Goal: Task Accomplishment & Management: Manage account settings

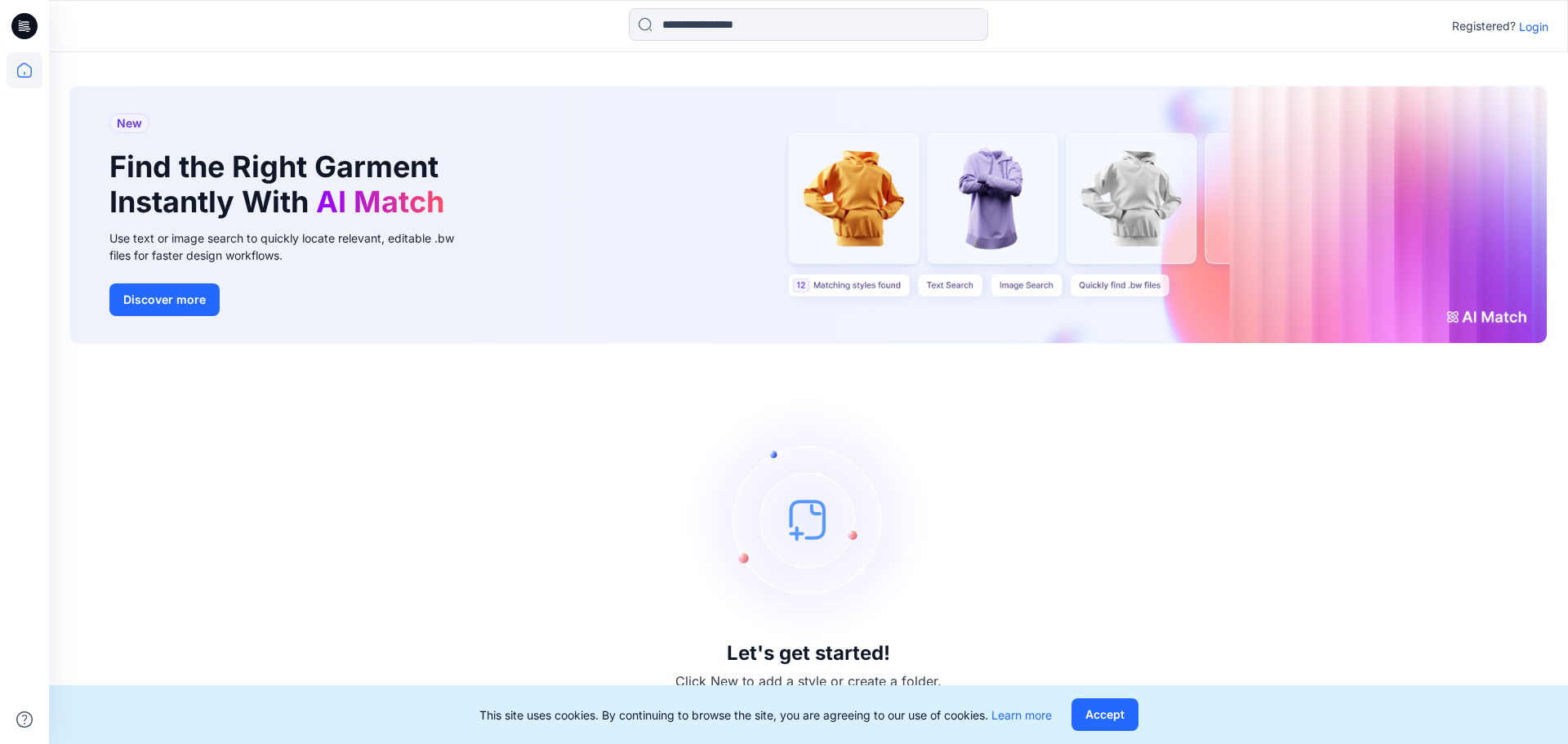
click at [1014, 509] on div "Let's get started! Click New to add a style or create a folder." at bounding box center [809, 543] width 1481 height 360
click at [1537, 30] on p "Login" at bounding box center [1534, 26] width 30 height 17
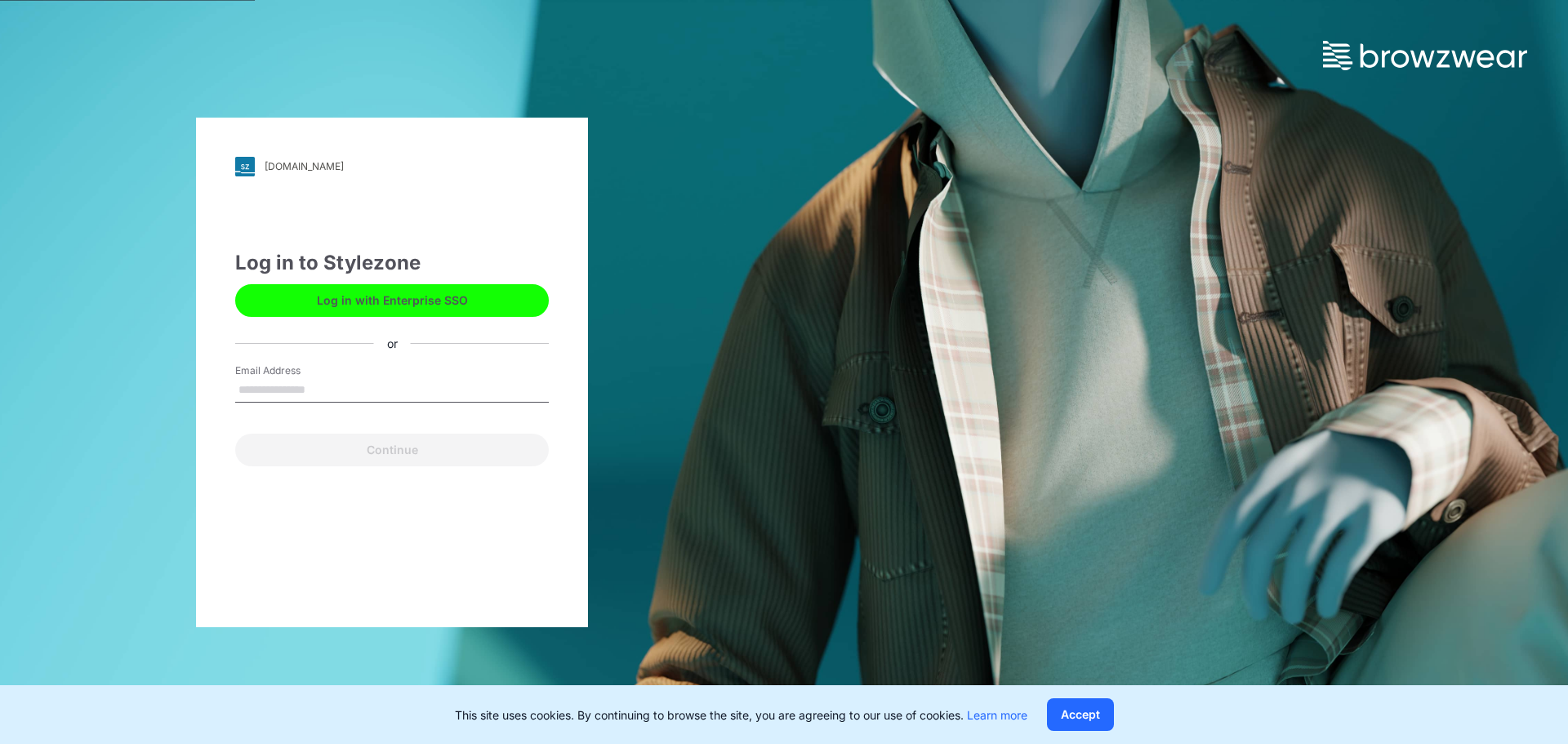
click at [324, 385] on input "Email Address" at bounding box center [392, 390] width 314 height 24
type input "**********"
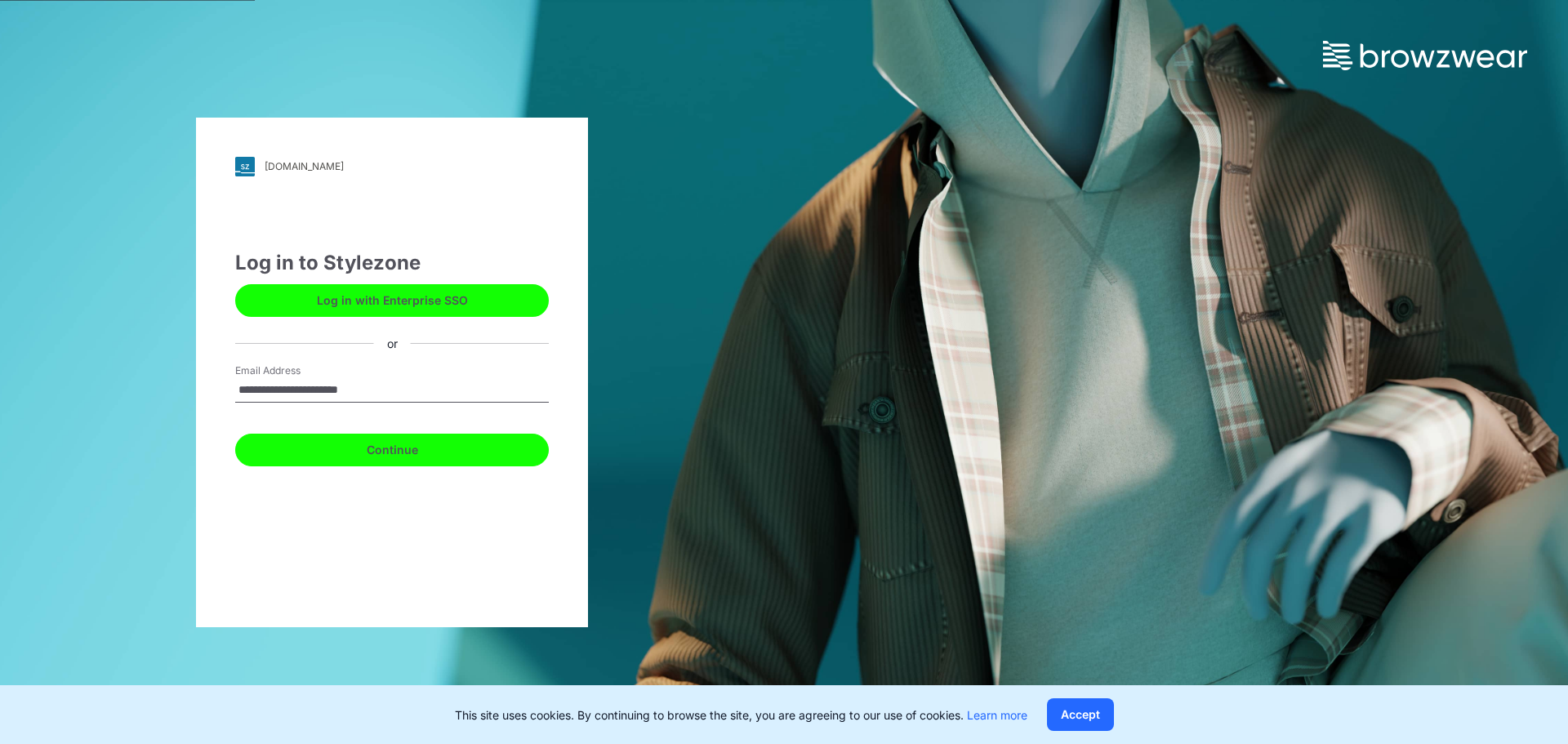
click at [394, 458] on button "Continue" at bounding box center [392, 449] width 314 height 33
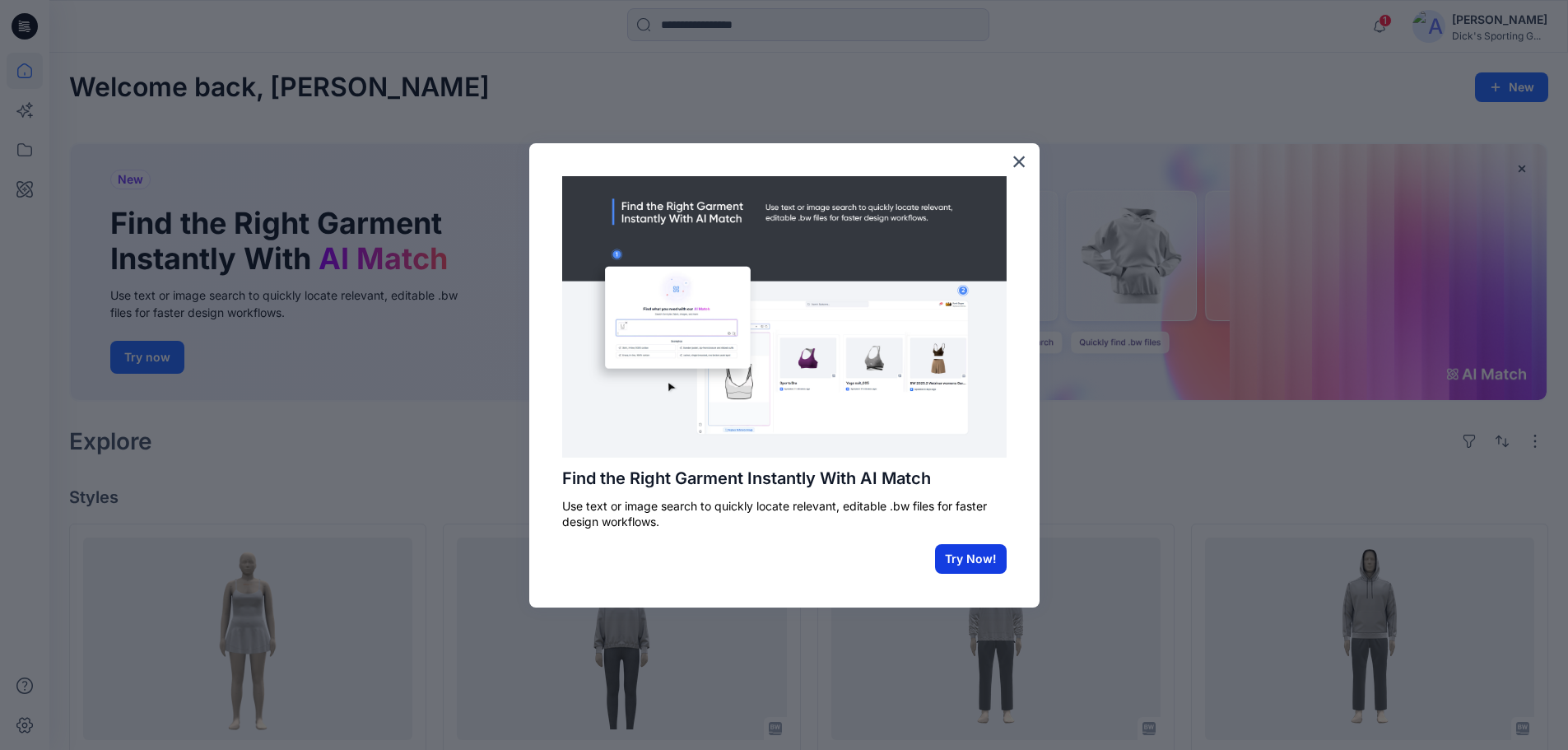
click at [962, 549] on button "Try Now!" at bounding box center [971, 559] width 71 height 30
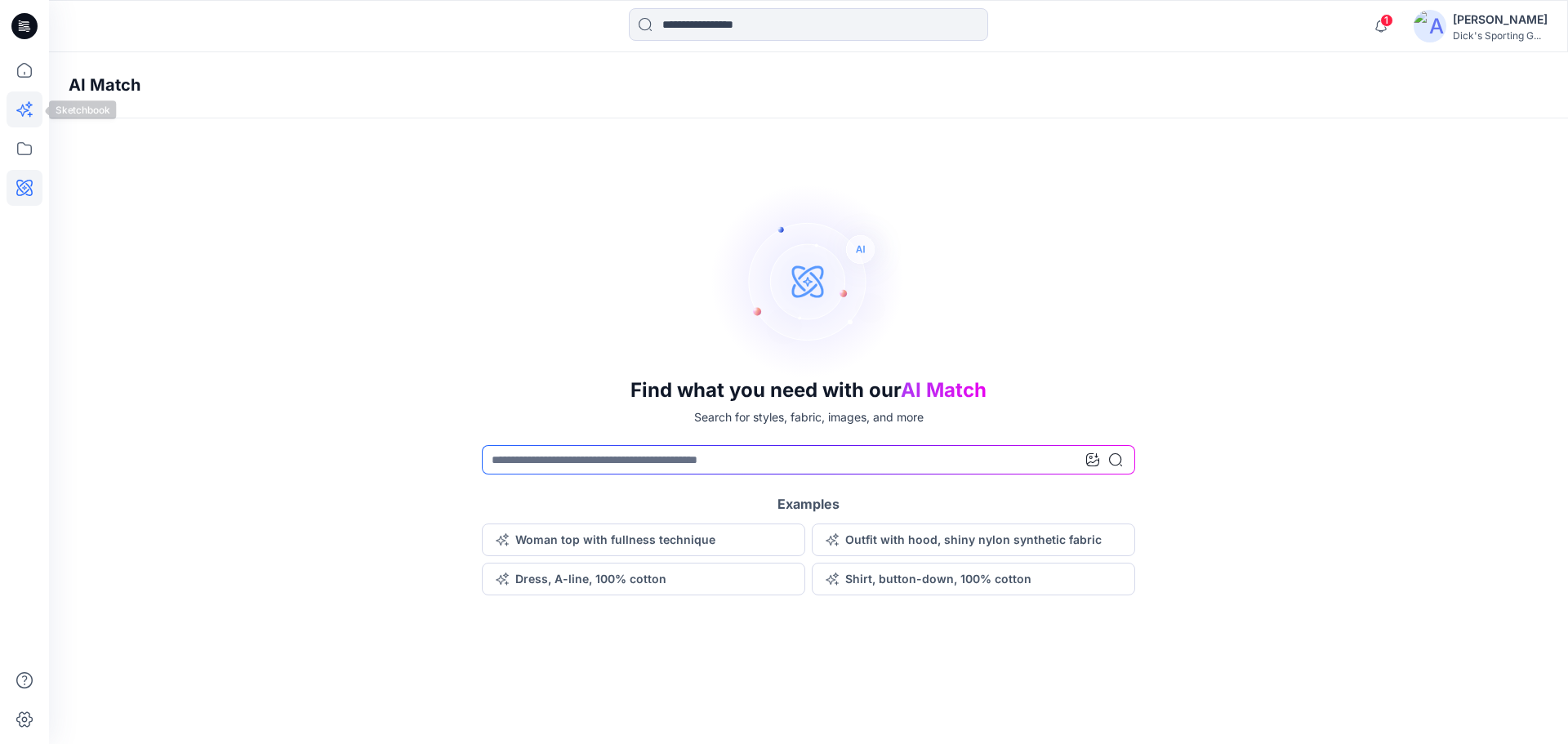
click at [23, 110] on icon at bounding box center [24, 109] width 36 height 36
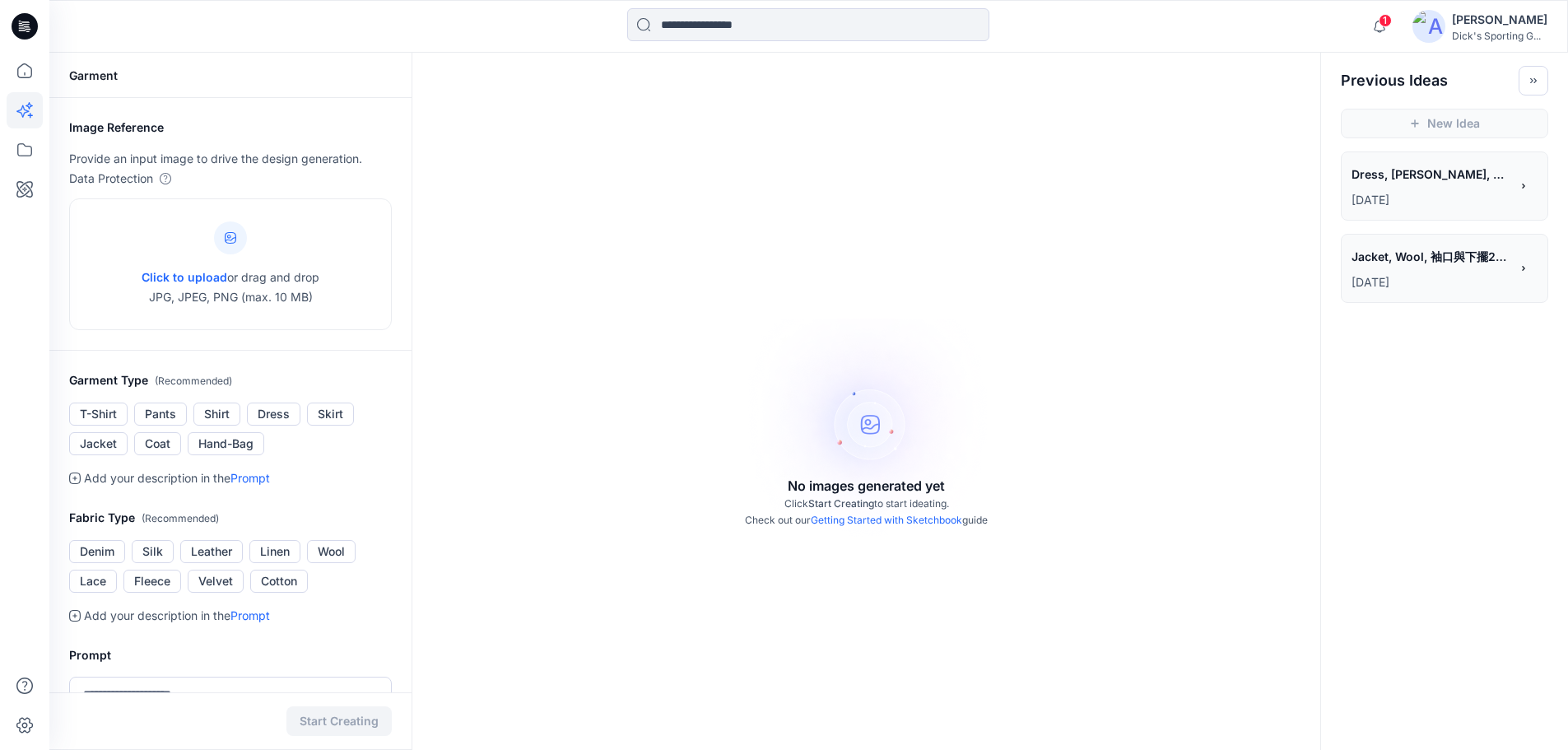
drag, startPoint x: 1476, startPoint y: 260, endPoint x: 1511, endPoint y: 322, distance: 71.2
click at [1504, 334] on div "**********" at bounding box center [809, 552] width 1519 height 1000
click at [1527, 274] on div "**********" at bounding box center [1444, 268] width 186 height 48
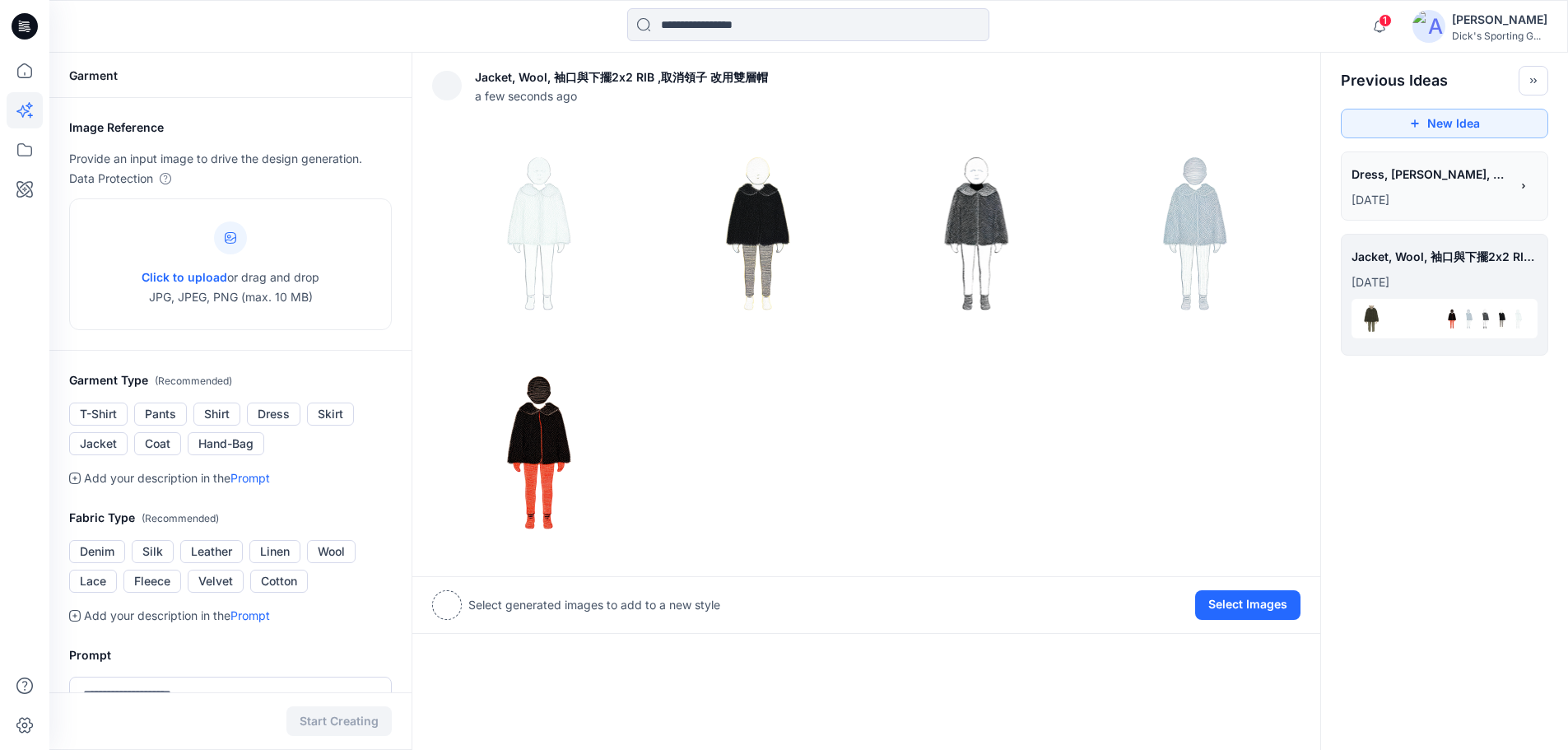
click at [1431, 192] on p "[DATE]" at bounding box center [1430, 200] width 158 height 20
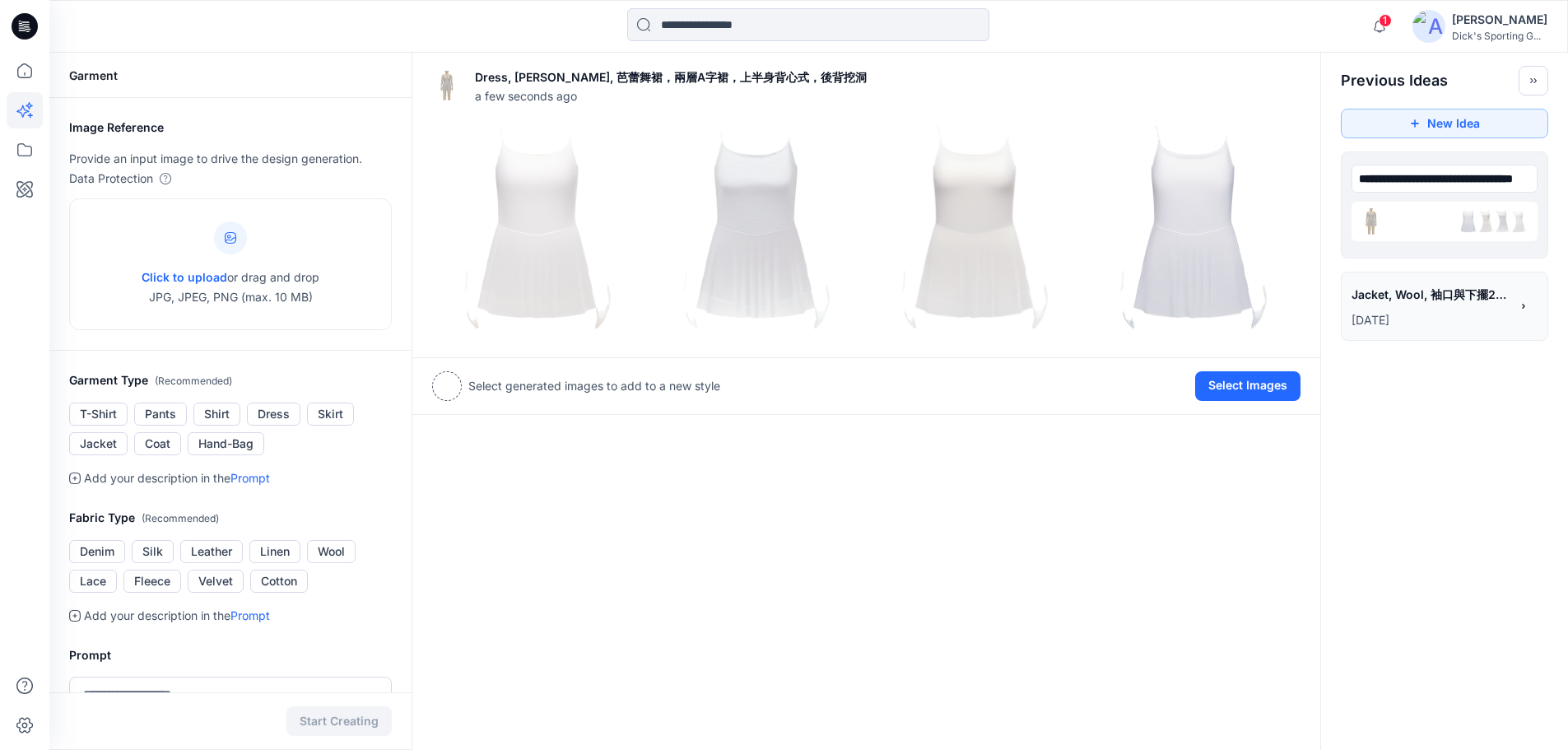
drag, startPoint x: 1499, startPoint y: 170, endPoint x: 1553, endPoint y: 268, distance: 111.9
click at [1553, 268] on div "**********" at bounding box center [1444, 256] width 247 height 209
click at [30, 192] on icon at bounding box center [24, 189] width 37 height 37
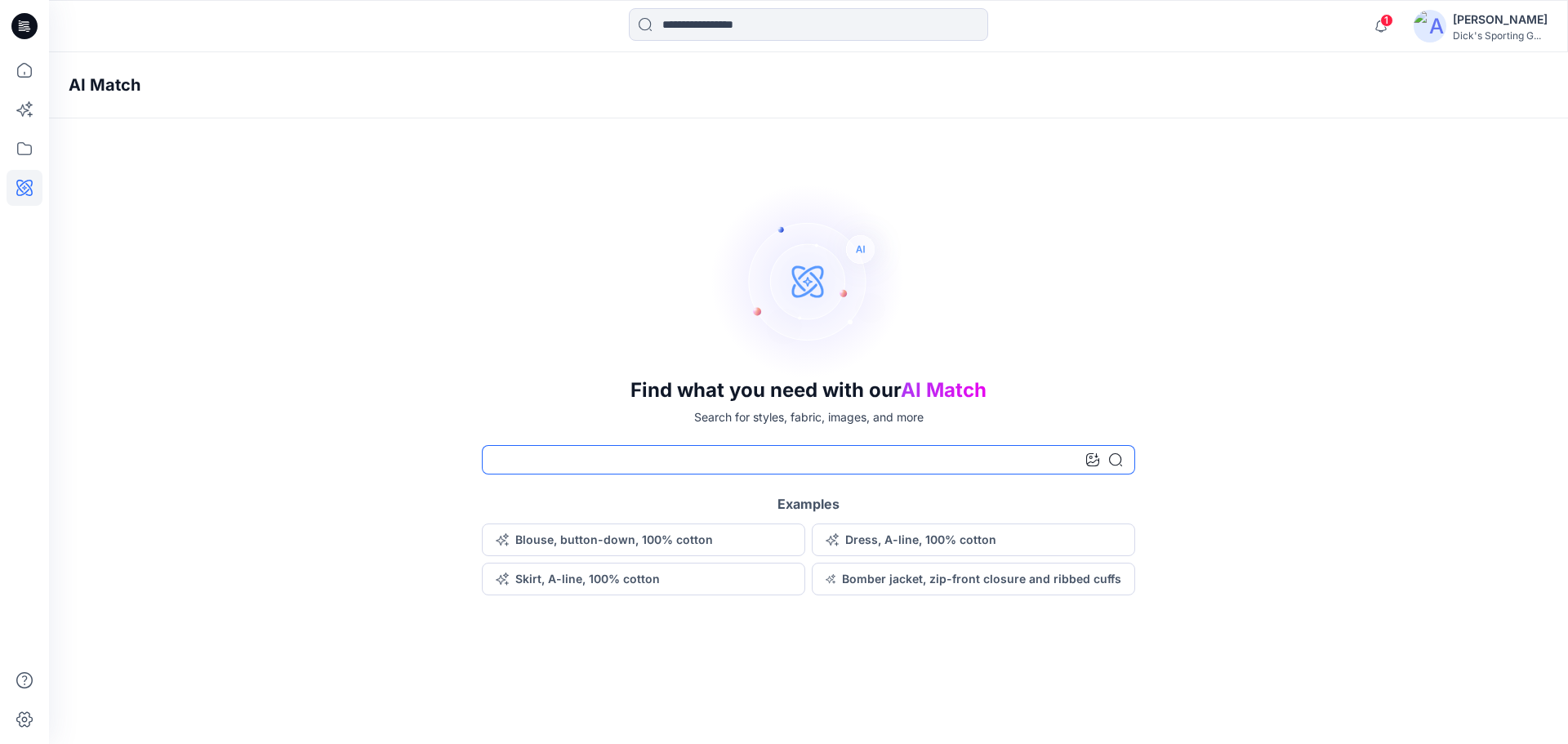
click at [781, 467] on input at bounding box center [809, 459] width 653 height 30
click at [556, 401] on div "Find what you need with our AI Match Search for styles, fabric, images, and mor…" at bounding box center [809, 389] width 1520 height 412
click at [668, 577] on button "Skirt, A-line, 100% cotton" at bounding box center [644, 578] width 324 height 33
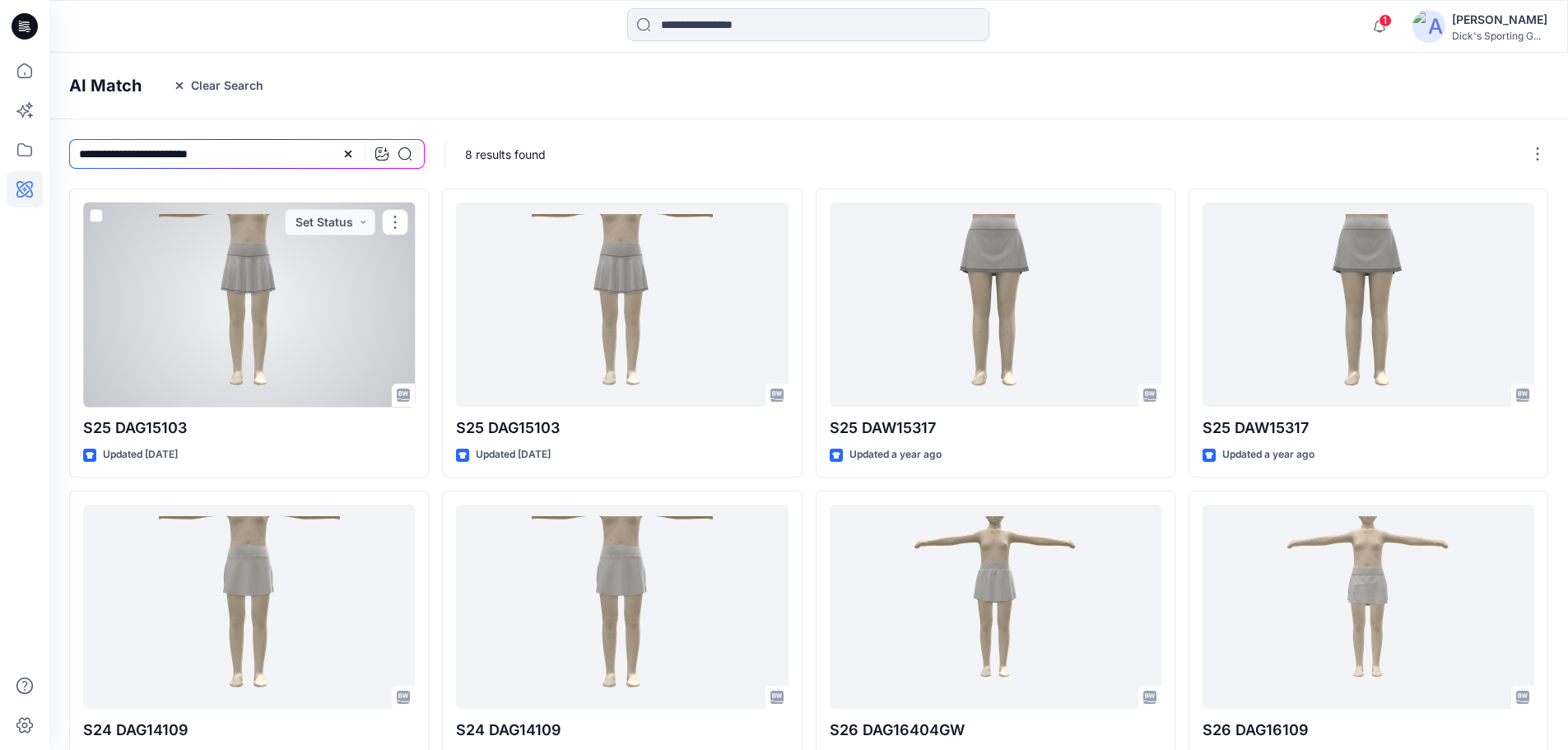
click at [256, 322] on div at bounding box center [249, 305] width 332 height 204
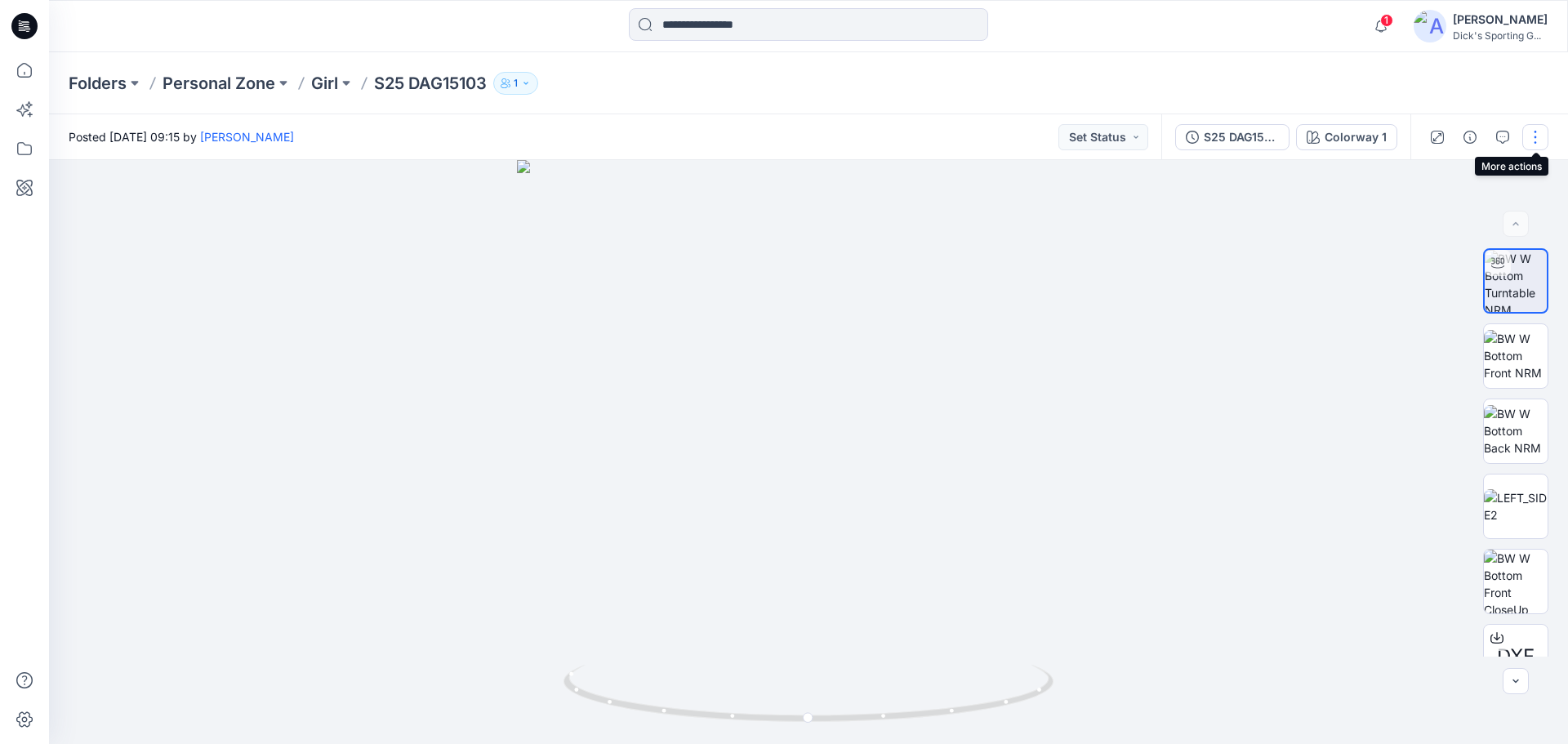
click at [1530, 144] on button "button" at bounding box center [1535, 137] width 26 height 26
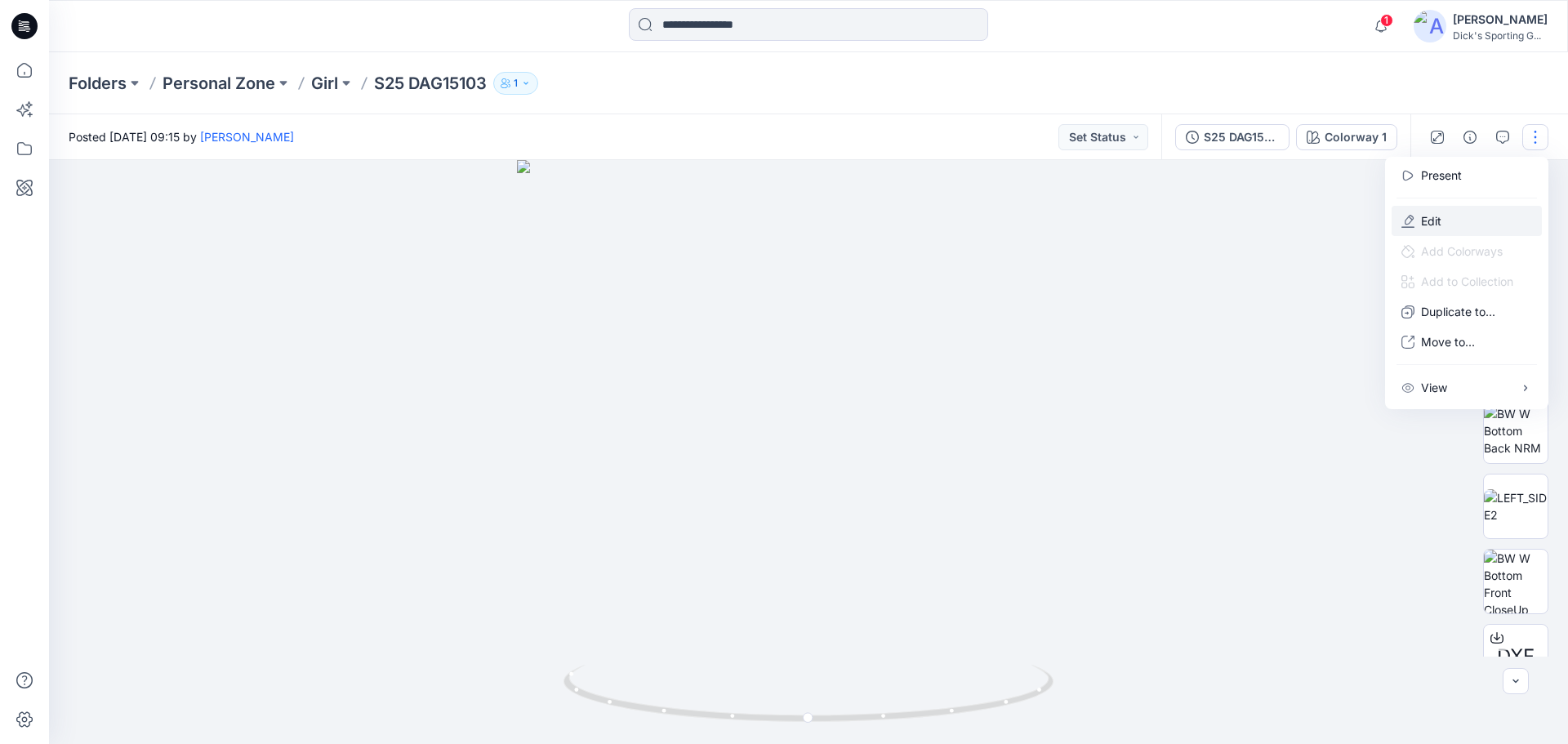
click at [1451, 219] on button "Edit" at bounding box center [1467, 220] width 151 height 30
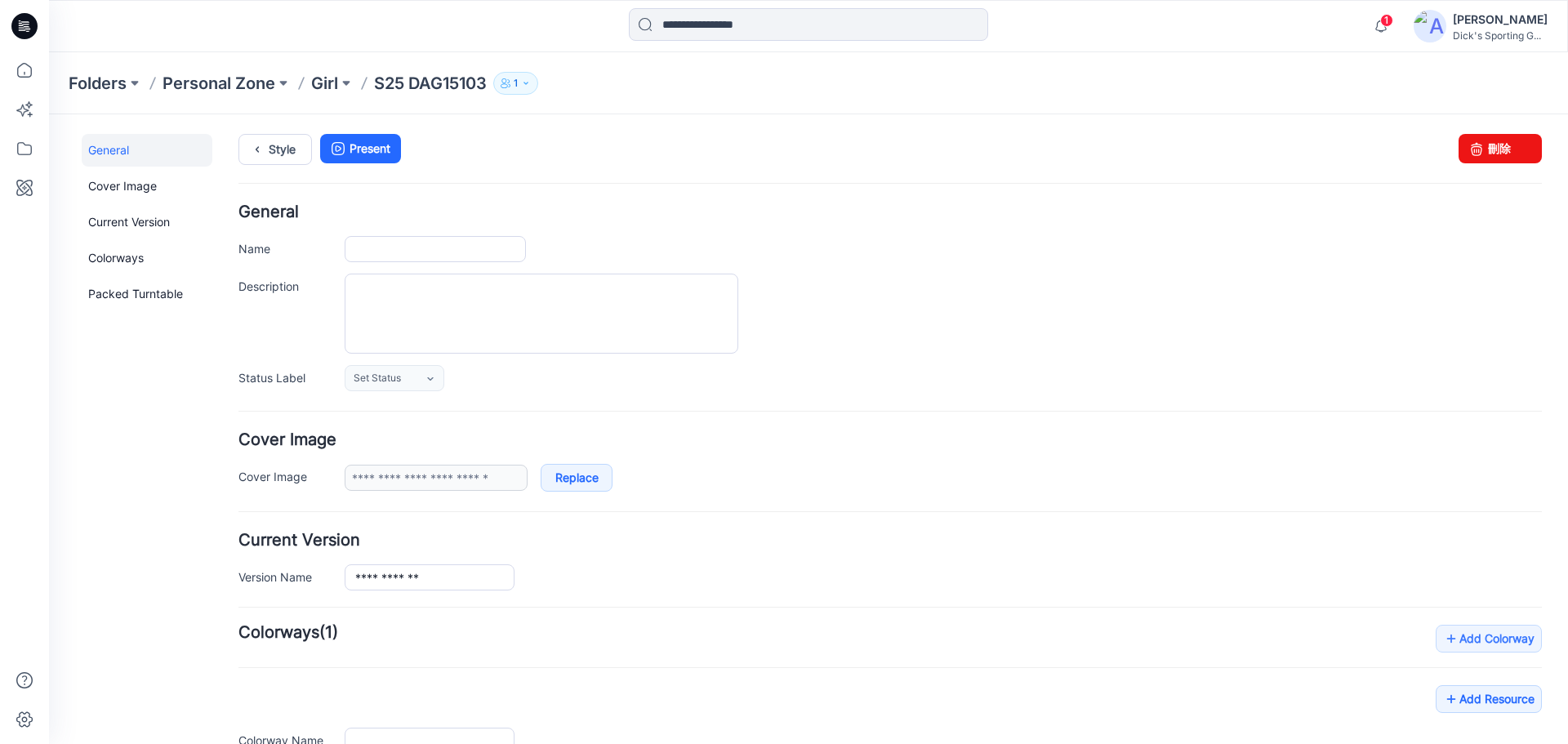
type input "**********"
drag, startPoint x: 384, startPoint y: 250, endPoint x: 434, endPoint y: 251, distance: 50.0
click at [434, 251] on input "**********" at bounding box center [435, 249] width 181 height 26
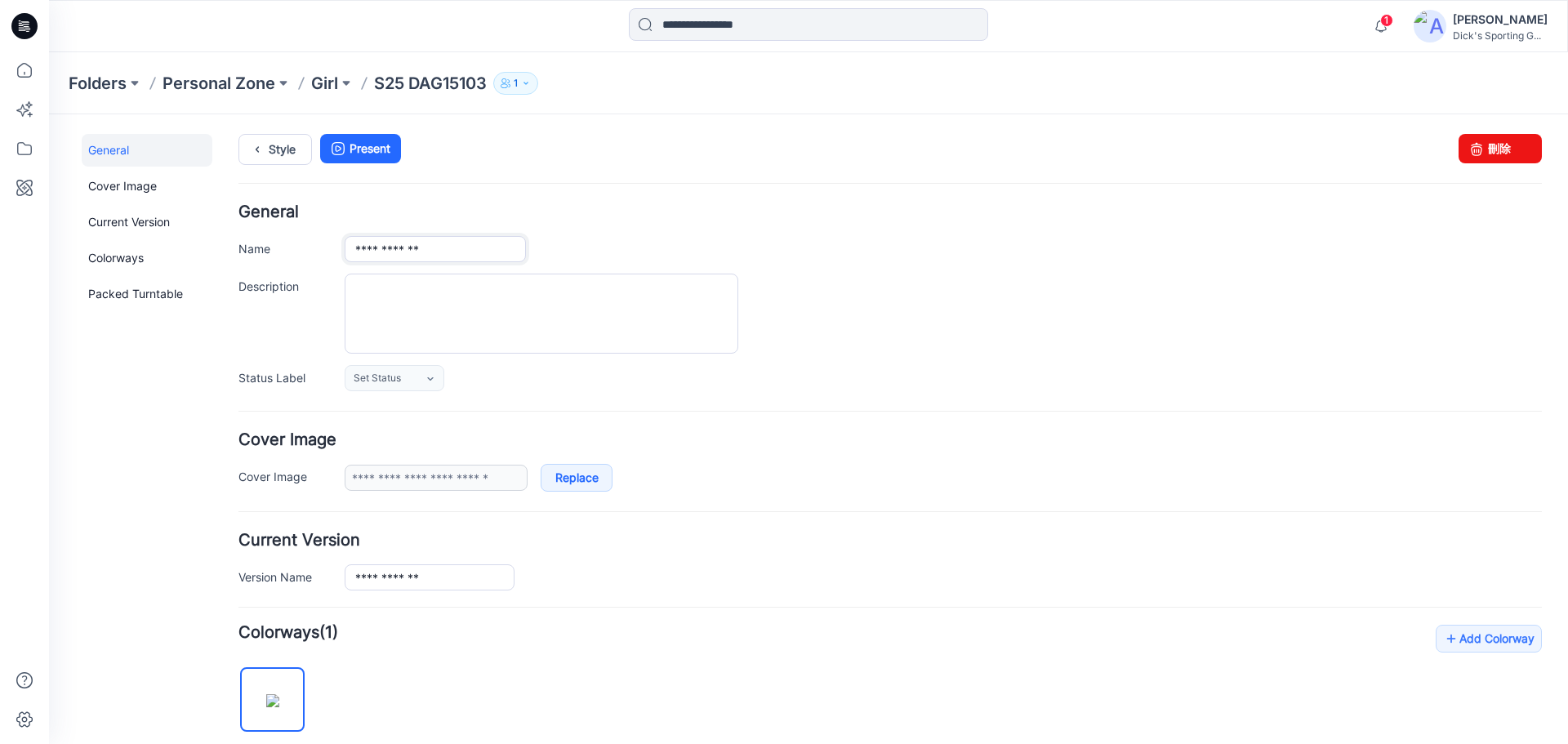
drag, startPoint x: 380, startPoint y: 248, endPoint x: 436, endPoint y: 250, distance: 56.0
click at [436, 250] on input "**********" at bounding box center [435, 249] width 181 height 26
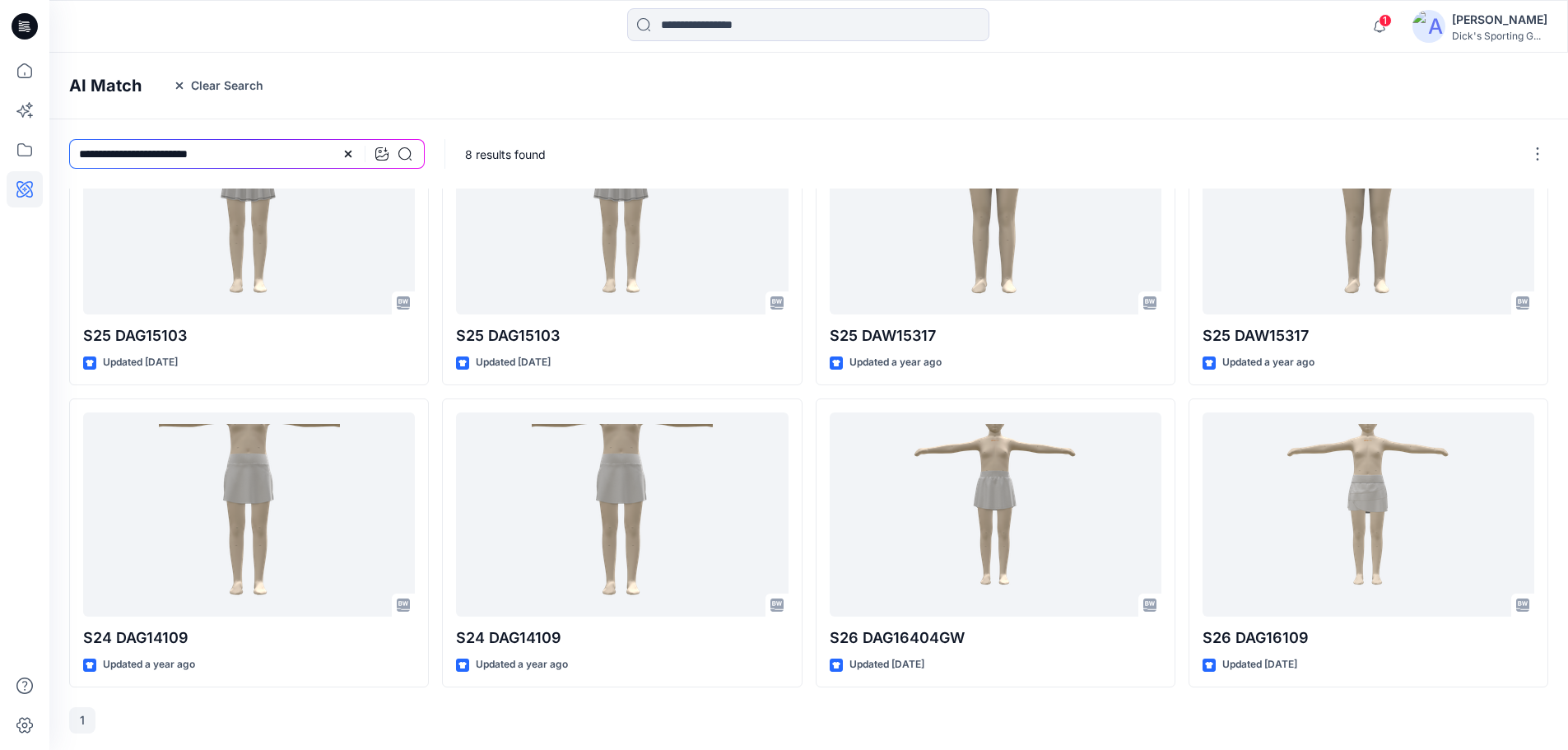
scroll to position [96, 0]
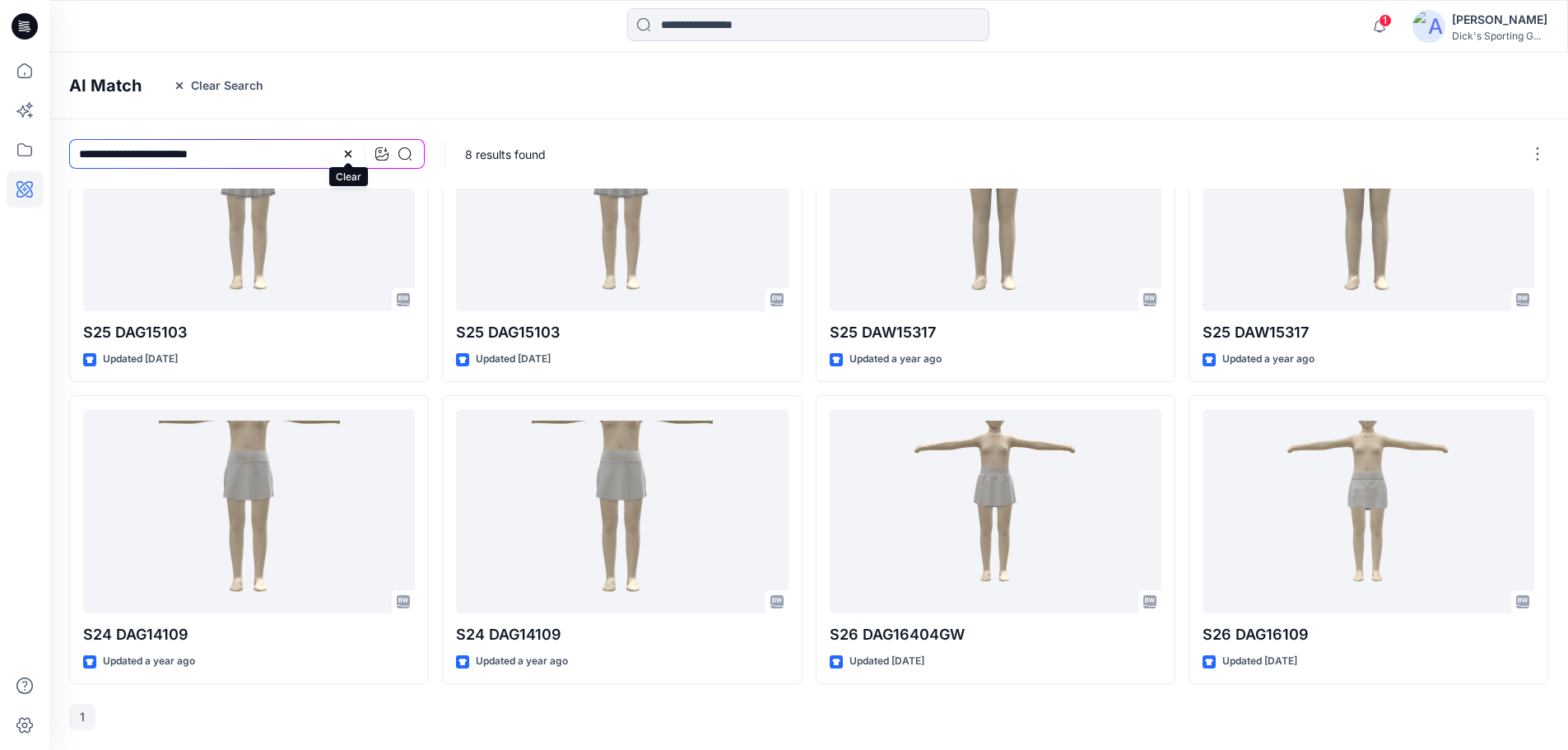
click at [348, 156] on icon at bounding box center [348, 154] width 13 height 13
click at [190, 83] on button "Clear Search" at bounding box center [218, 85] width 112 height 26
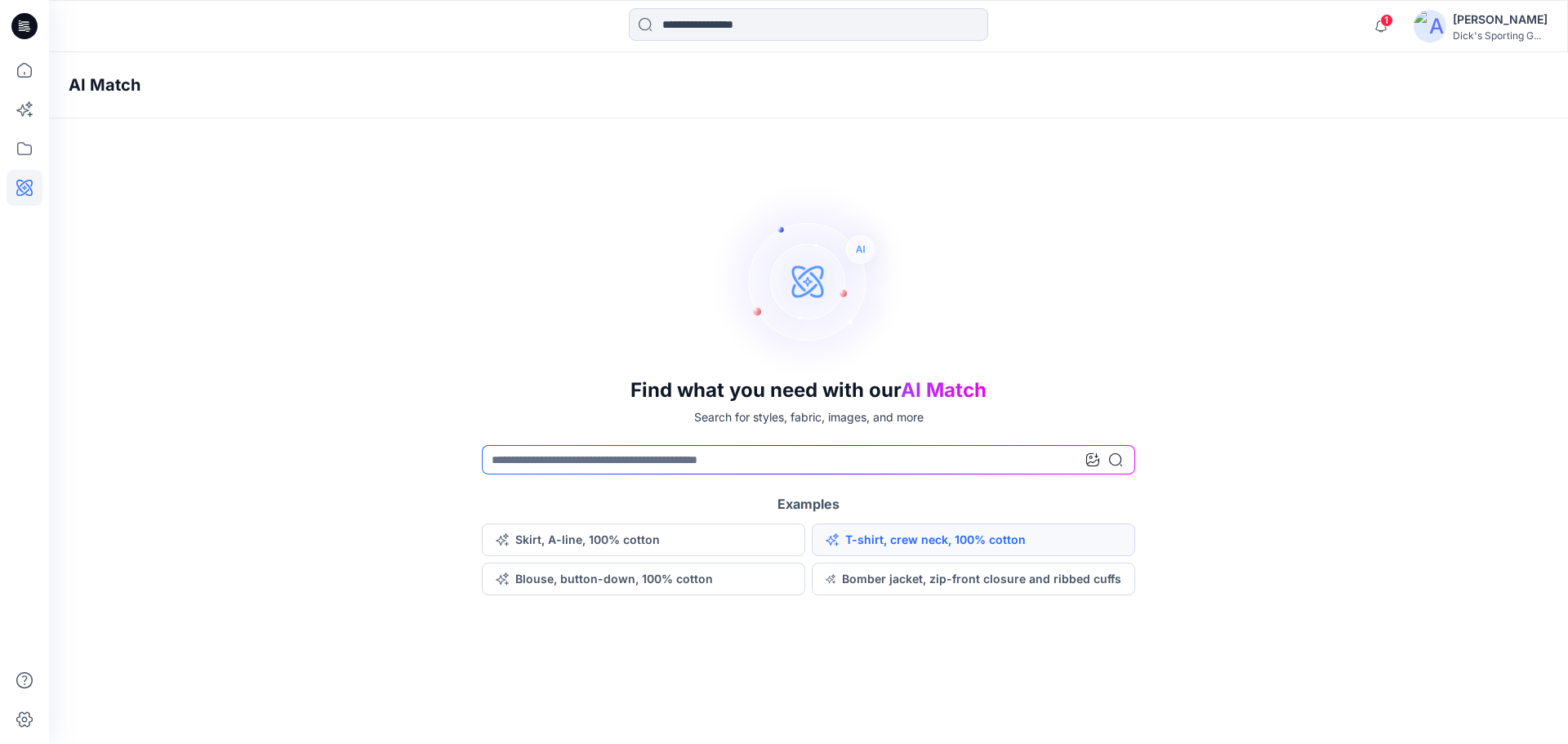
click at [905, 531] on button "T-shirt, crew neck, 100% cotton" at bounding box center [974, 539] width 324 height 33
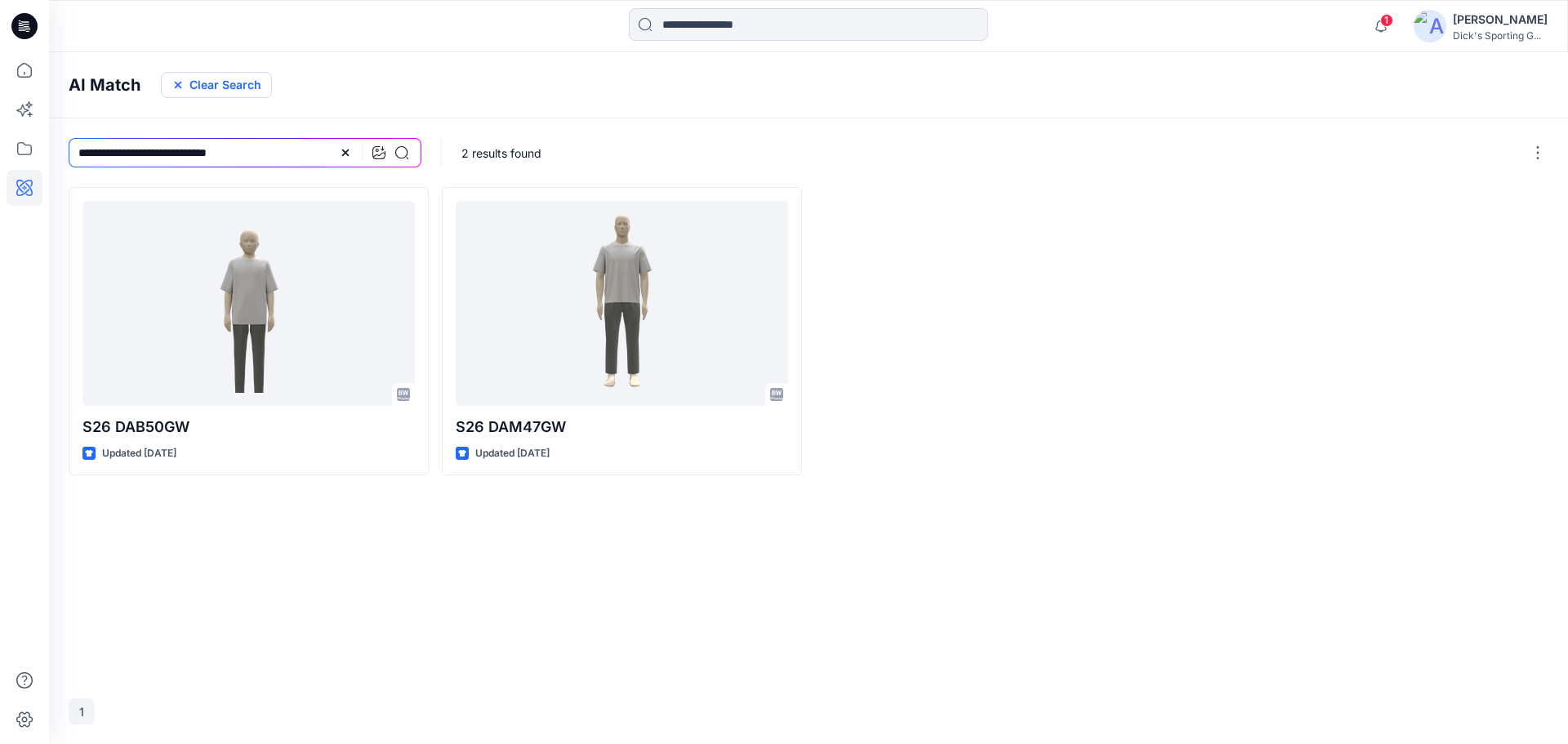
click at [226, 90] on button "Clear Search" at bounding box center [216, 85] width 111 height 26
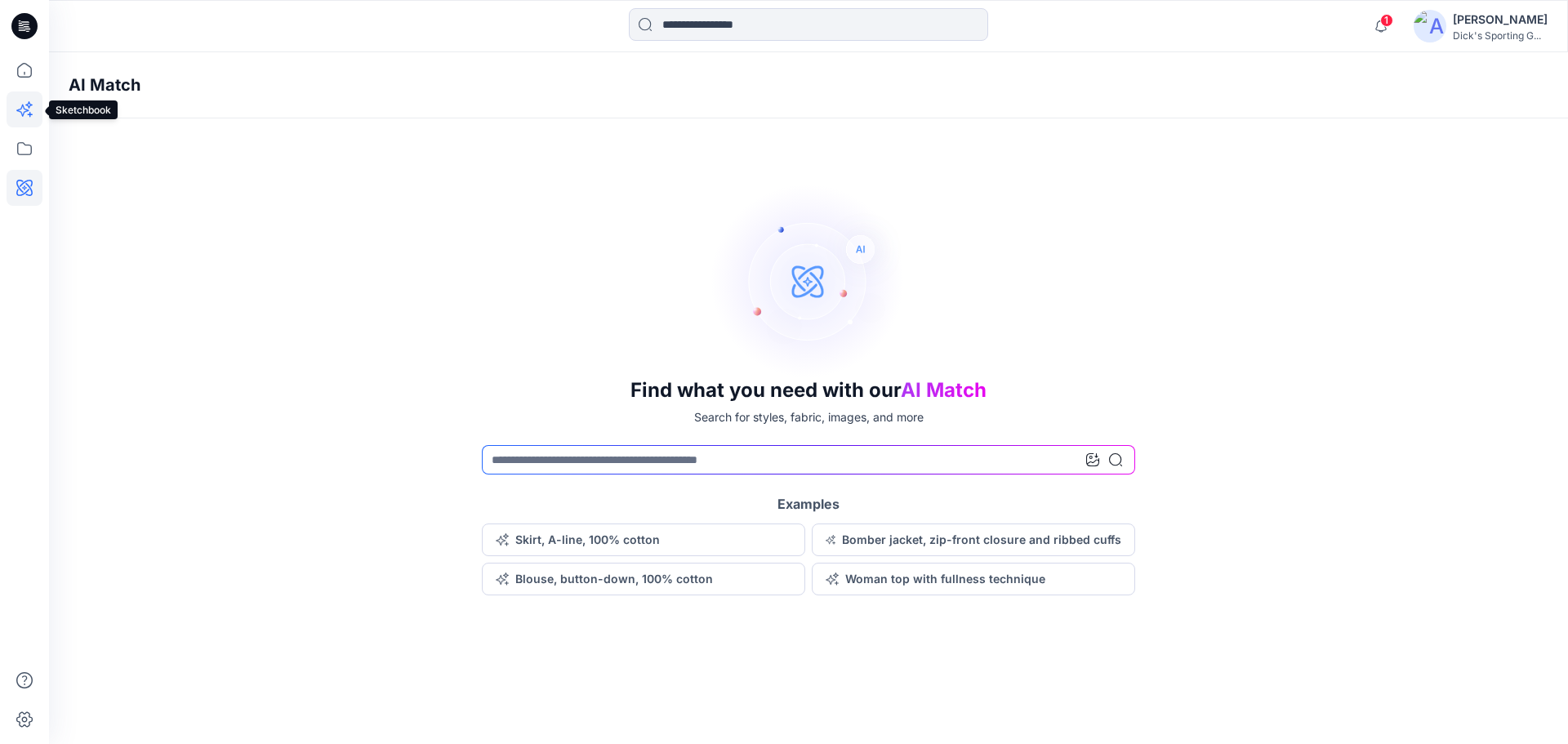
click at [24, 106] on icon at bounding box center [24, 109] width 36 height 36
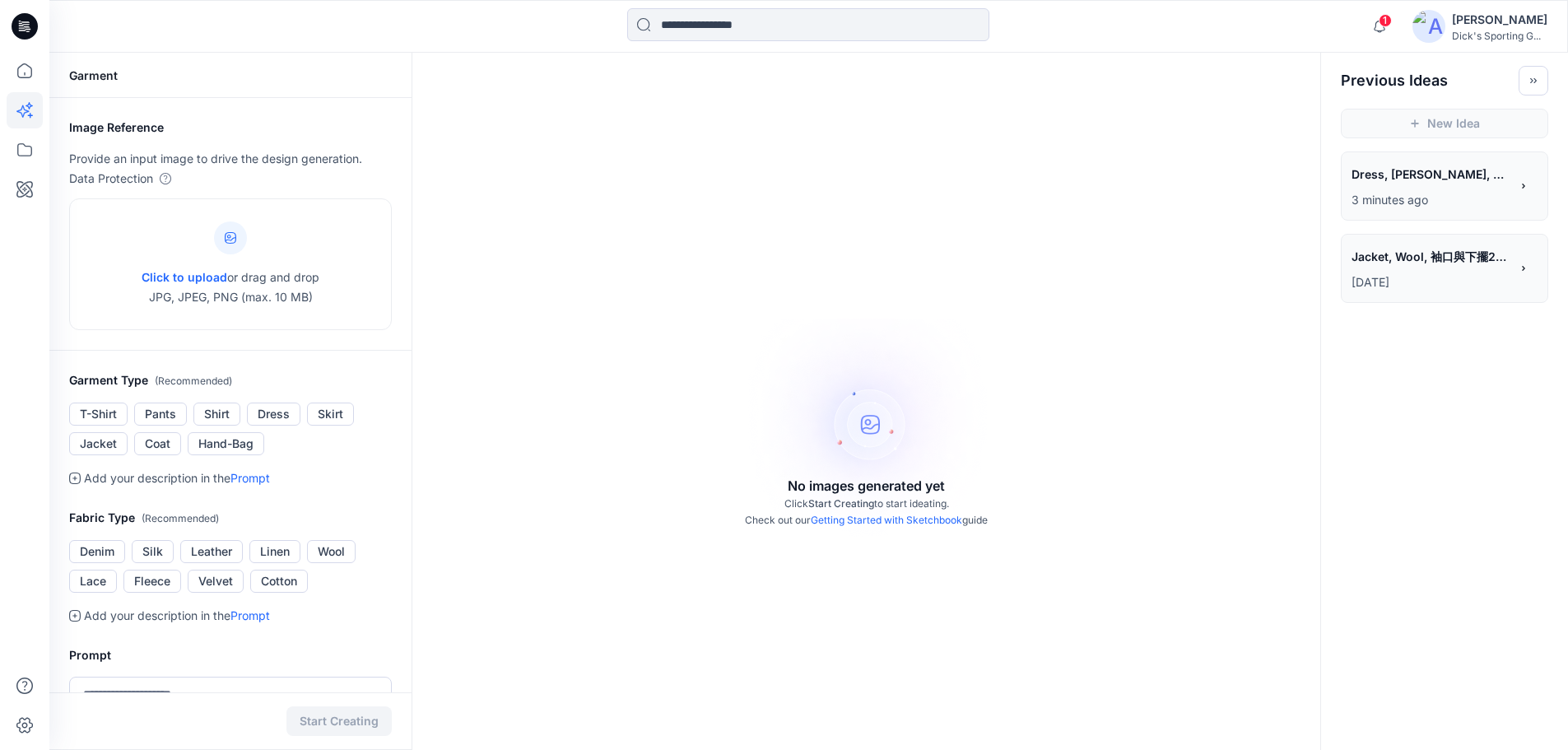
drag, startPoint x: 24, startPoint y: 107, endPoint x: 517, endPoint y: 245, distance: 512.0
click at [517, 245] on div "No images generated yet Click Start Creating to start ideating. Check out our G…" at bounding box center [867, 428] width 908 height 750
click at [1520, 84] on button "Toggle idea bar" at bounding box center [1534, 81] width 30 height 30
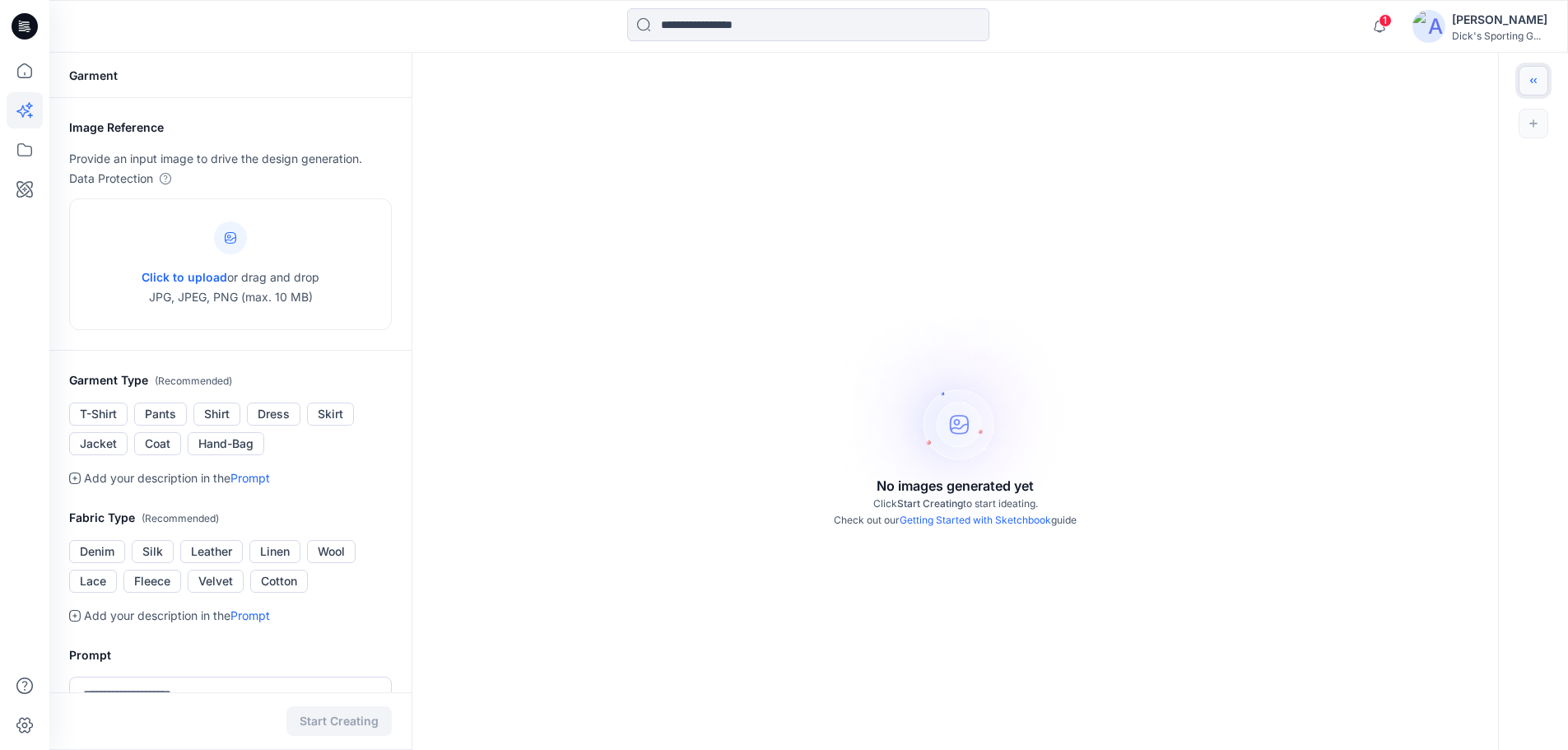
click at [1536, 86] on button "Toggle idea bar" at bounding box center [1534, 81] width 30 height 30
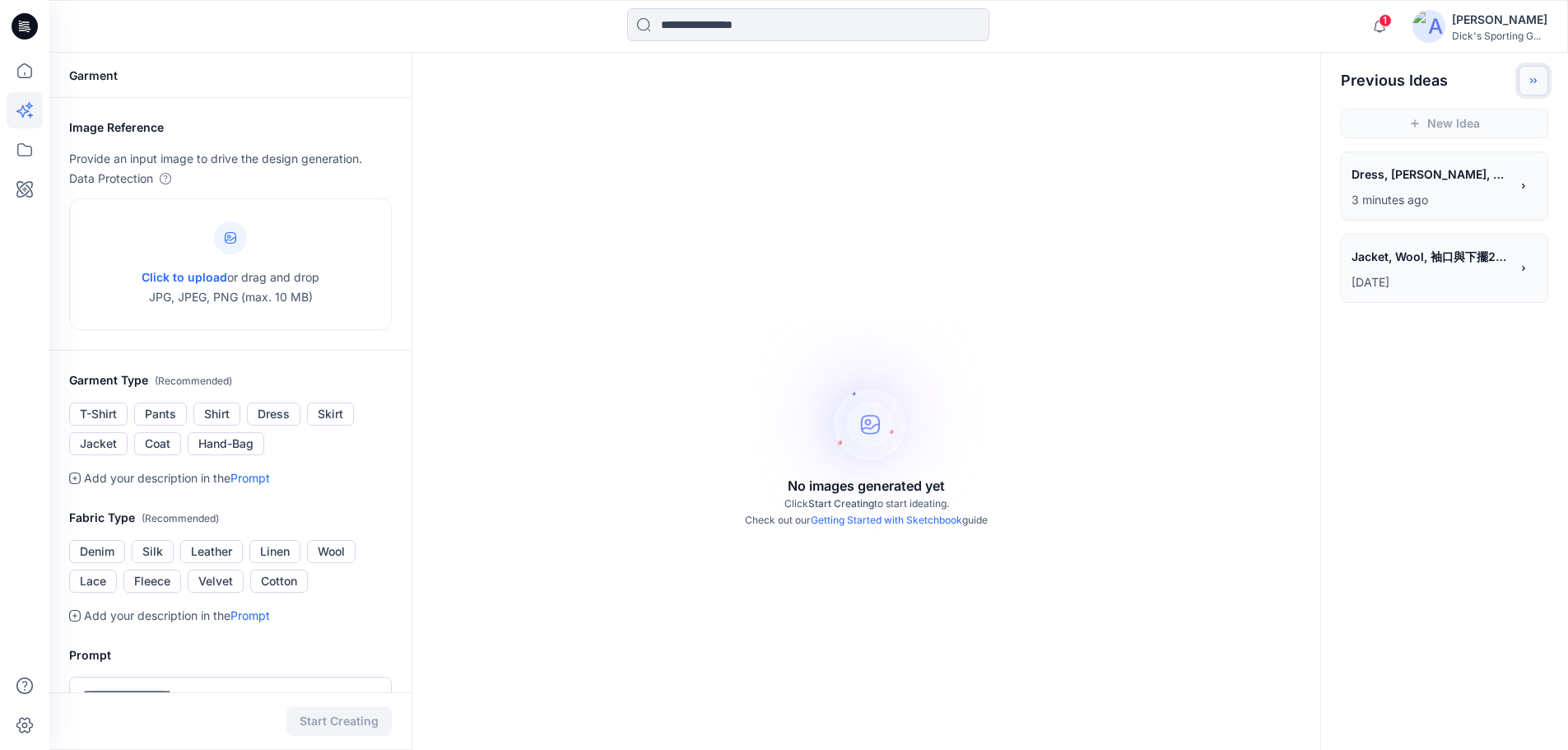
click at [1536, 84] on icon "Toggle idea bar" at bounding box center [1533, 81] width 11 height 11
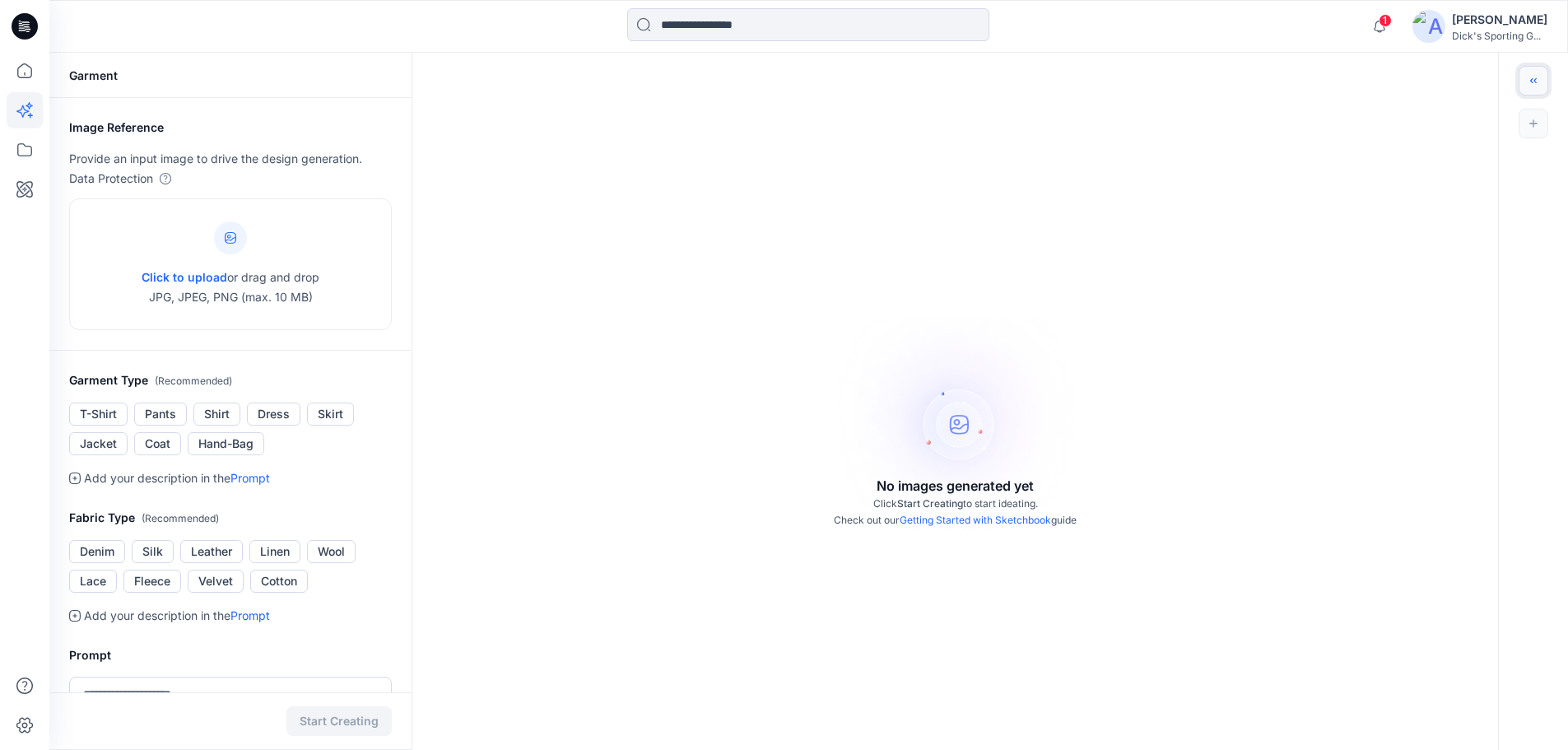
click at [1535, 83] on icon "Toggle idea bar" at bounding box center [1533, 81] width 11 height 11
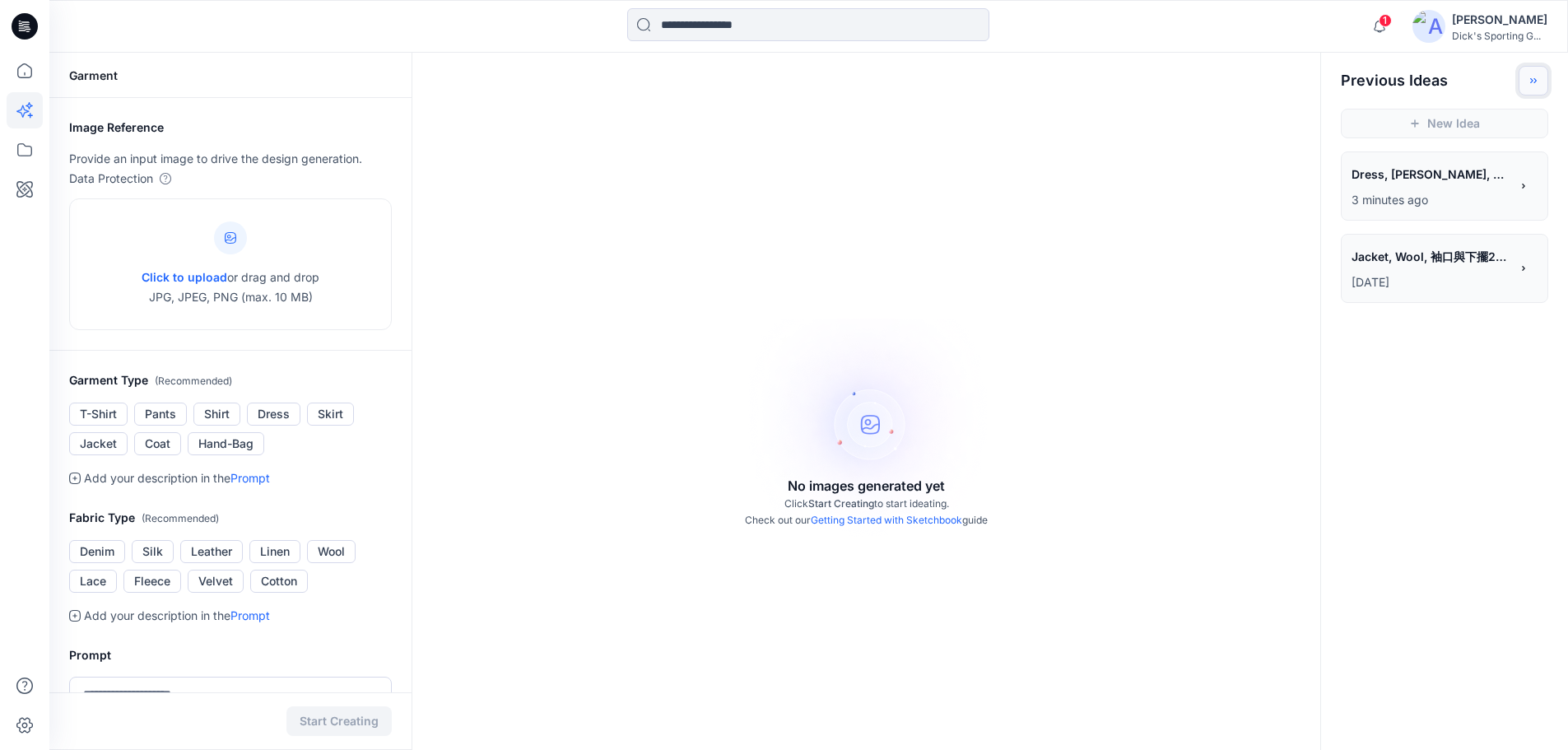
click at [1535, 83] on icon "Toggle idea bar" at bounding box center [1533, 81] width 11 height 11
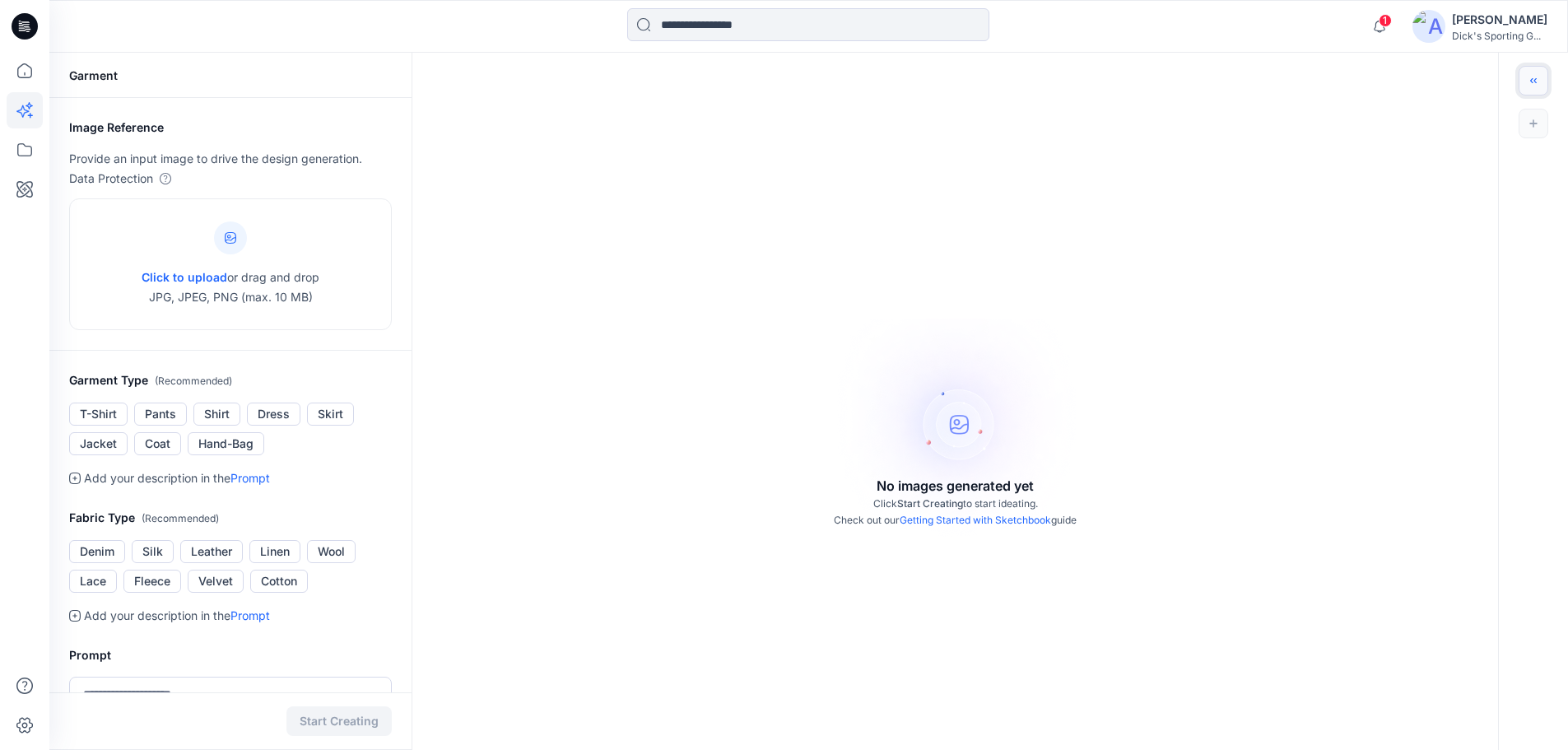
click at [1535, 83] on icon "Toggle idea bar" at bounding box center [1533, 81] width 11 height 11
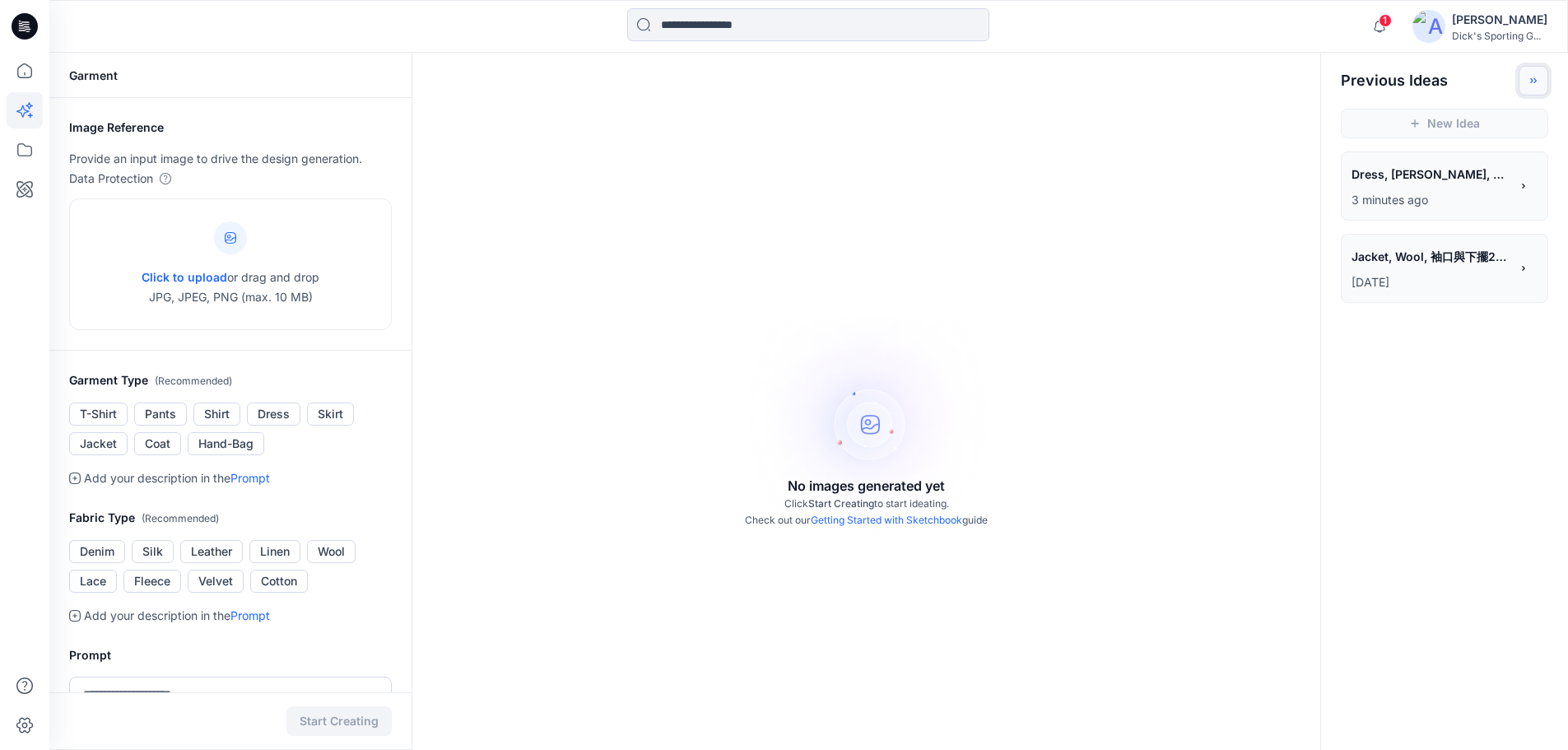
click at [1534, 81] on icon "Toggle idea bar" at bounding box center [1533, 81] width 11 height 11
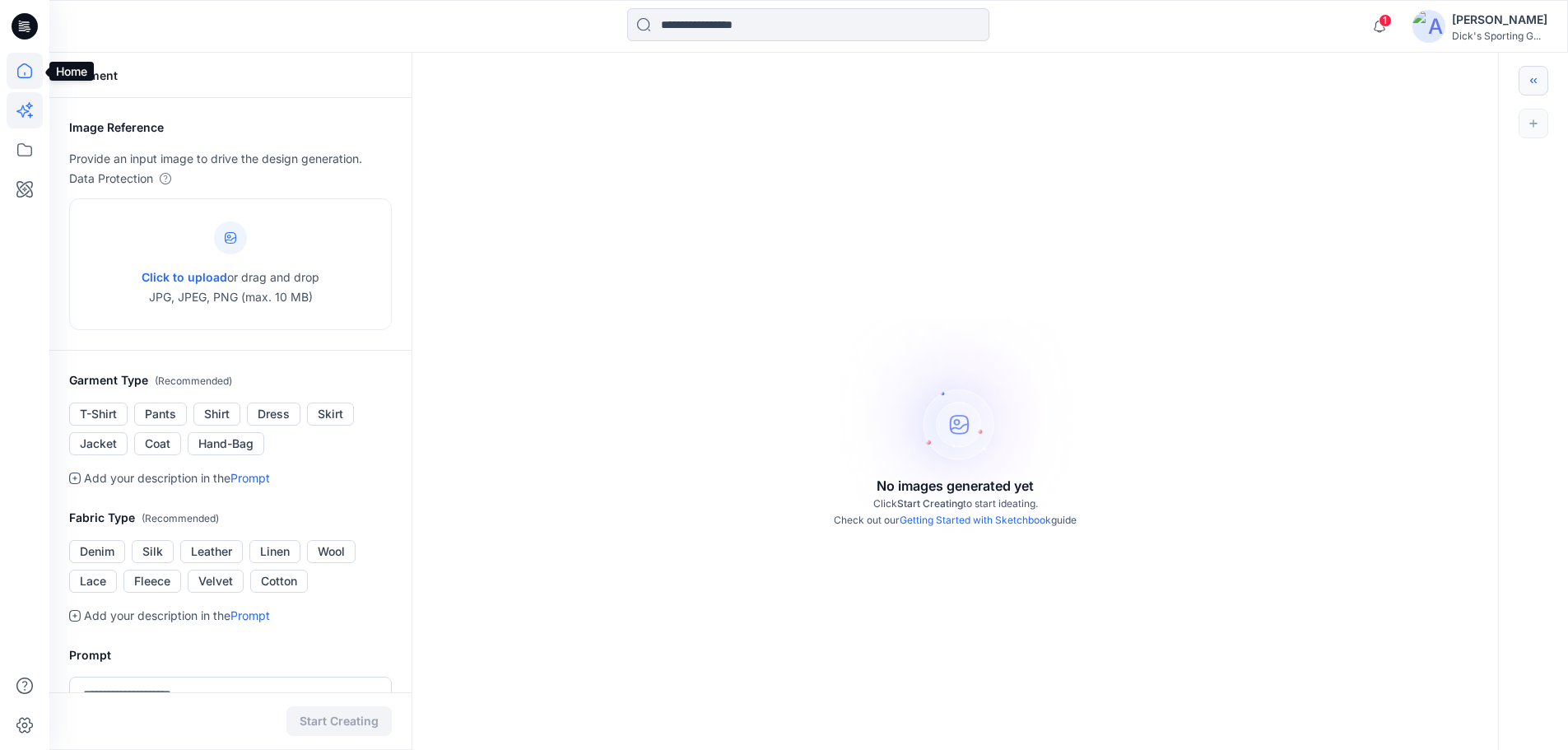
click at [25, 63] on icon at bounding box center [24, 70] width 37 height 37
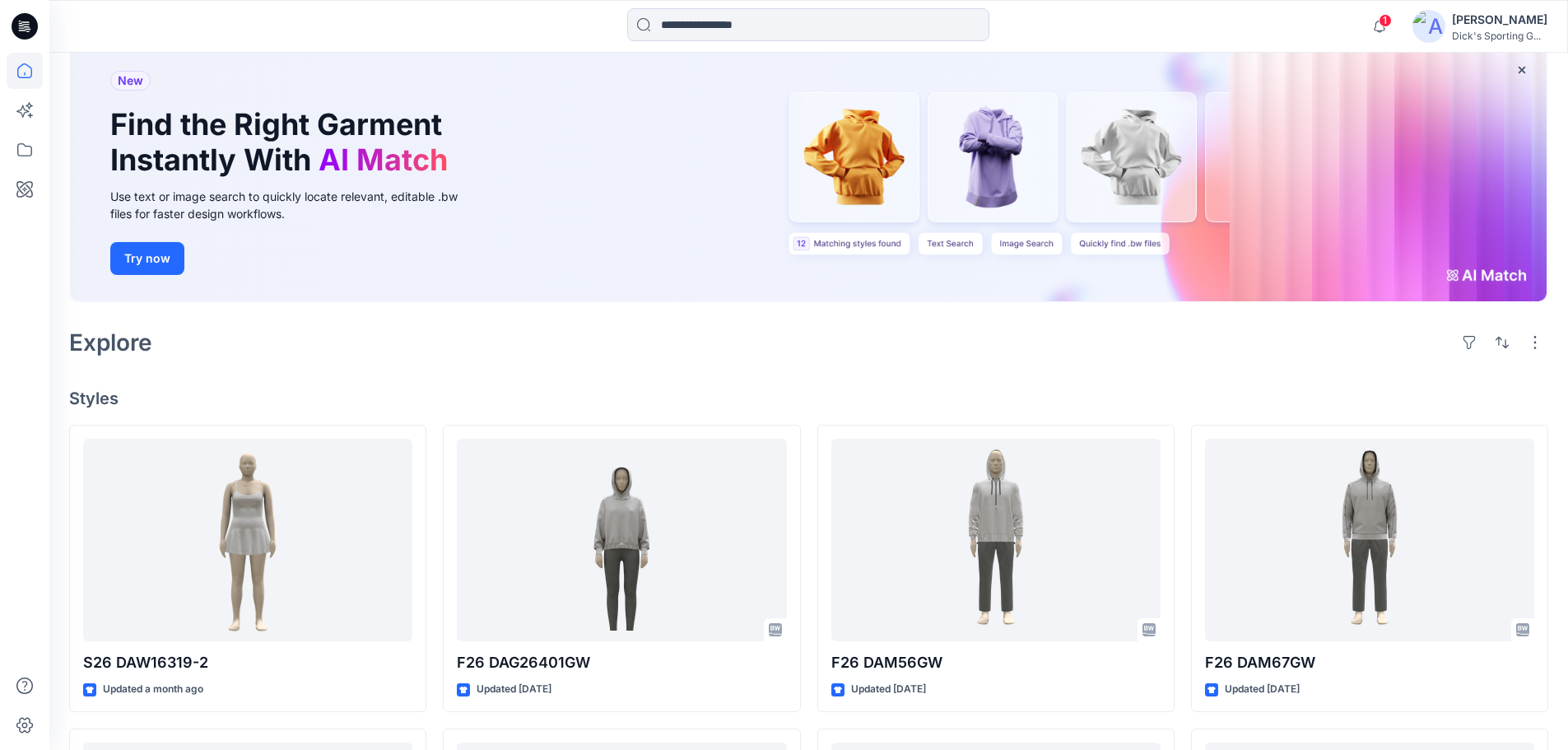
scroll to position [82, 0]
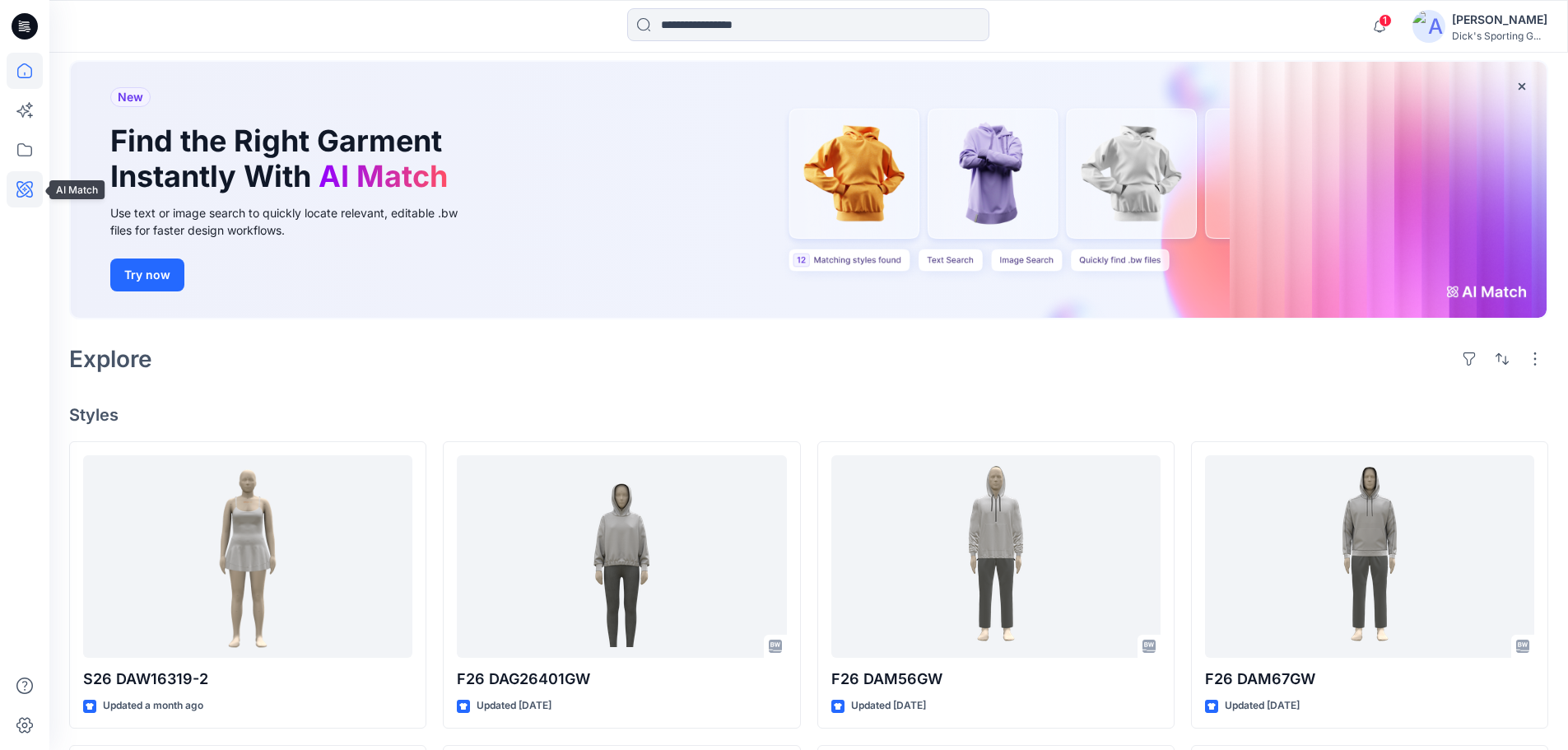
click at [30, 194] on icon at bounding box center [24, 189] width 37 height 37
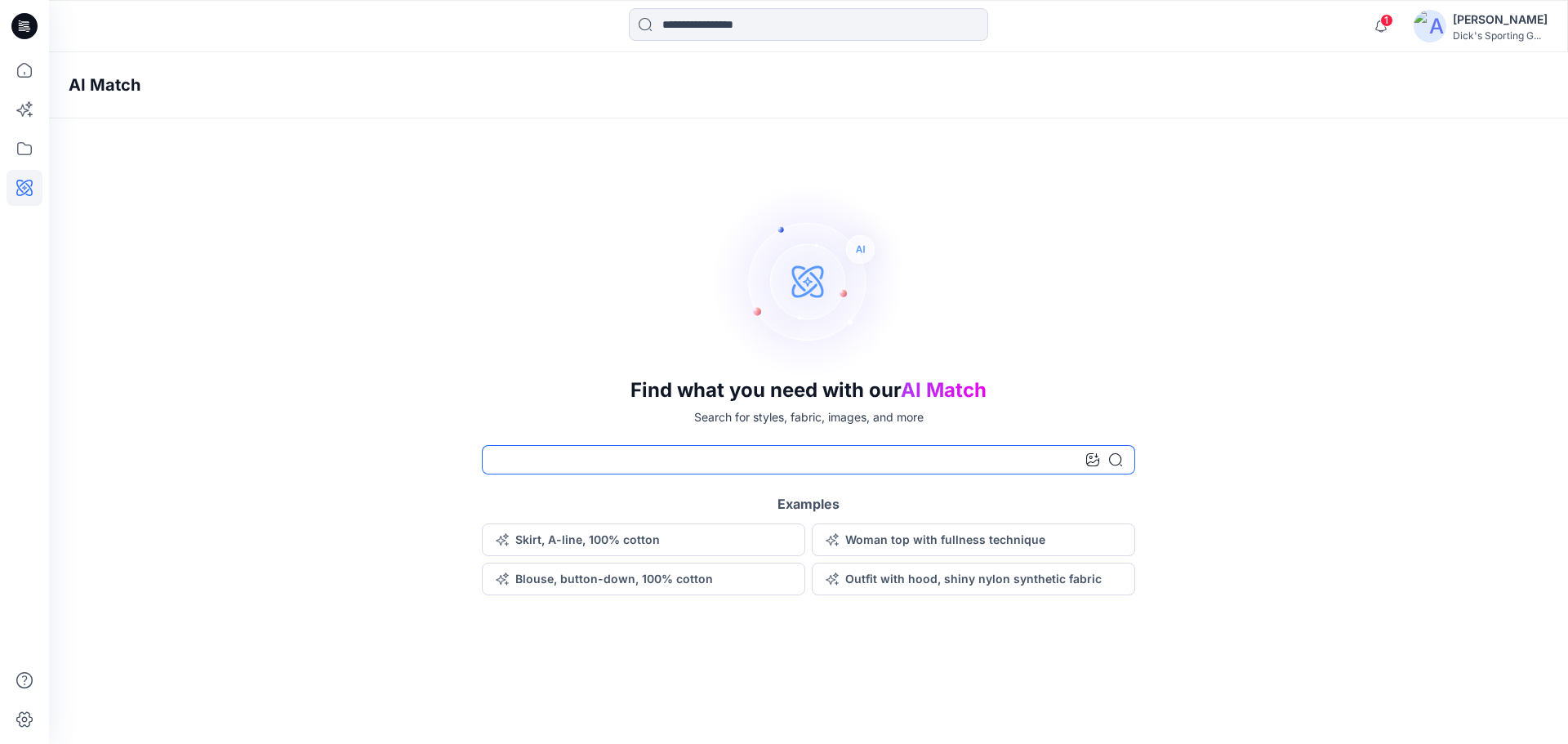
click at [742, 459] on input at bounding box center [809, 459] width 653 height 30
type input "*"
type input "******"
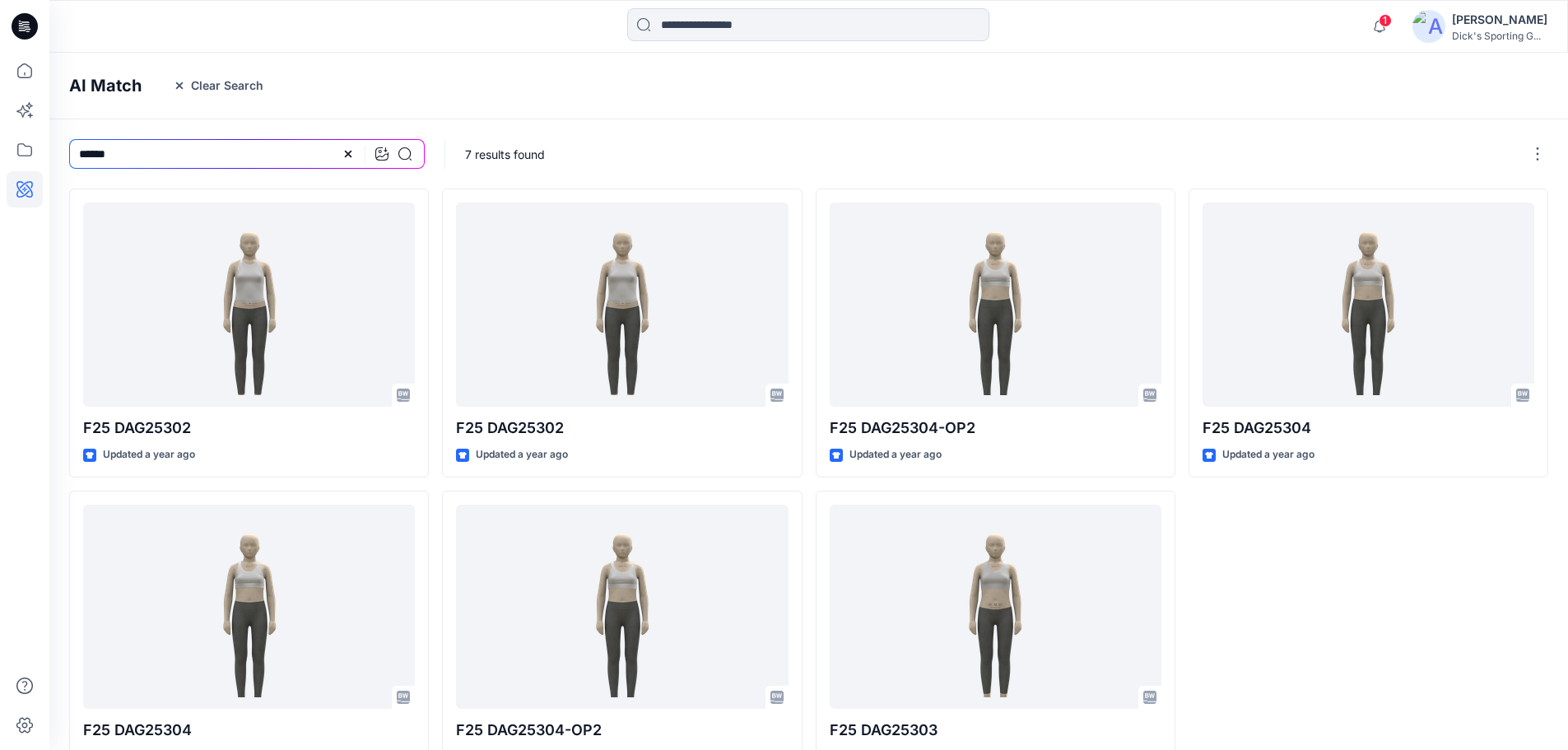
click at [223, 135] on div "******" at bounding box center [247, 154] width 395 height 69
click at [219, 91] on button "Clear Search" at bounding box center [218, 85] width 112 height 26
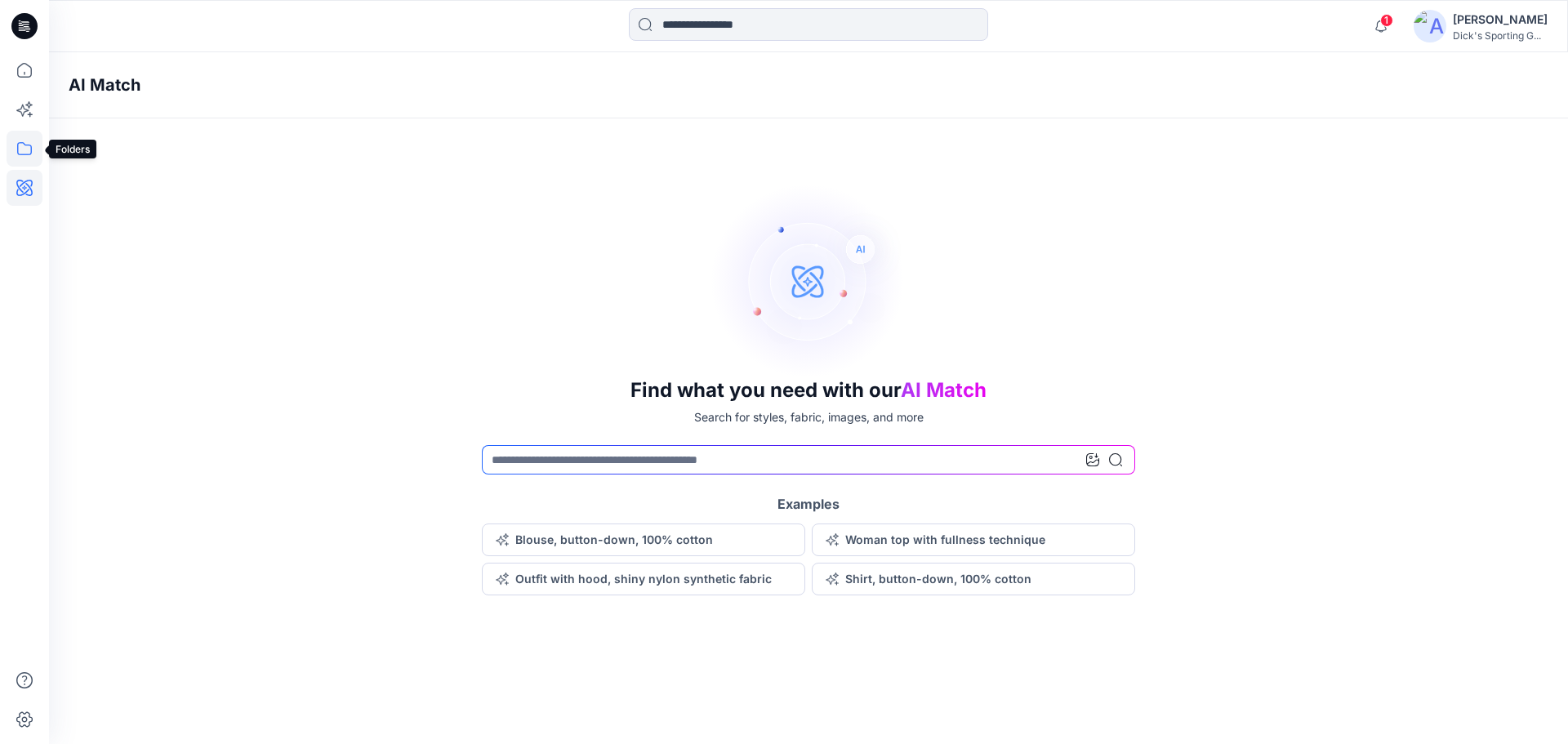
click at [18, 138] on icon at bounding box center [24, 148] width 36 height 36
click at [81, 128] on icon "button" at bounding box center [78, 127] width 13 height 13
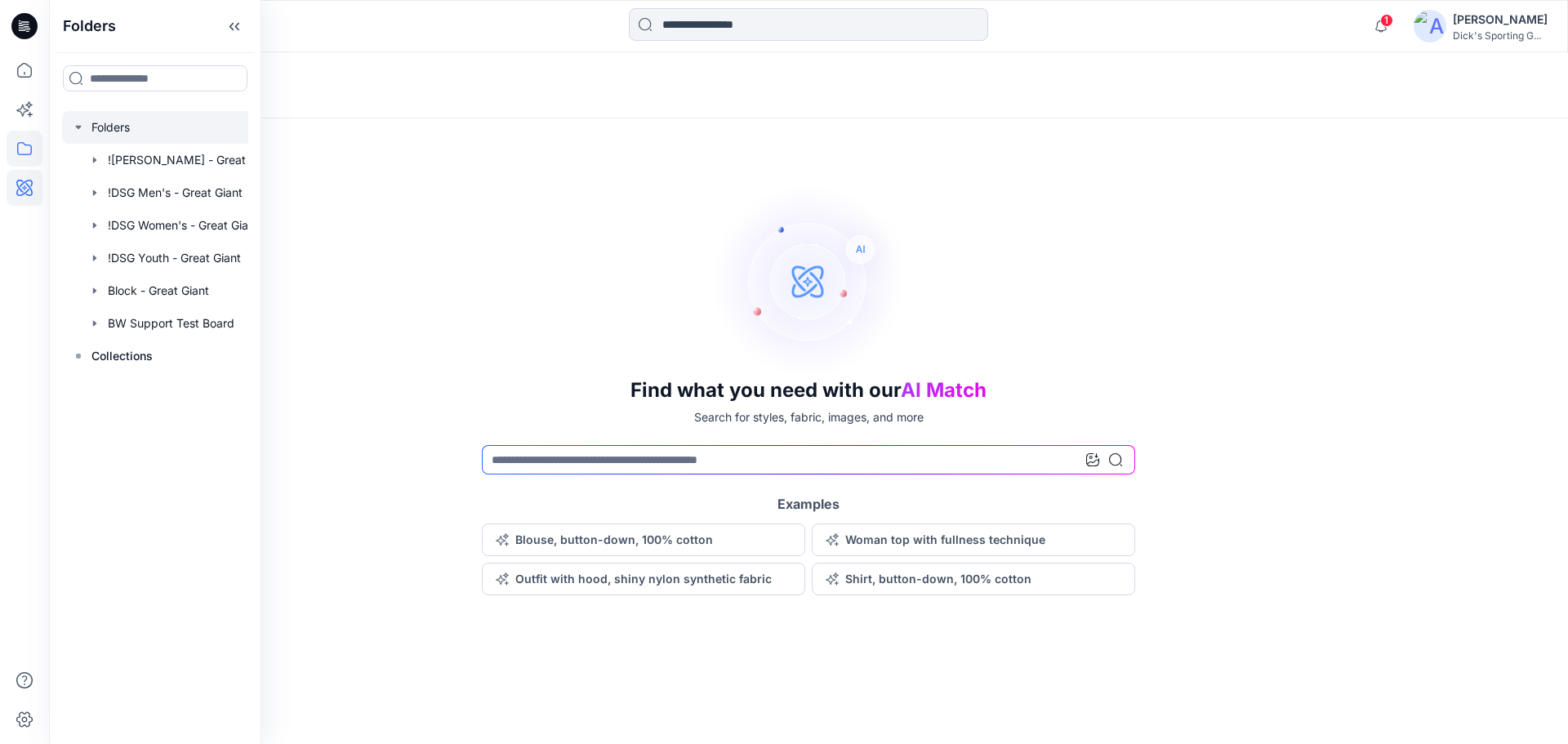
click at [81, 127] on icon "button" at bounding box center [78, 127] width 13 height 13
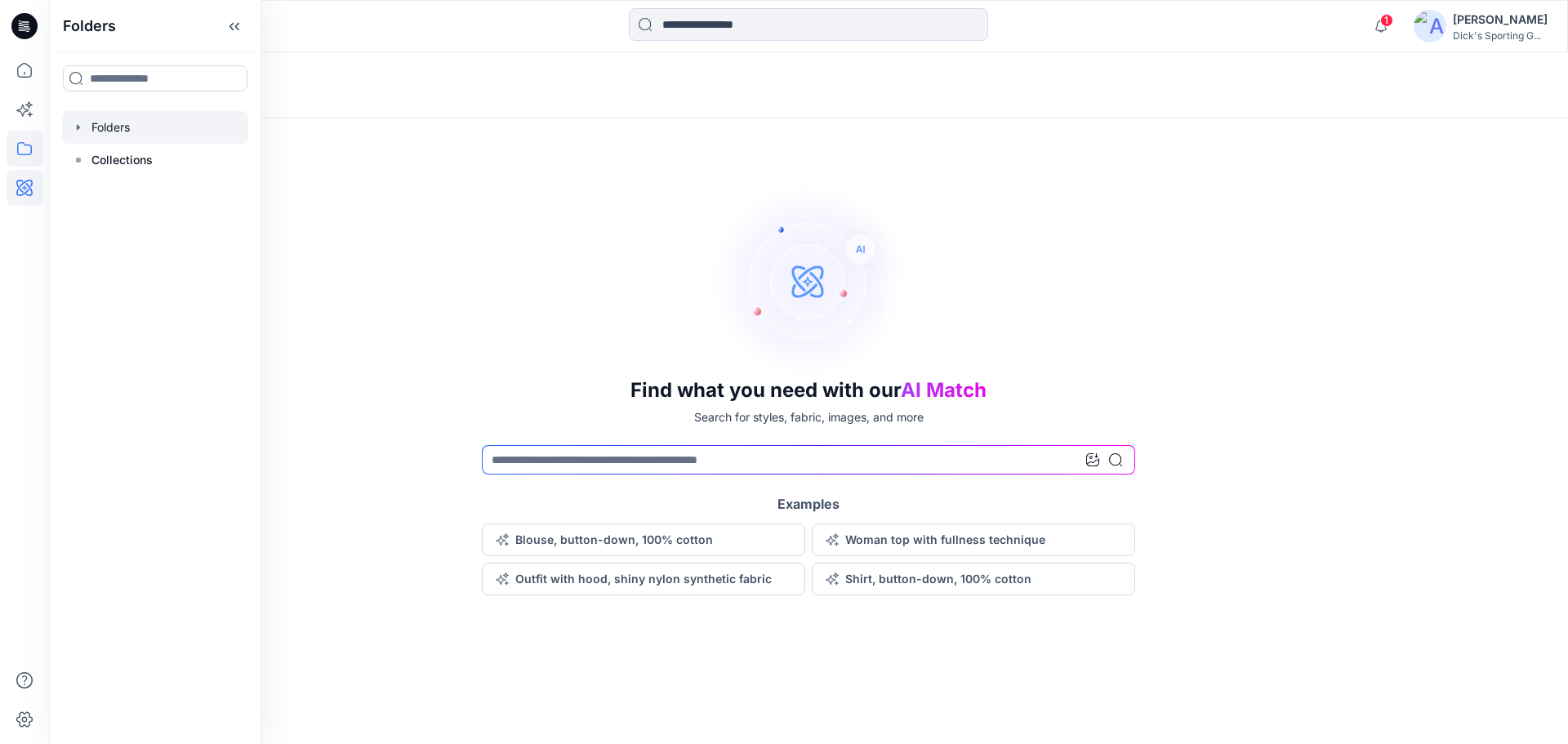
click at [81, 127] on icon "button" at bounding box center [78, 127] width 13 height 13
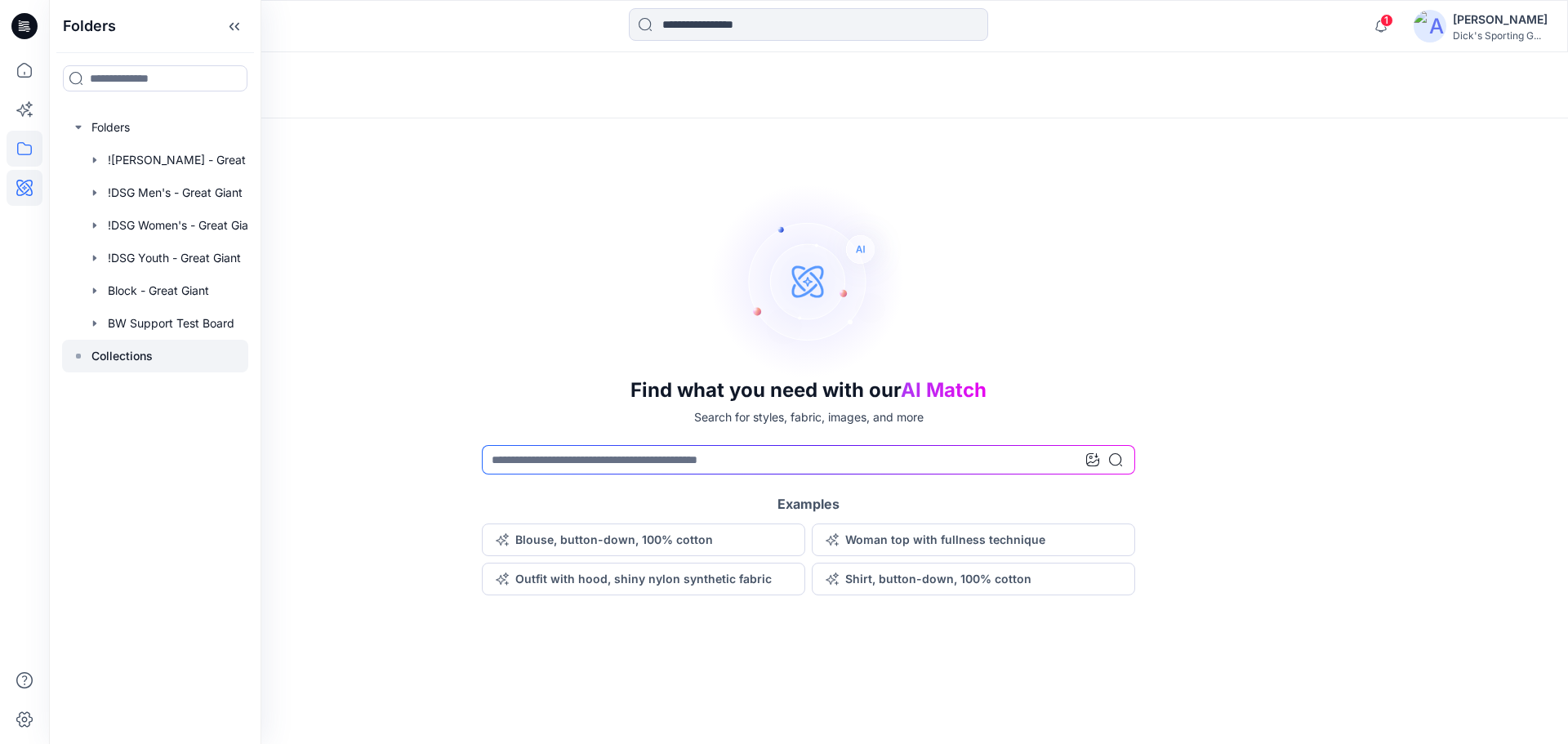
click at [89, 359] on div at bounding box center [155, 355] width 186 height 33
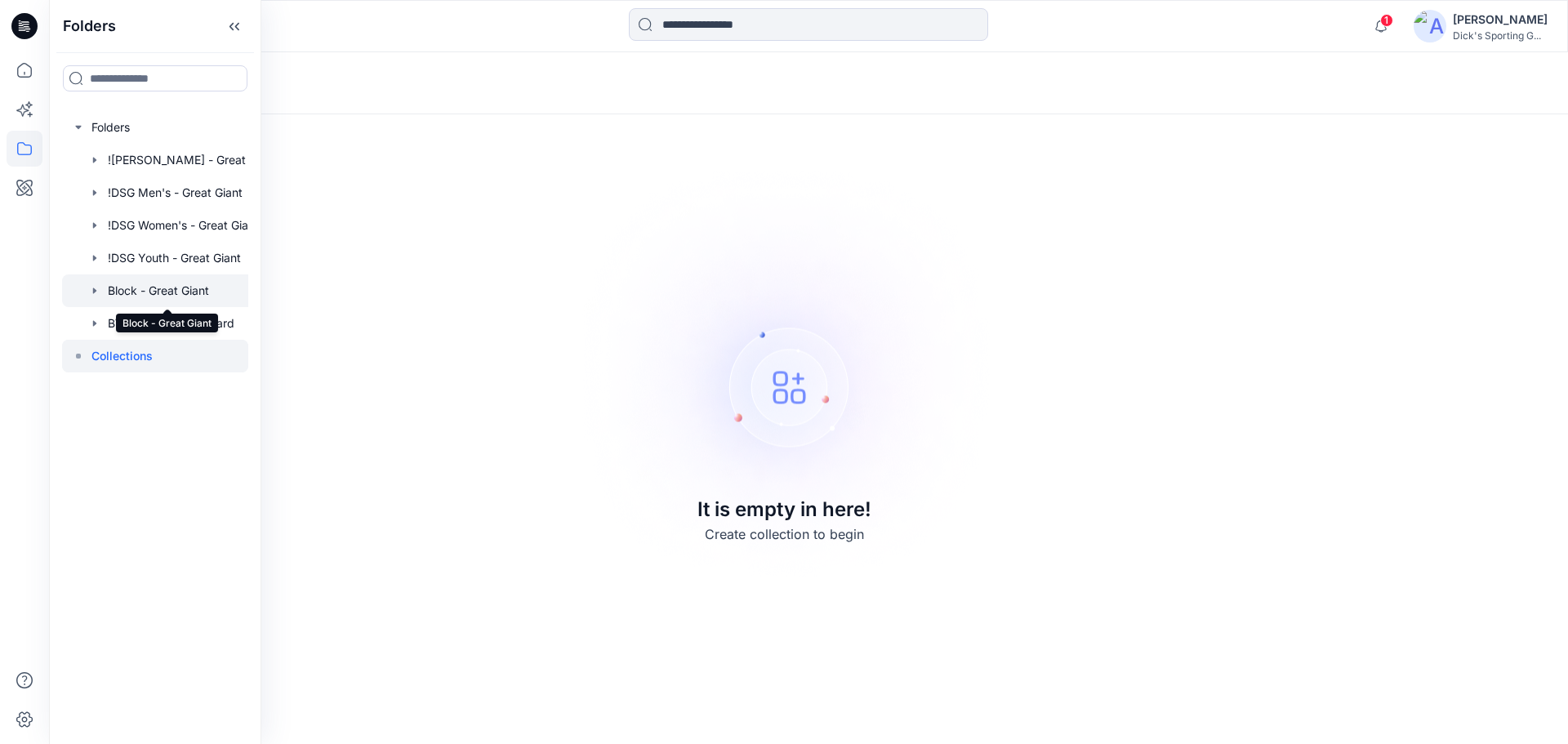
click at [171, 289] on div at bounding box center [174, 290] width 224 height 33
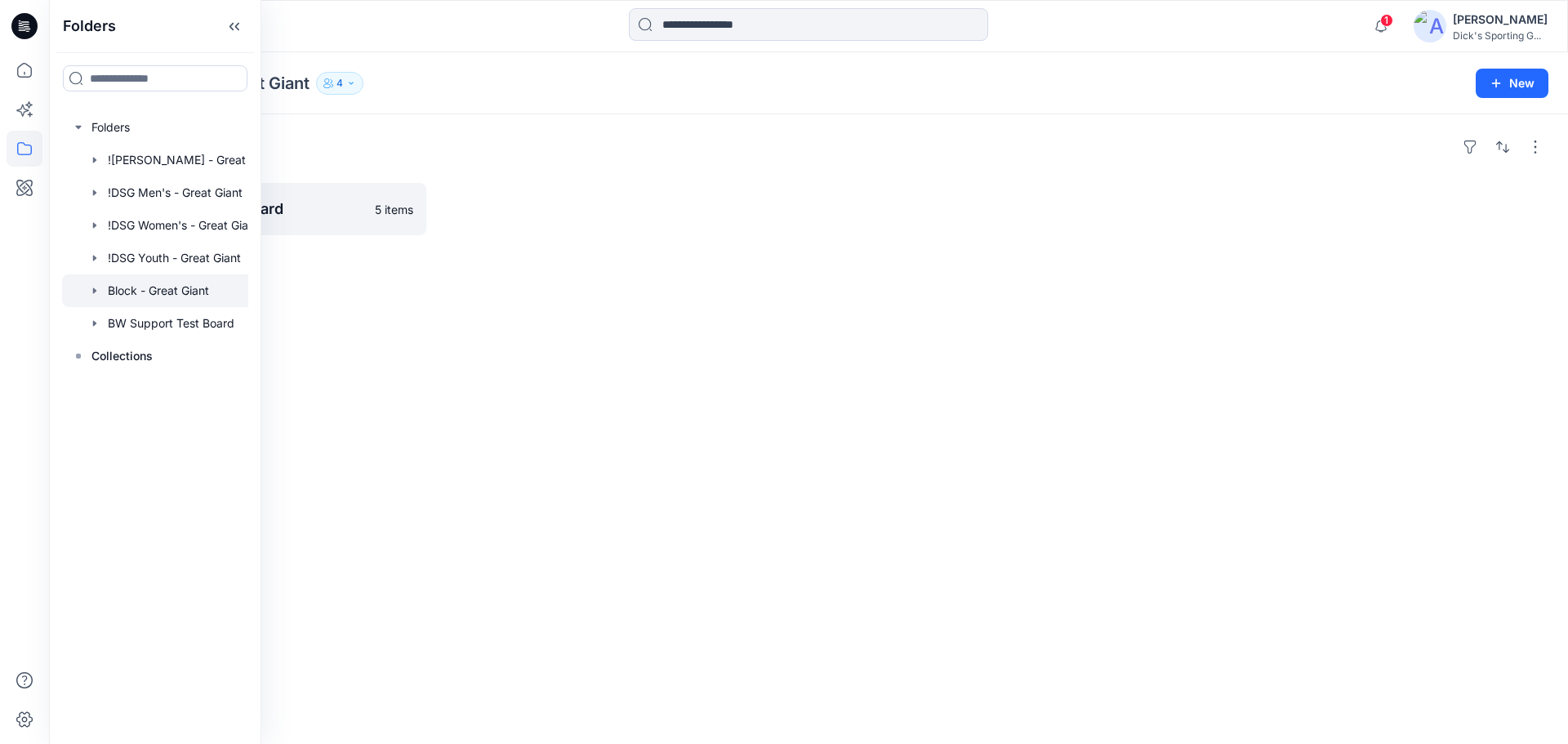
click at [376, 304] on div "Folders Block - Great Giant Board 5 items" at bounding box center [809, 429] width 1520 height 630
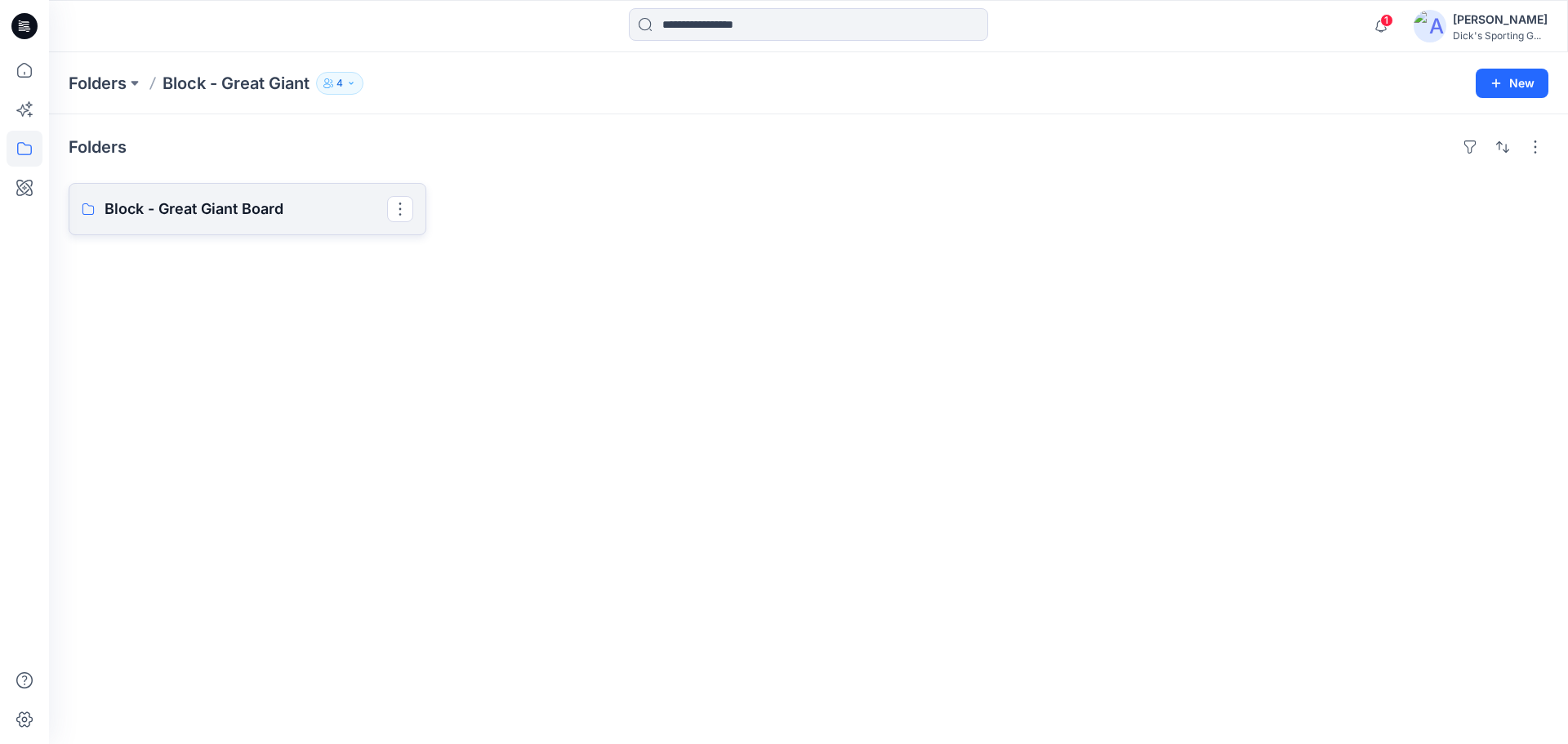
click at [230, 216] on p "Block - Great Giant Board" at bounding box center [246, 208] width 283 height 23
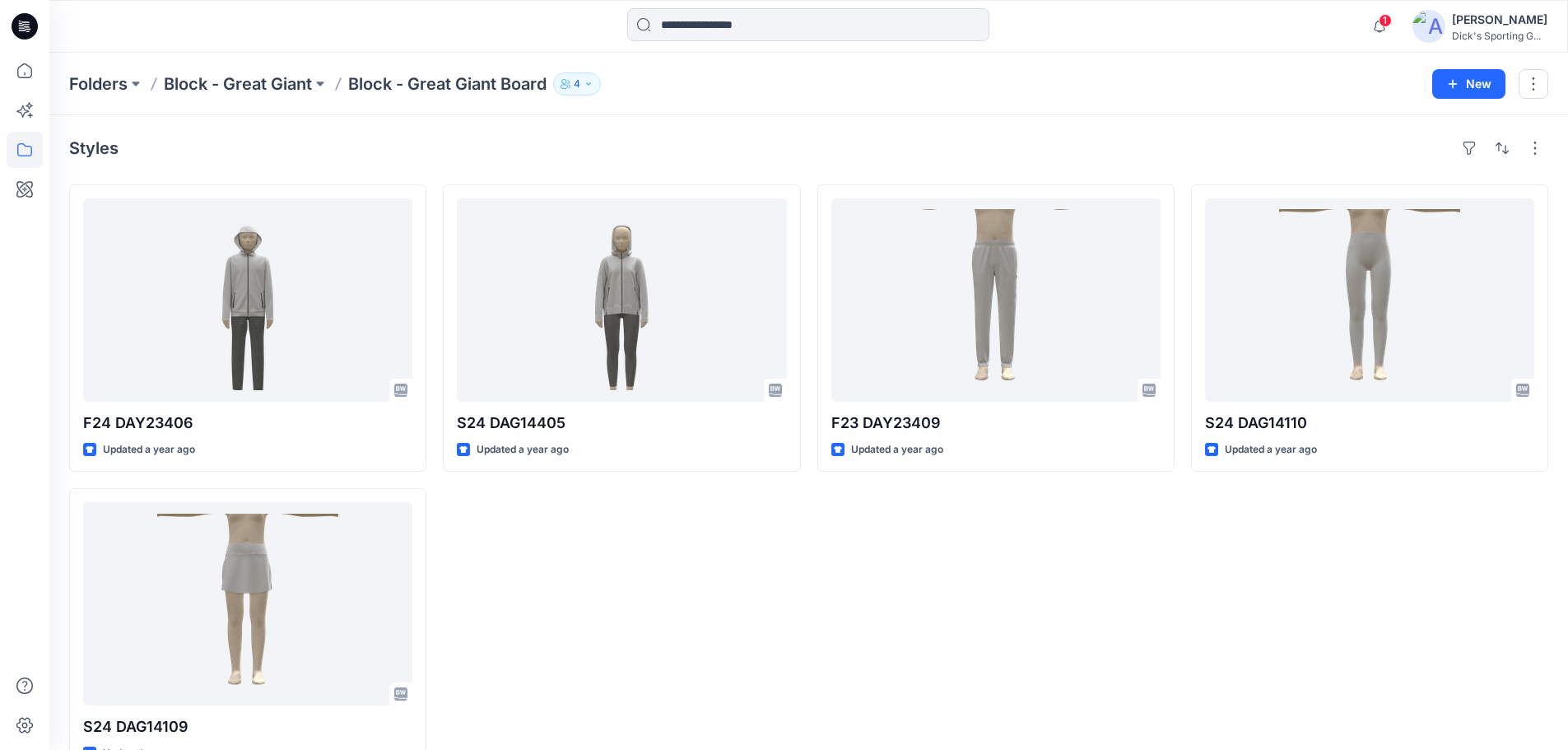
click at [28, 150] on icon at bounding box center [24, 149] width 37 height 37
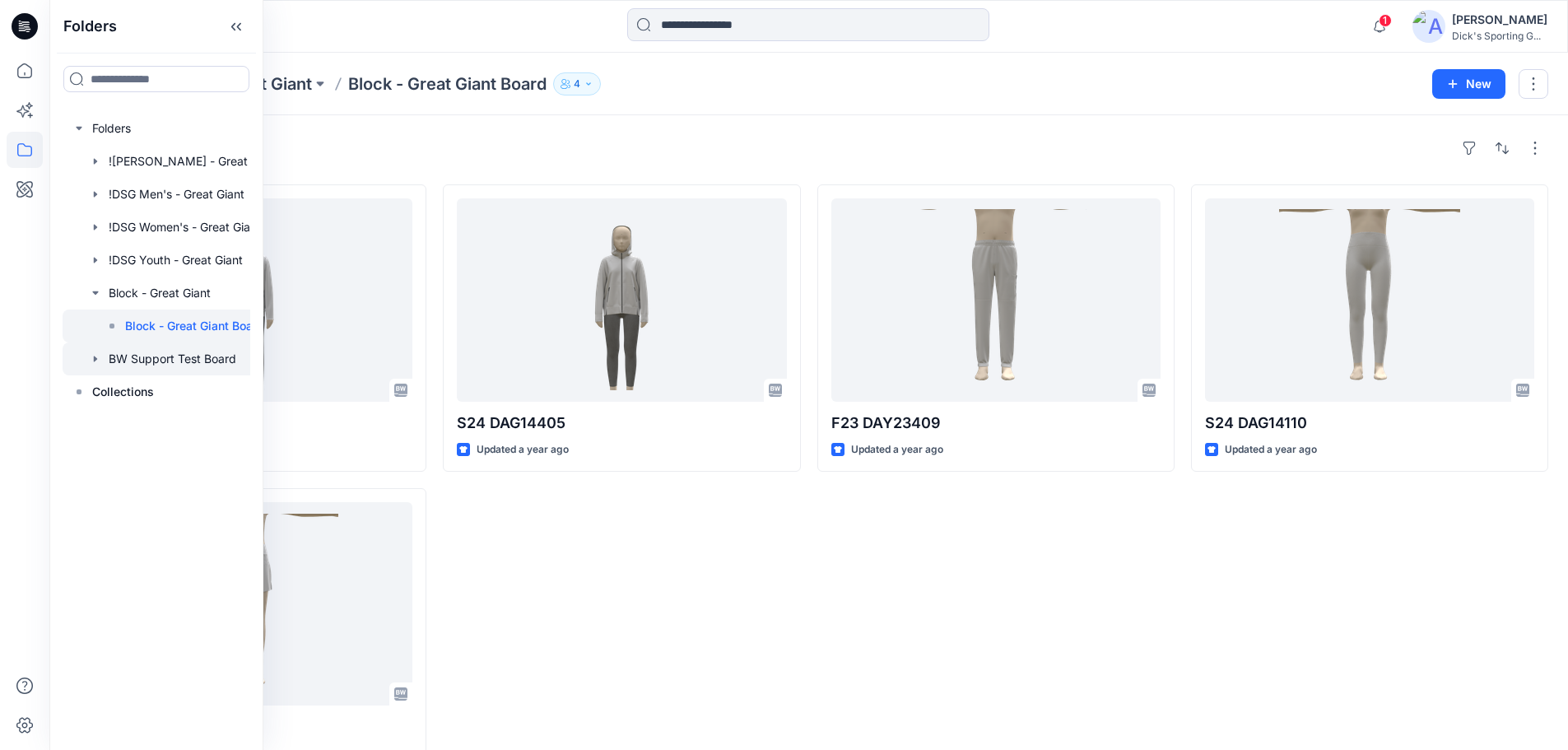
click at [160, 353] on div at bounding box center [175, 358] width 226 height 33
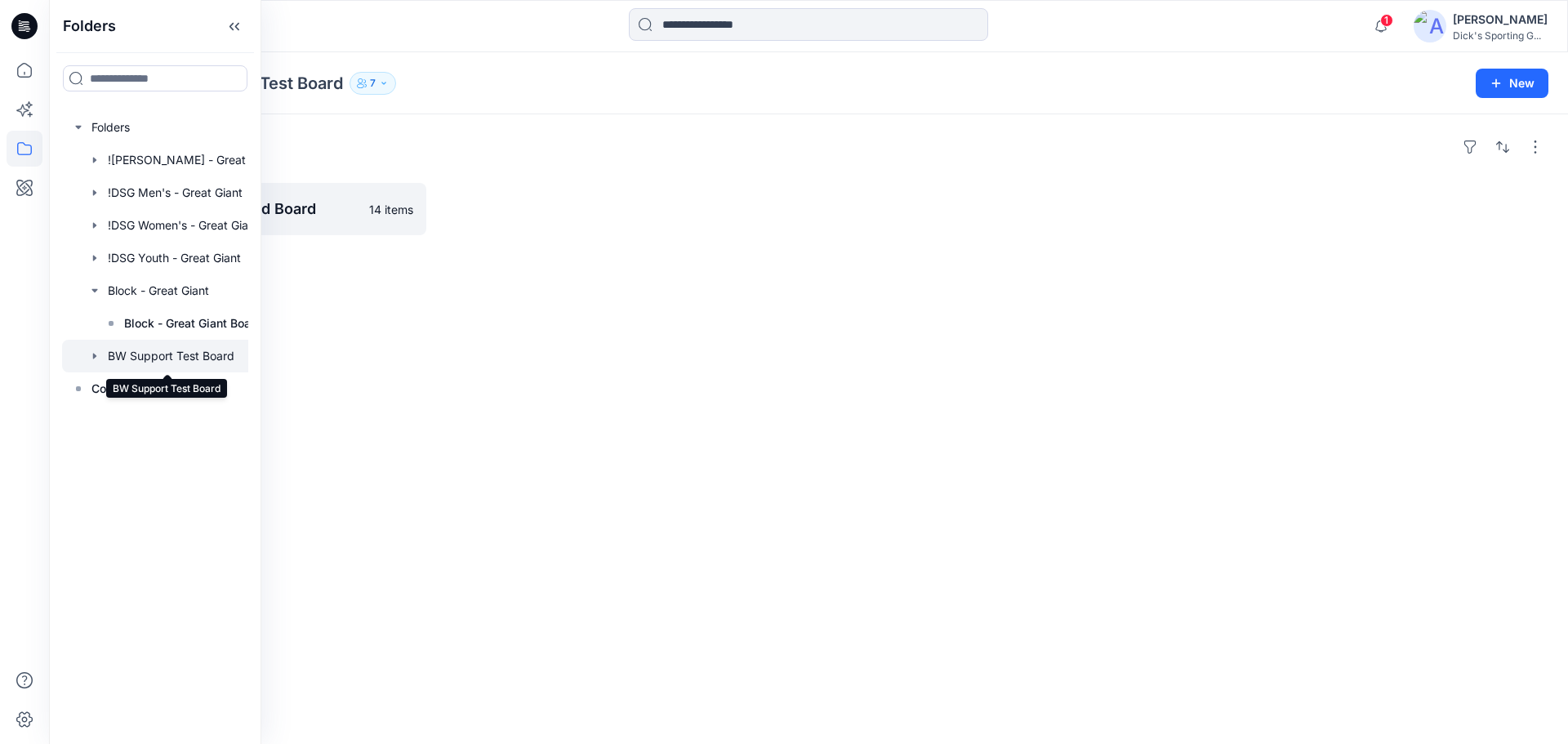
click at [357, 315] on div "Folders BW Support Test Board Board 14 items" at bounding box center [809, 429] width 1520 height 630
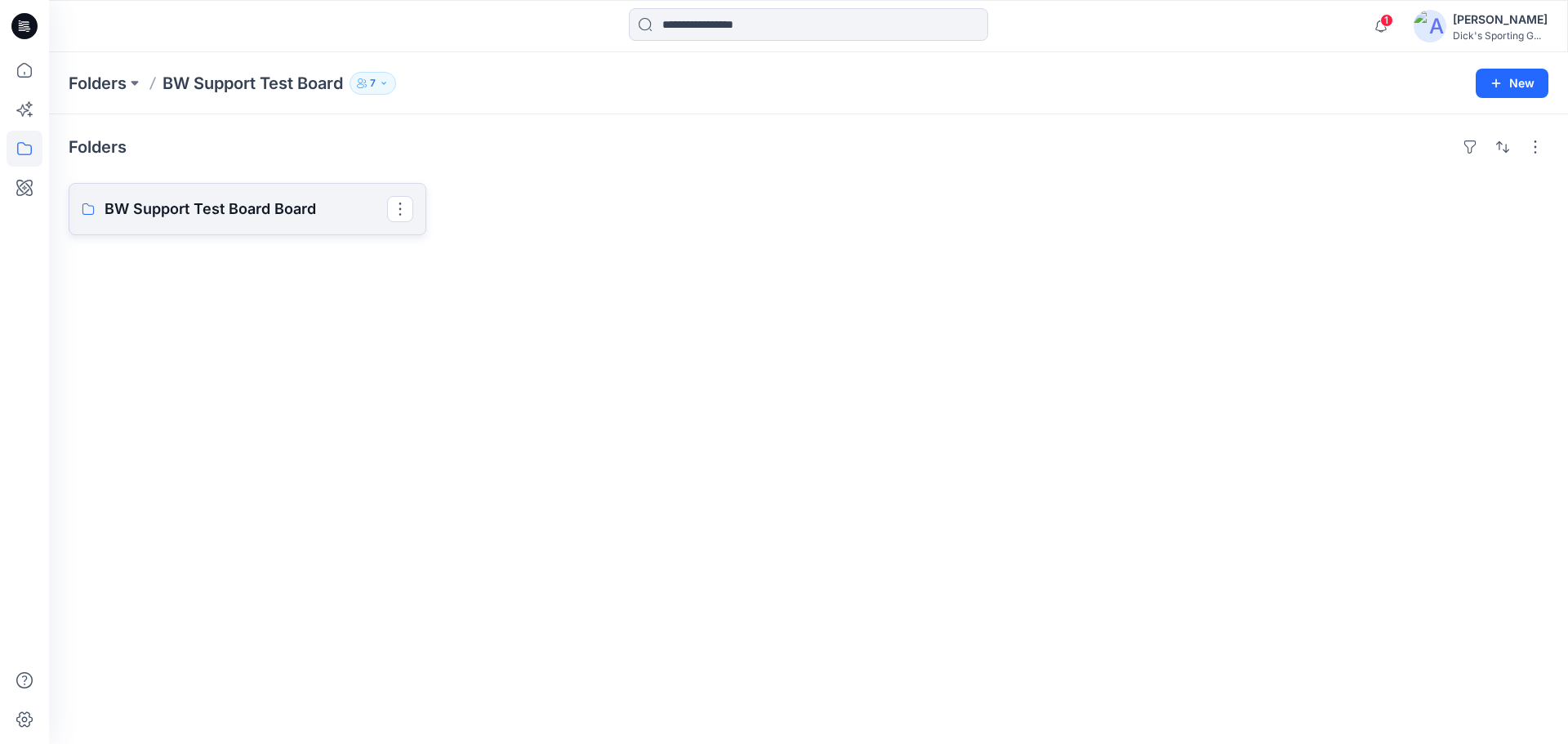
click at [250, 192] on link "BW Support Test Board Board" at bounding box center [248, 209] width 357 height 52
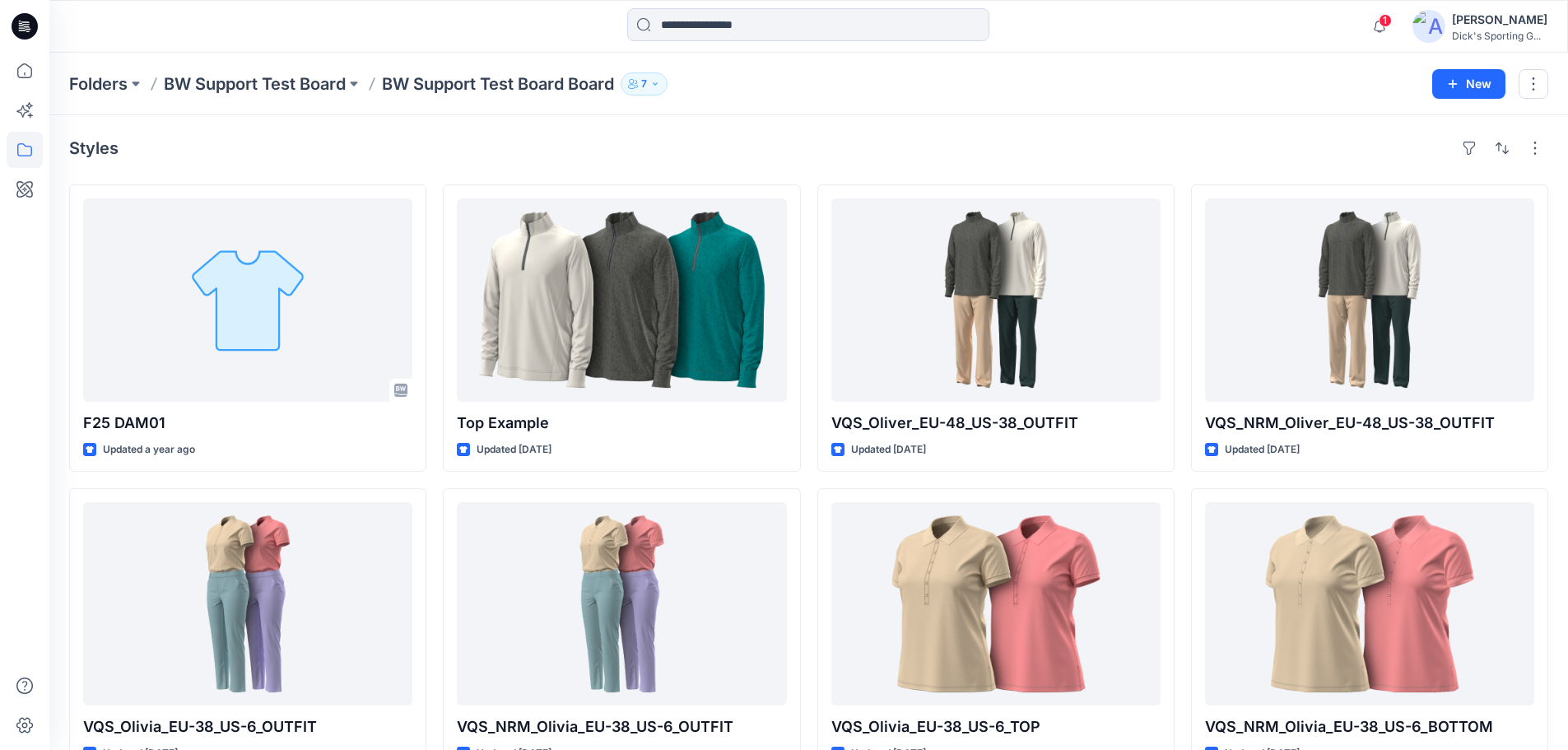
click at [23, 150] on icon at bounding box center [24, 149] width 37 height 37
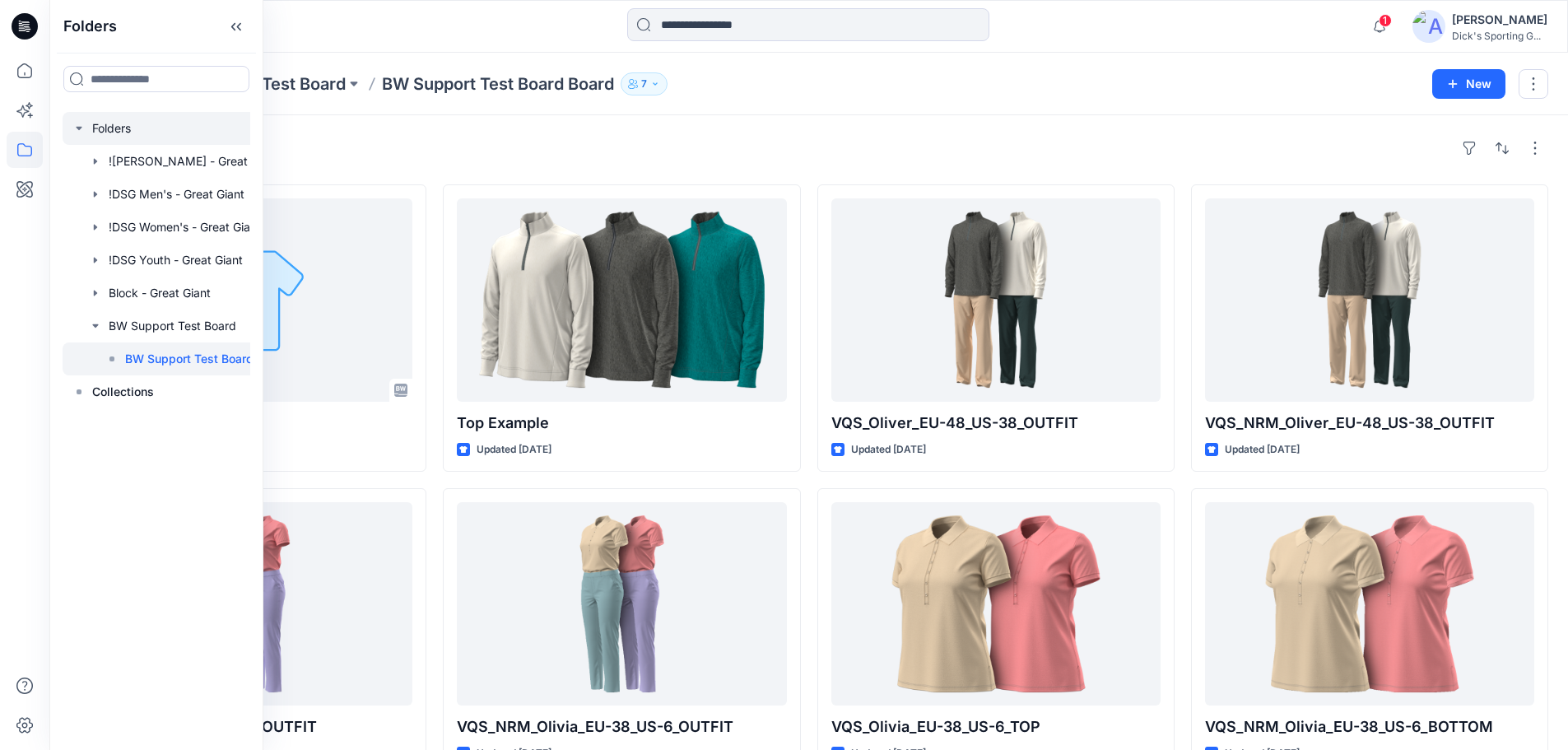
click at [114, 124] on div at bounding box center [181, 128] width 236 height 33
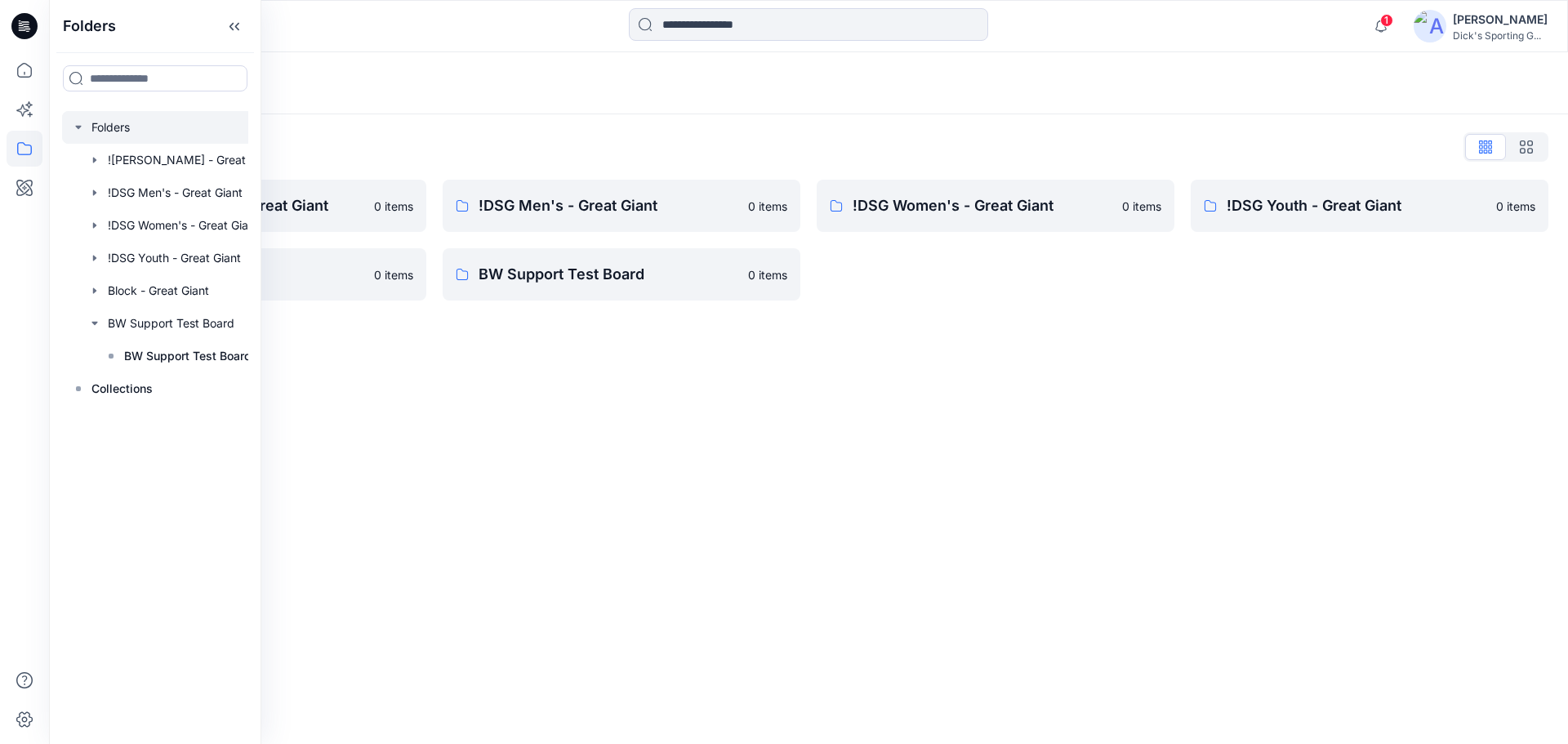
click at [679, 438] on div "Folders Folders List ![PERSON_NAME] - Great Giant 0 items Block - Great Giant 0…" at bounding box center [809, 397] width 1520 height 691
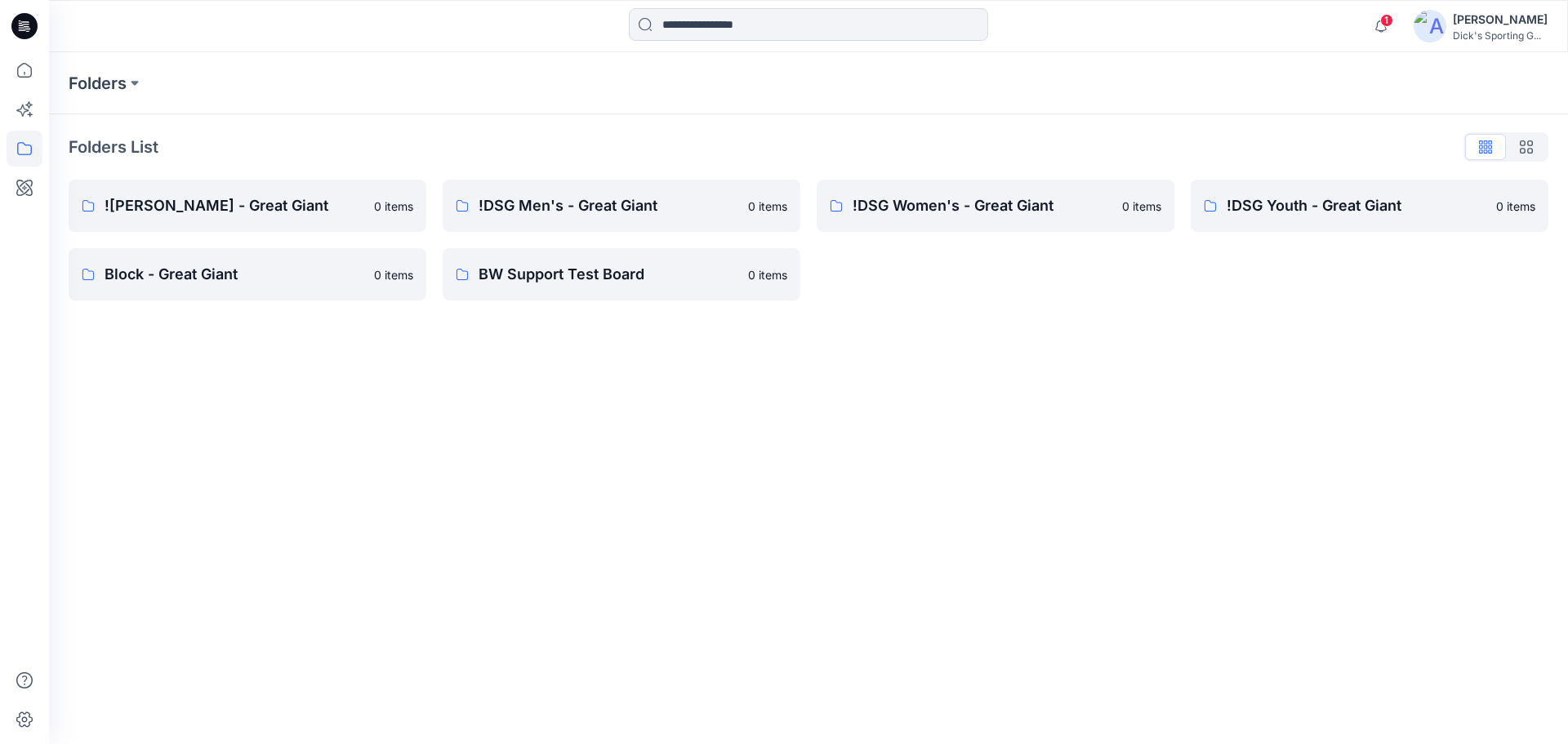
drag, startPoint x: 659, startPoint y: 366, endPoint x: 628, endPoint y: 371, distance: 31.4
click at [628, 371] on div "Folders Folders List ![PERSON_NAME] - Great Giant 0 items Block - Great Giant 0…" at bounding box center [809, 397] width 1520 height 691
click at [311, 195] on p "![PERSON_NAME] - Great Giant" at bounding box center [234, 206] width 260 height 23
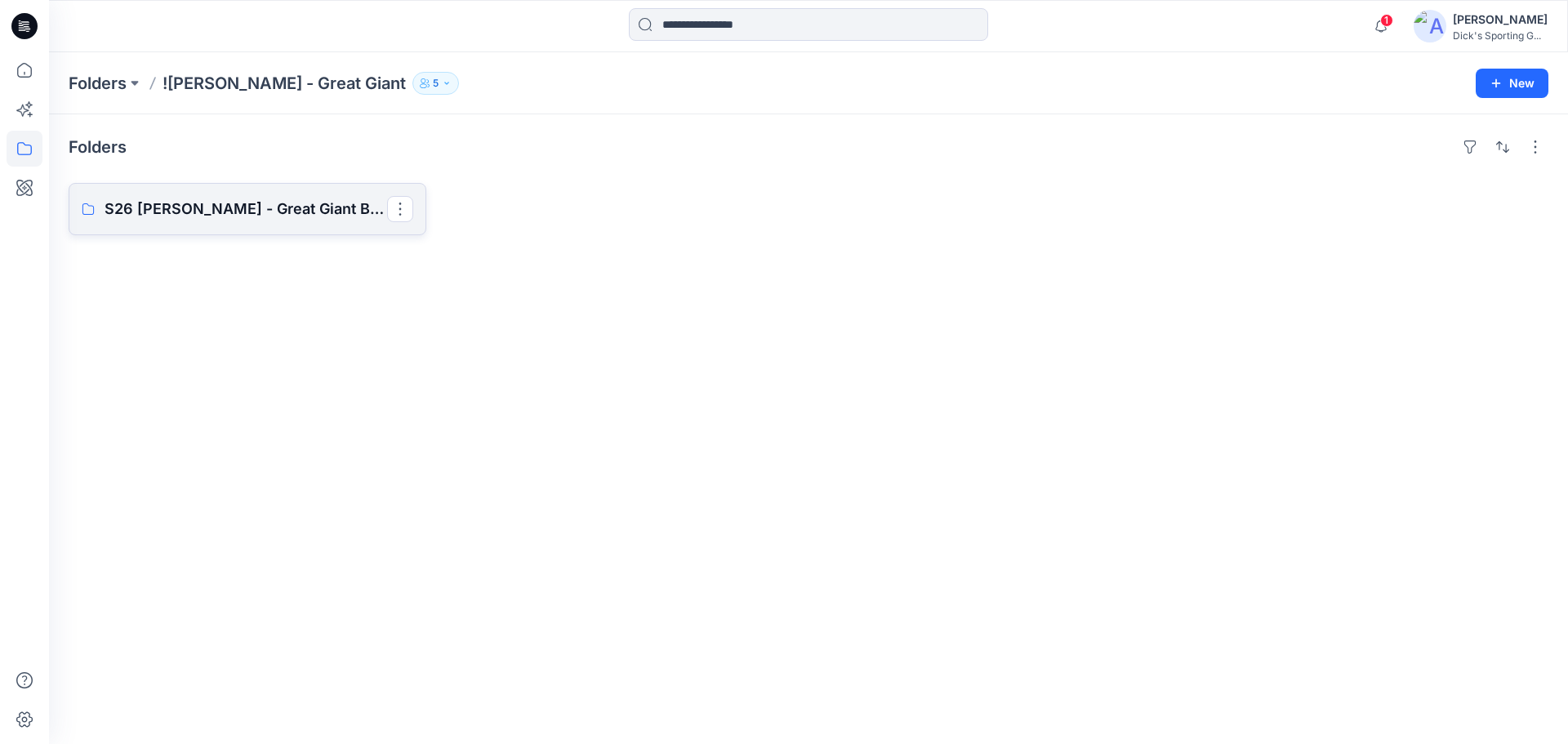
click at [271, 219] on p "S26 [PERSON_NAME] - Great Giant Board" at bounding box center [246, 208] width 283 height 23
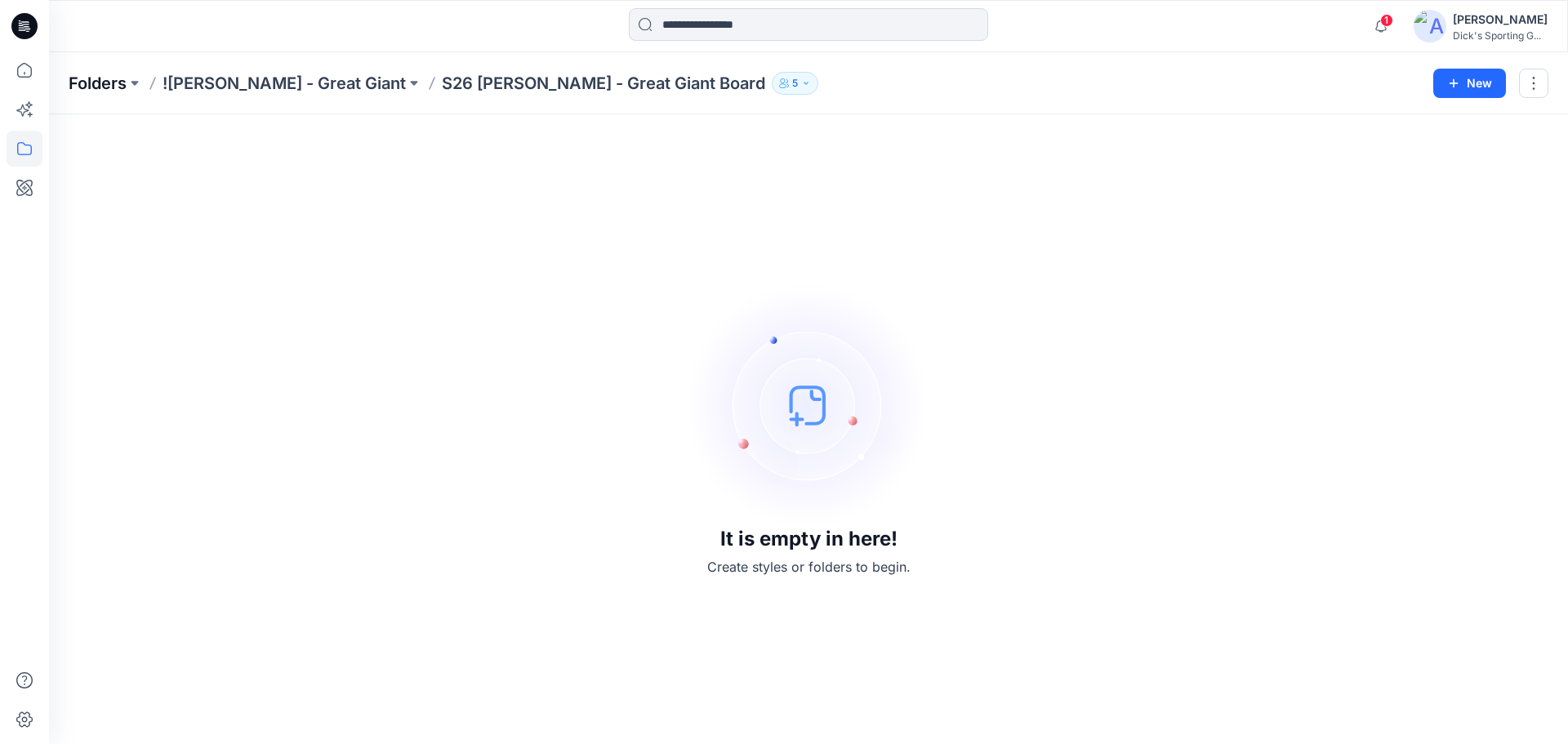
click at [90, 77] on p "Folders" at bounding box center [98, 83] width 58 height 23
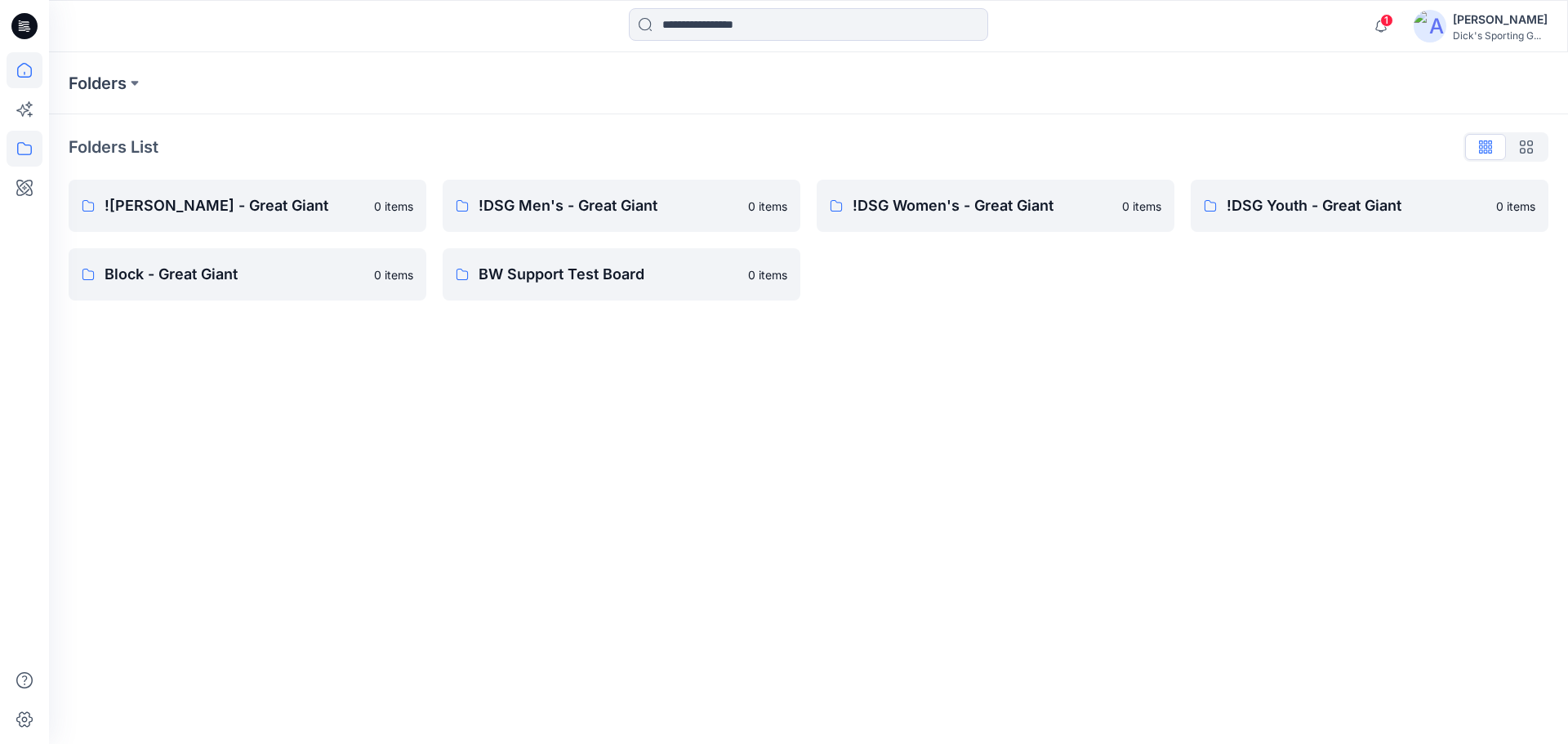
click at [10, 73] on icon at bounding box center [24, 70] width 36 height 36
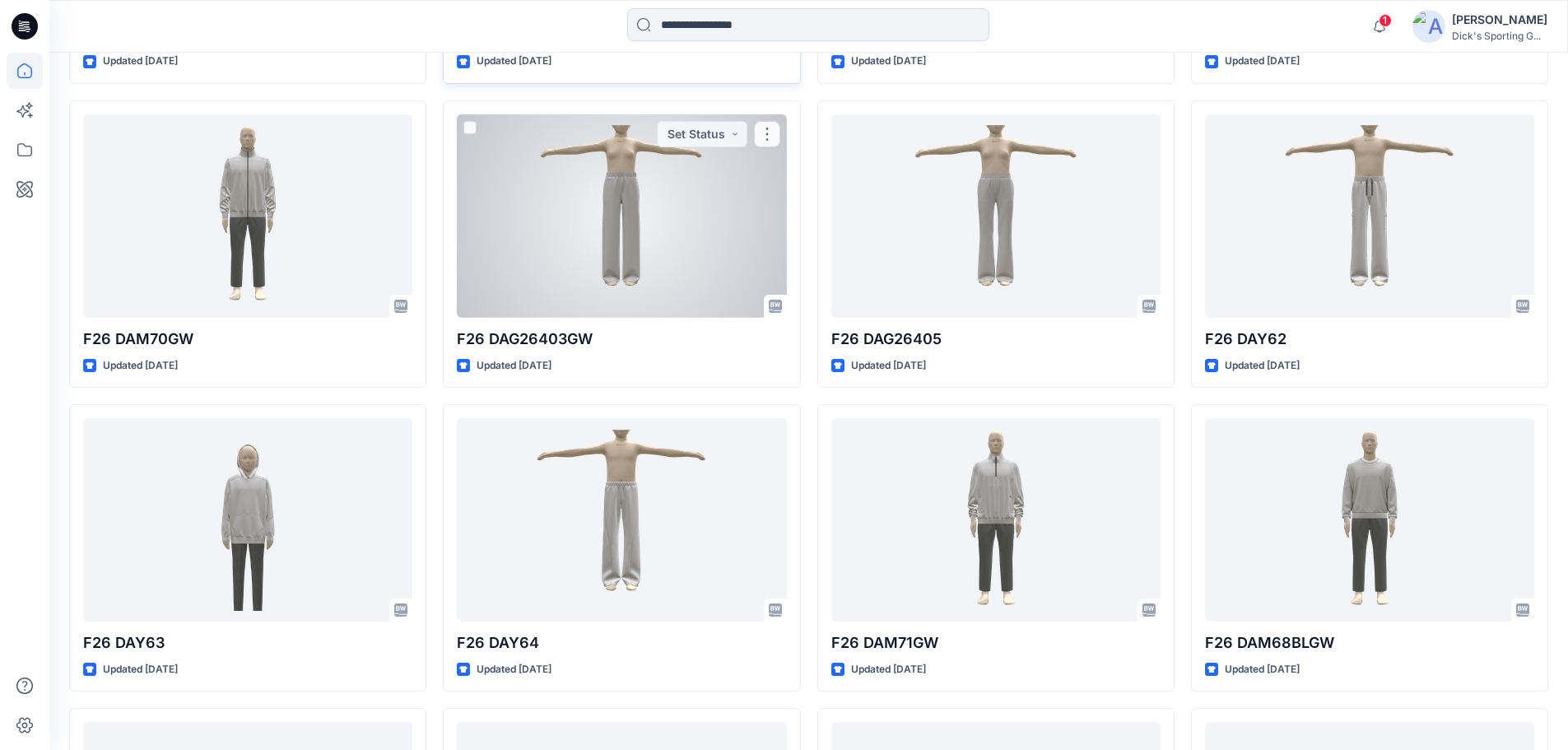
scroll to position [759, 0]
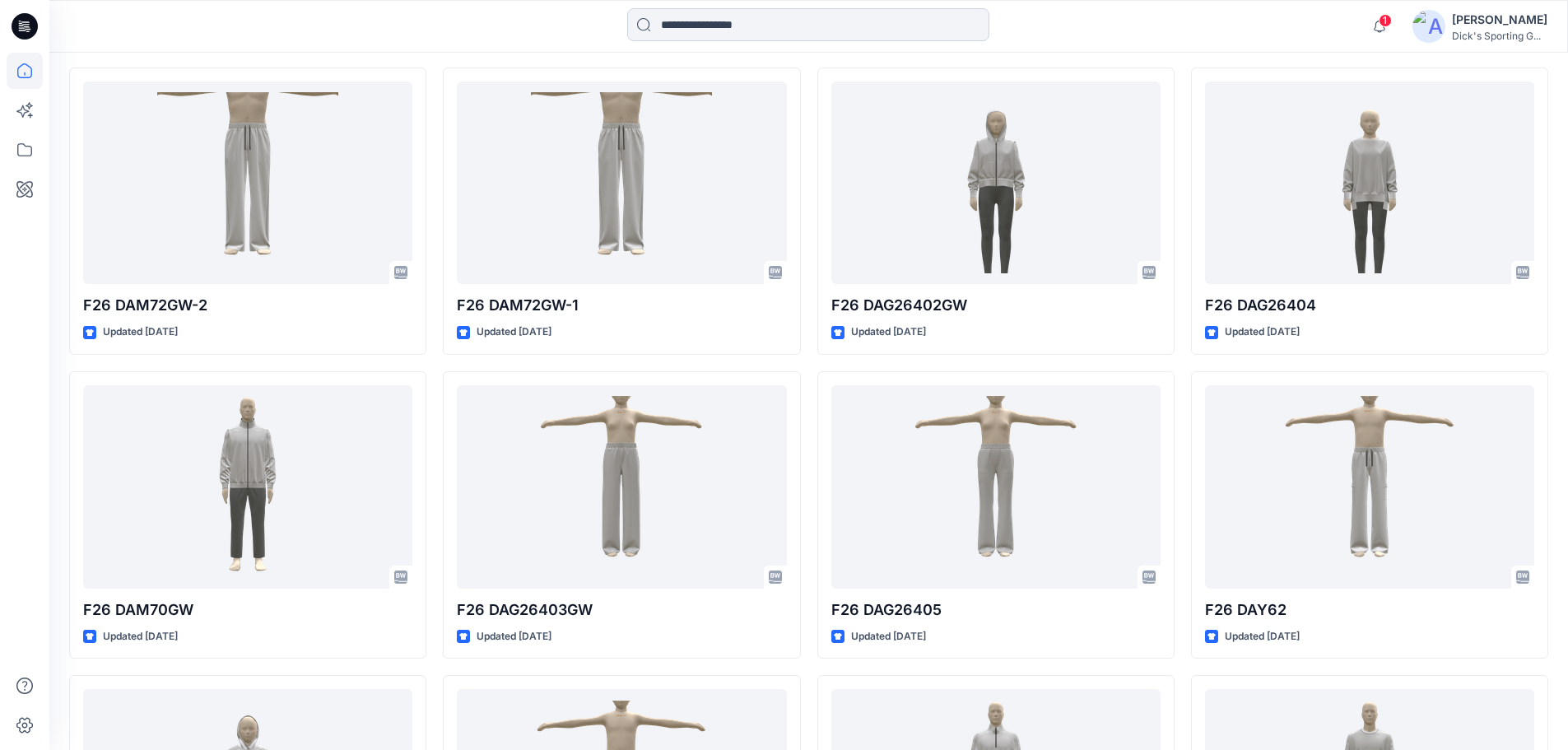
click at [707, 8] on input at bounding box center [808, 24] width 362 height 33
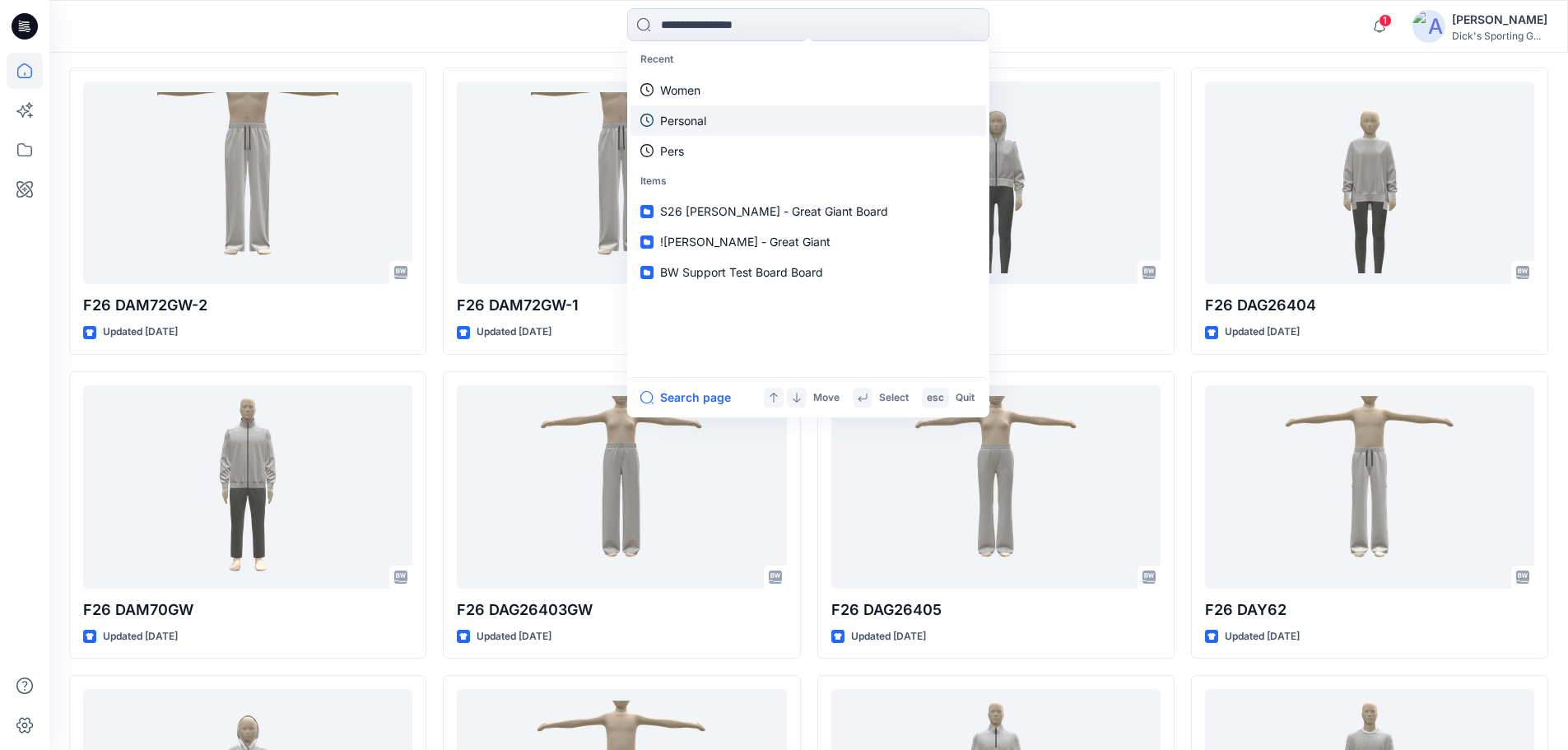
click at [703, 114] on p "Personal" at bounding box center [683, 120] width 46 height 17
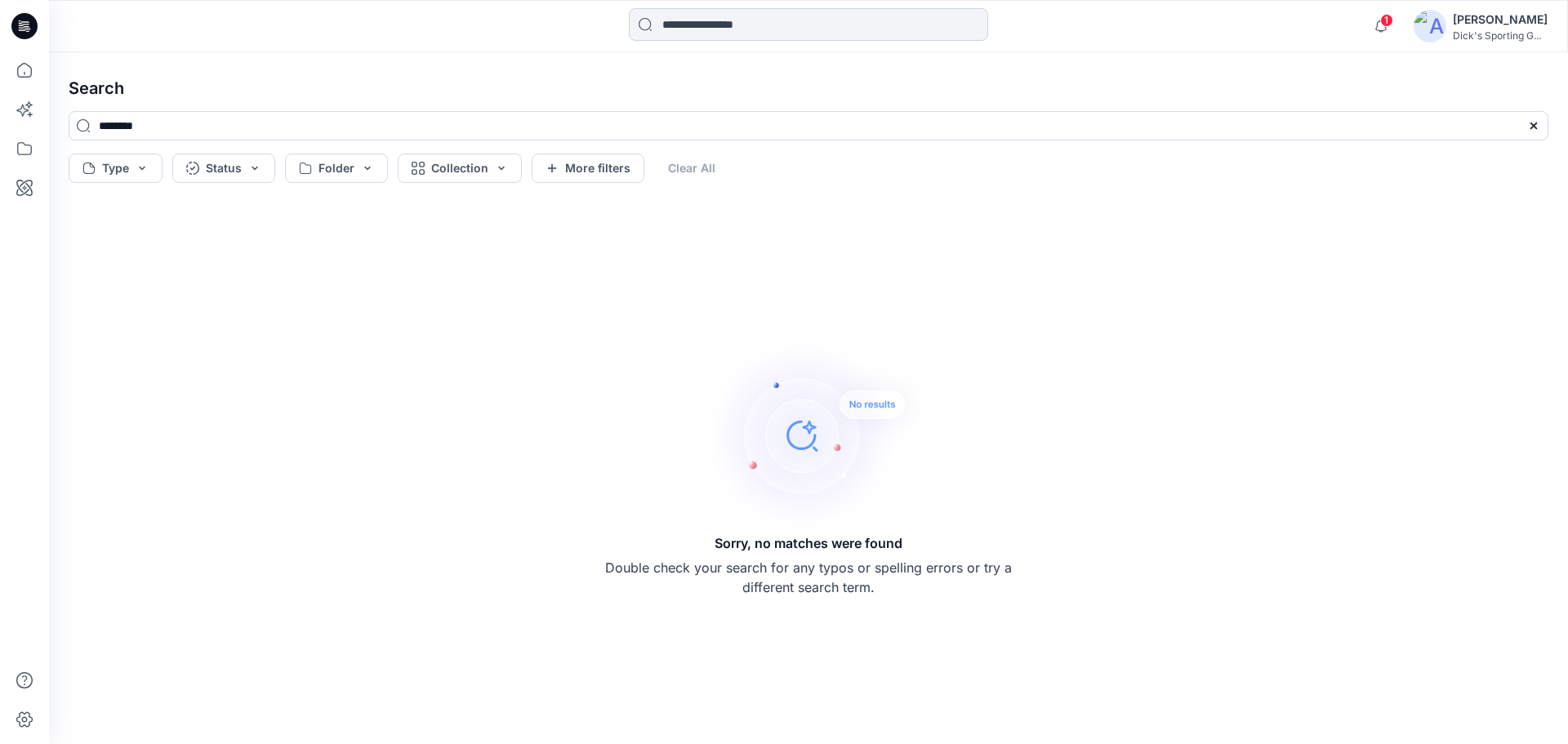
click at [696, 18] on input at bounding box center [809, 24] width 359 height 33
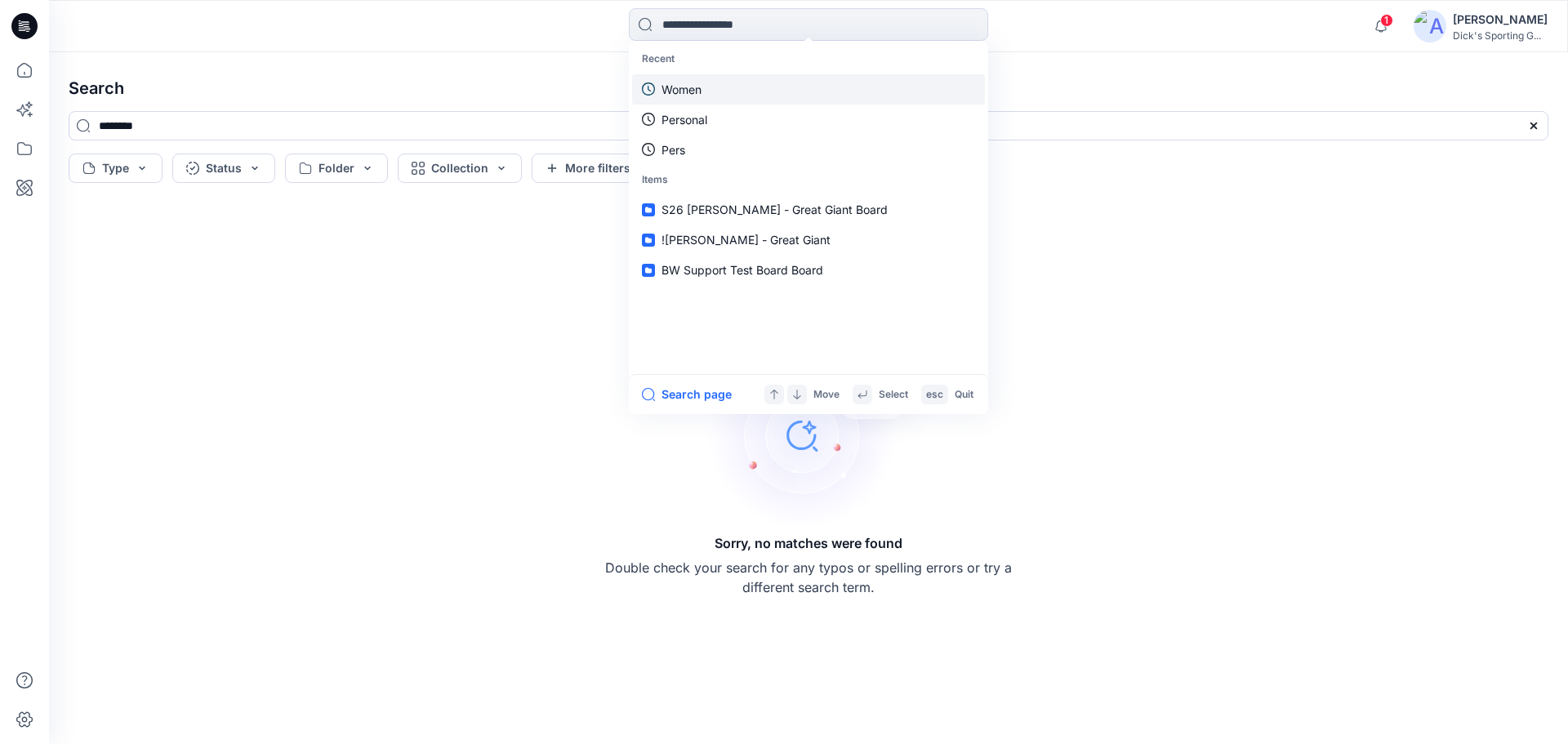
click at [698, 81] on p "Women" at bounding box center [681, 89] width 40 height 17
type input "*****"
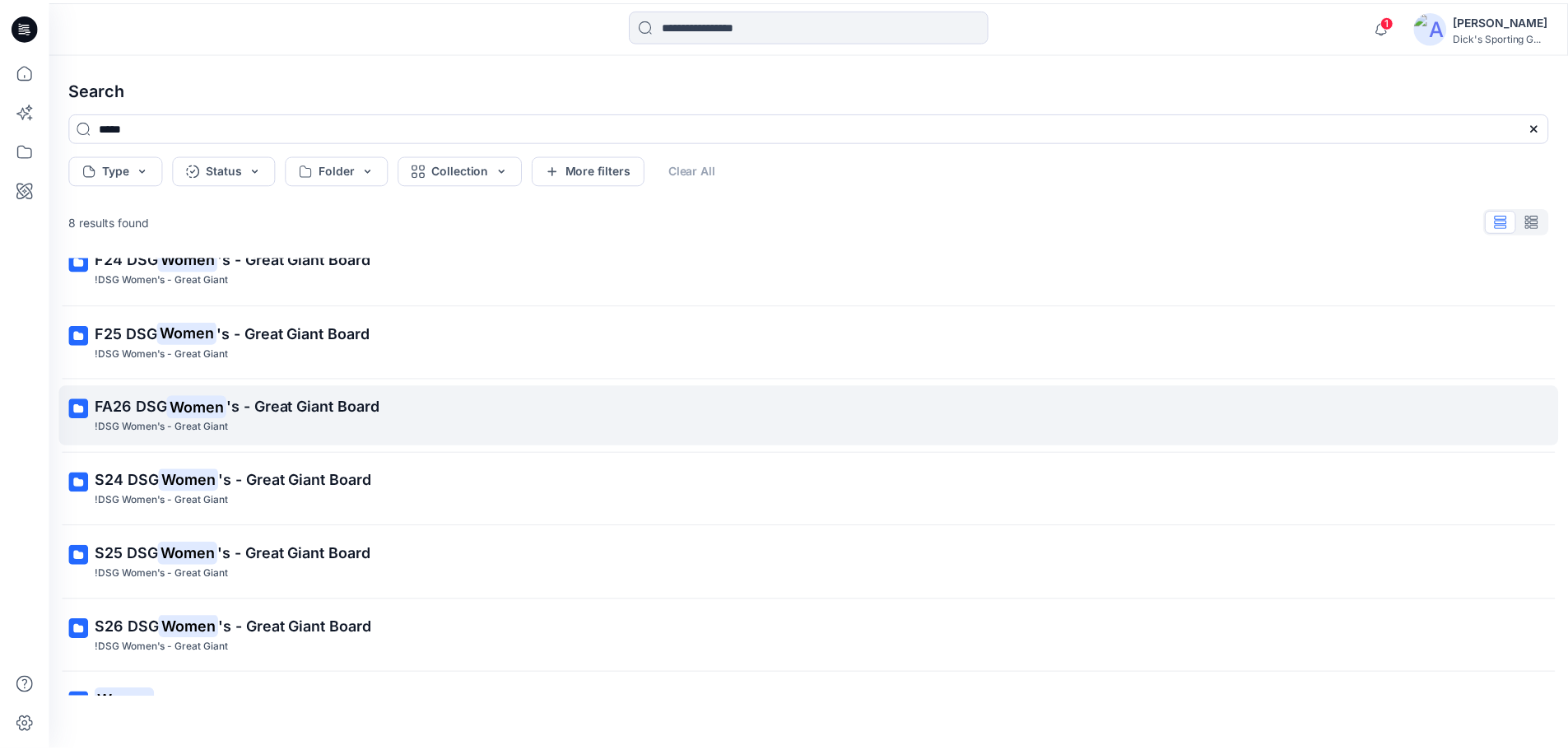
scroll to position [132, 0]
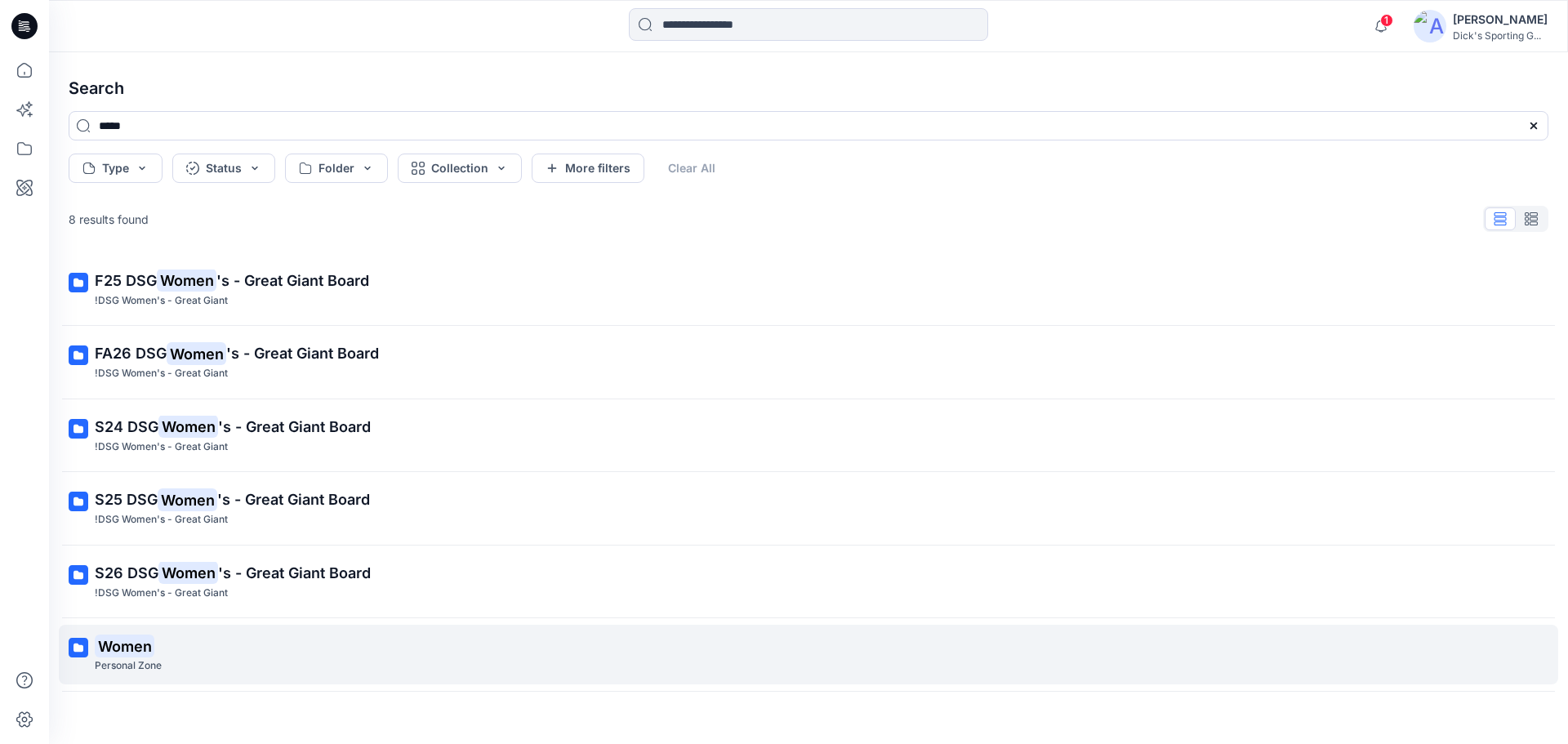
click at [177, 639] on p "Women" at bounding box center [807, 645] width 1425 height 23
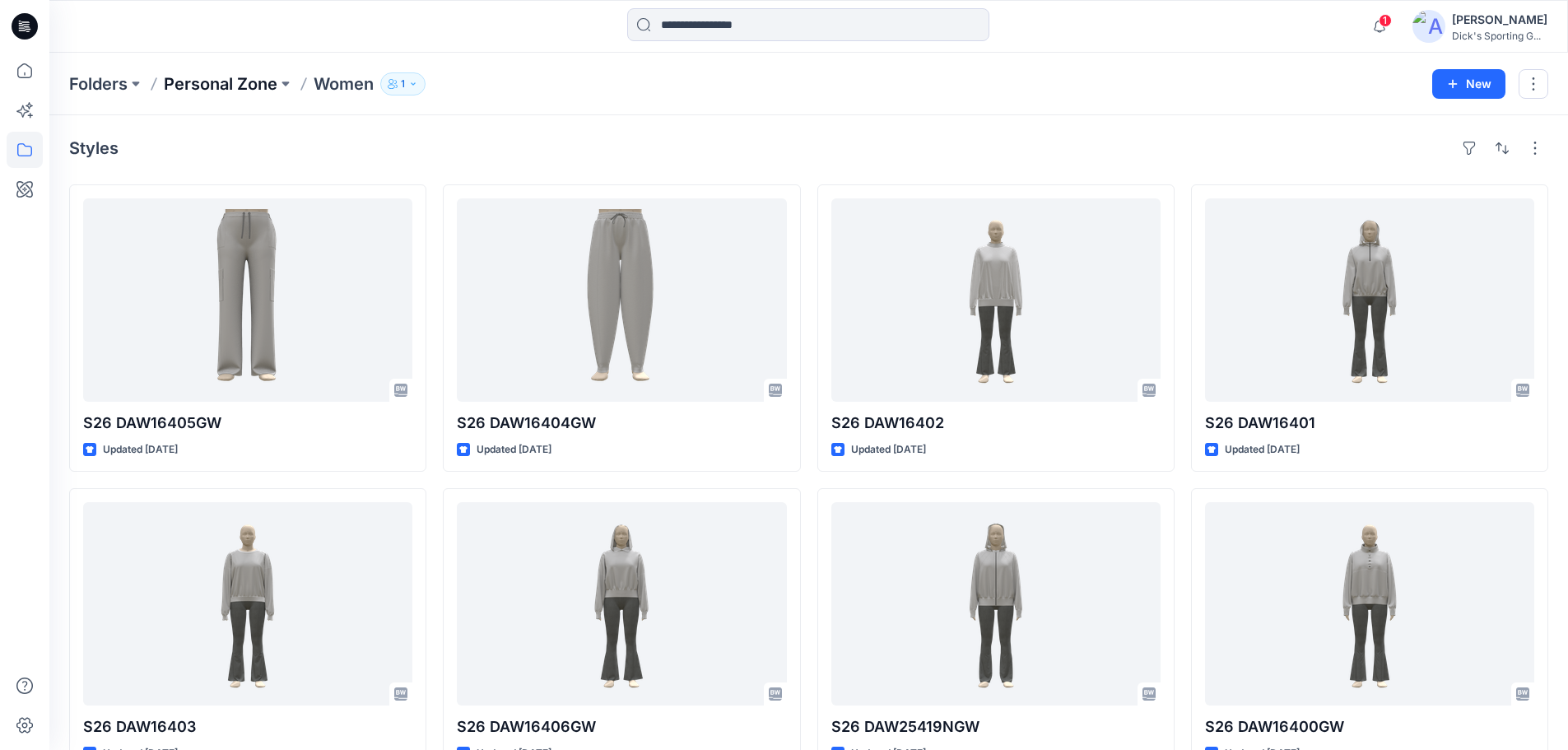
click at [218, 84] on p "Personal Zone" at bounding box center [220, 83] width 113 height 23
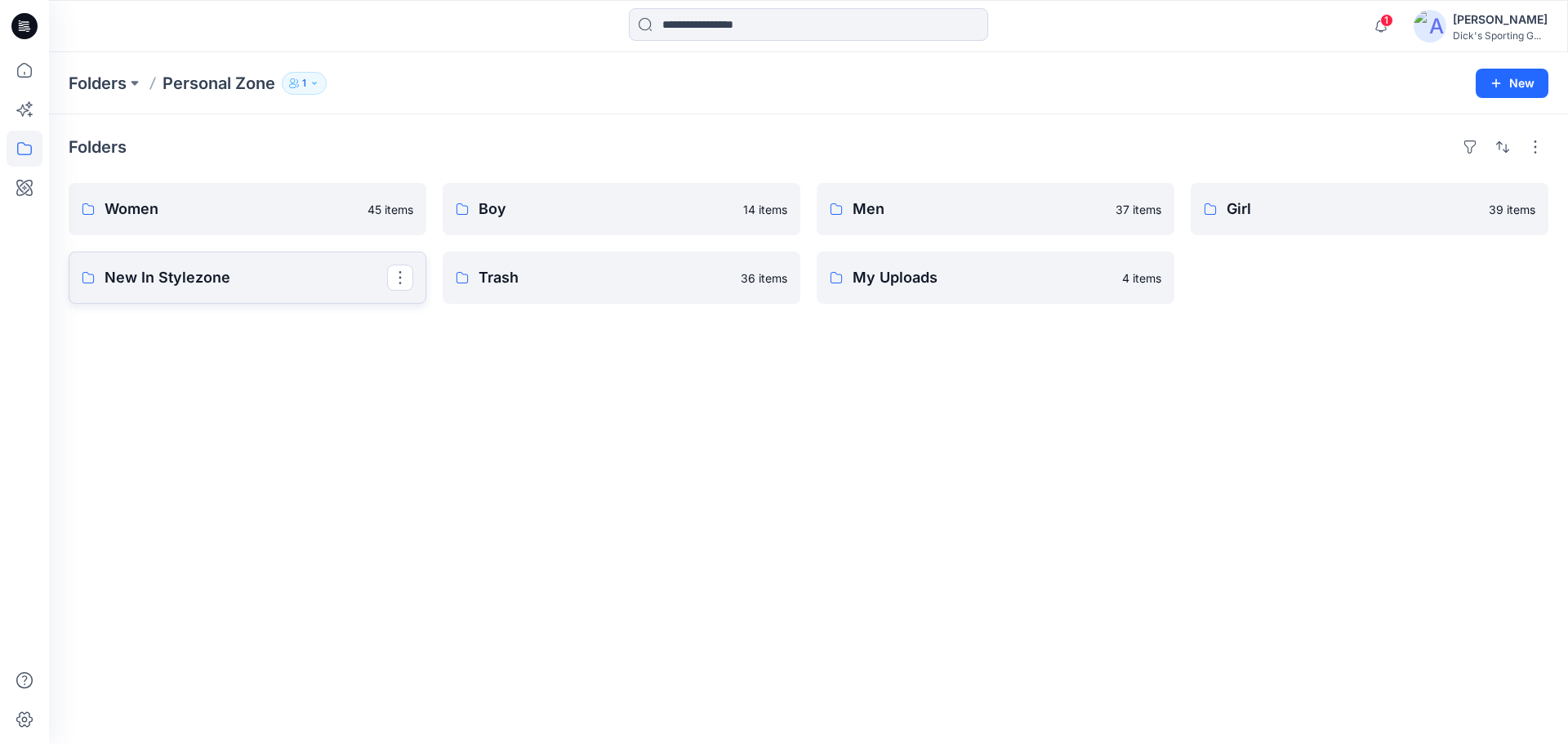
click at [197, 276] on p "New In Stylezone" at bounding box center [246, 277] width 283 height 23
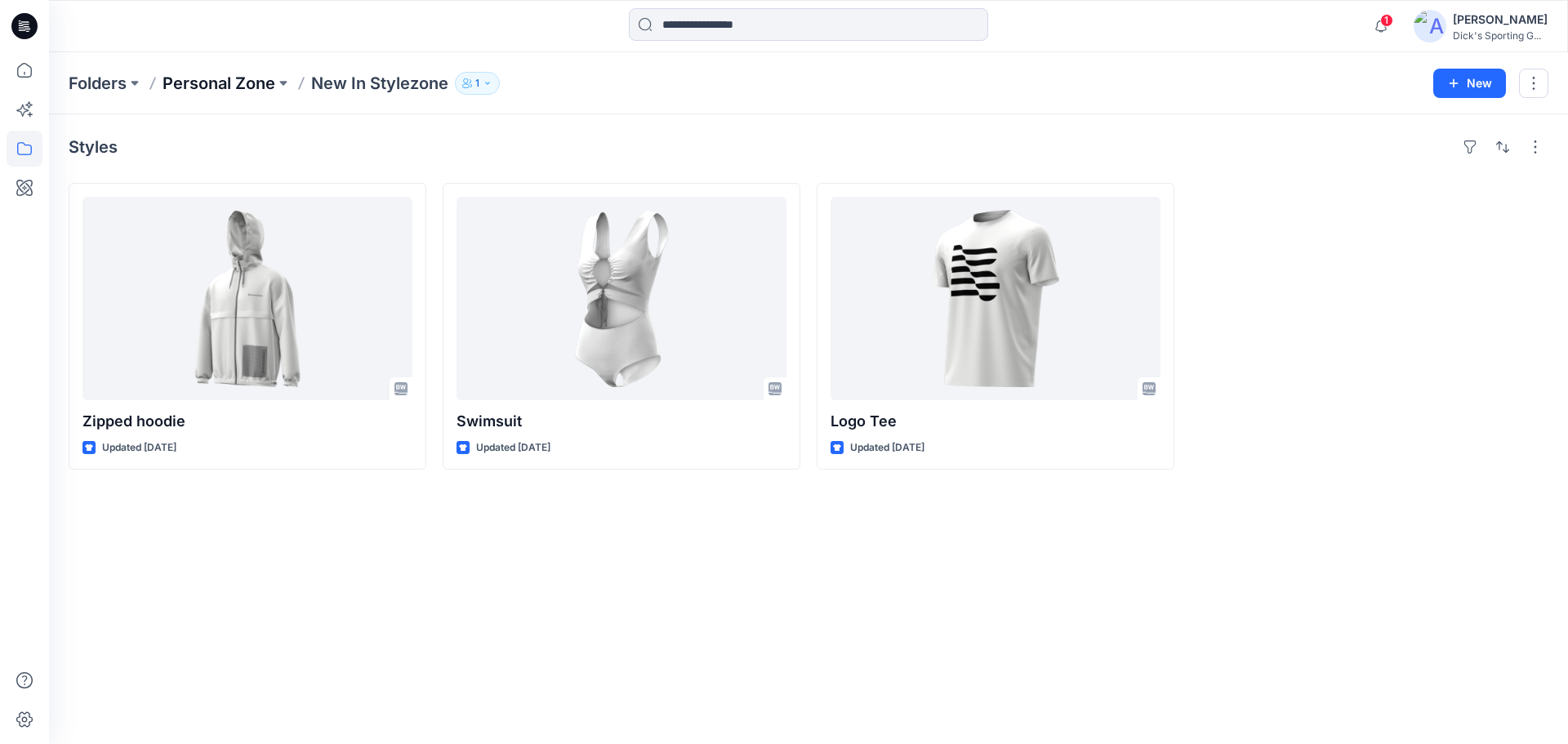
click at [235, 88] on p "Personal Zone" at bounding box center [219, 83] width 113 height 23
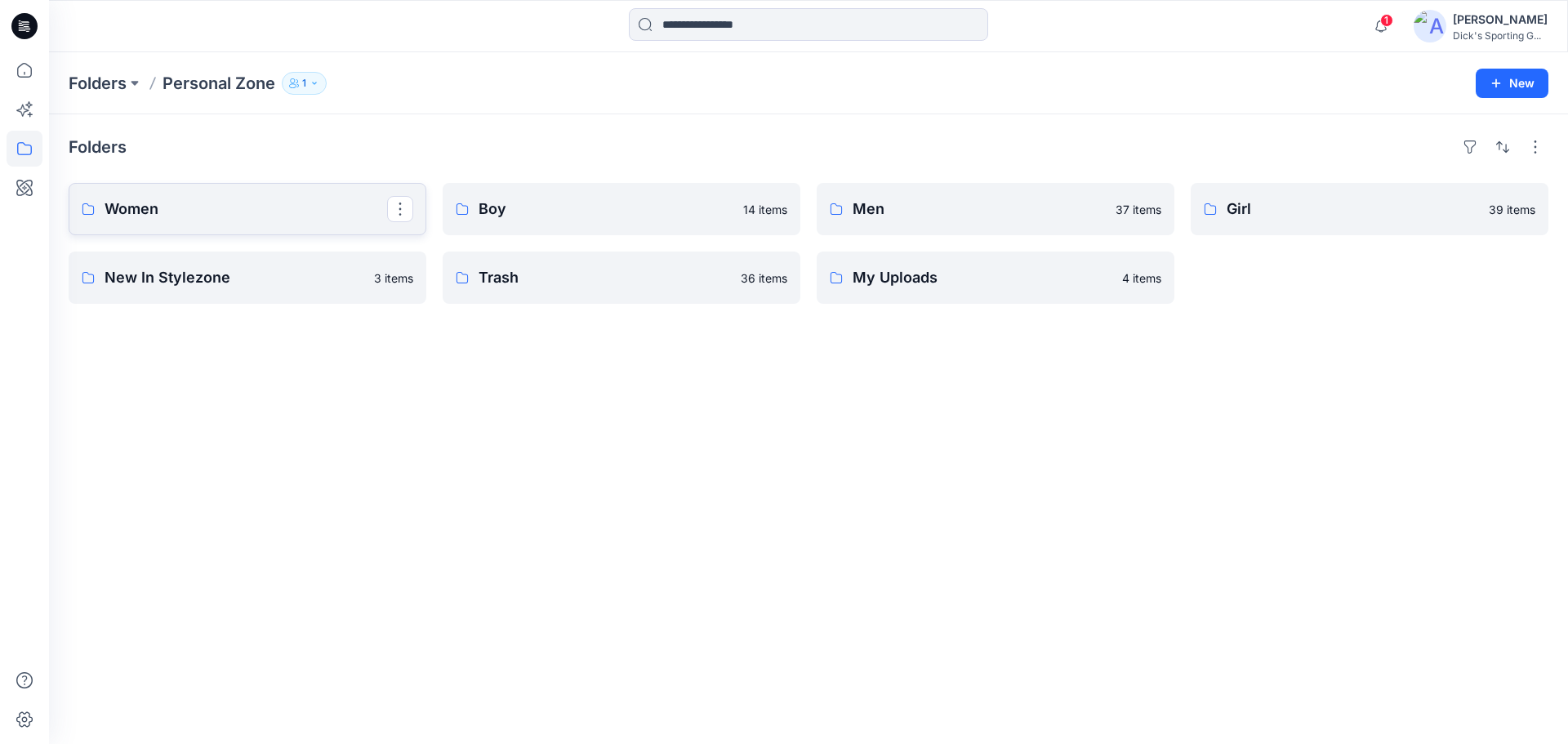
click at [233, 219] on p "Women" at bounding box center [246, 208] width 283 height 23
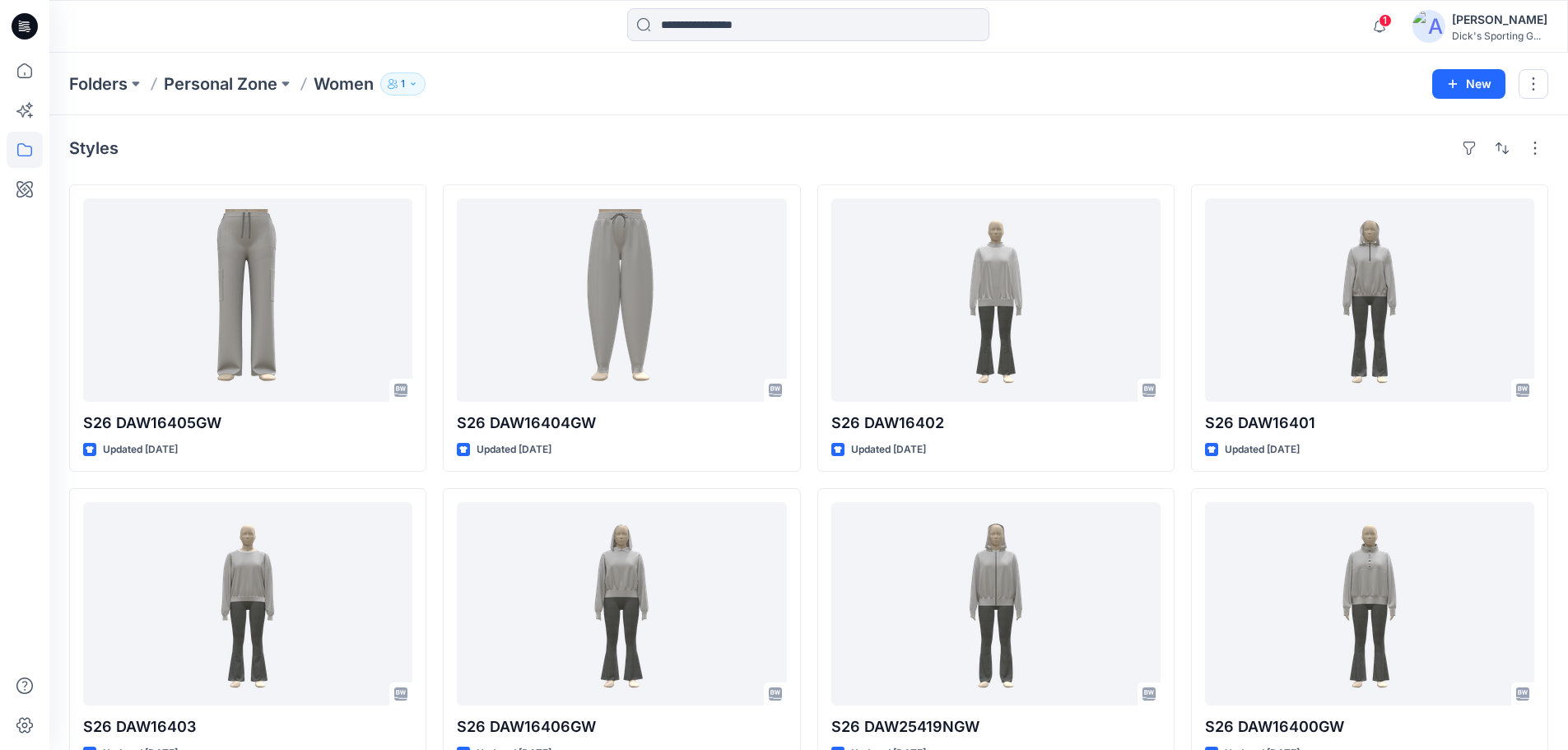
click at [379, 135] on div "Styles" at bounding box center [808, 148] width 1479 height 26
click at [229, 86] on p "Personal Zone" at bounding box center [220, 83] width 113 height 23
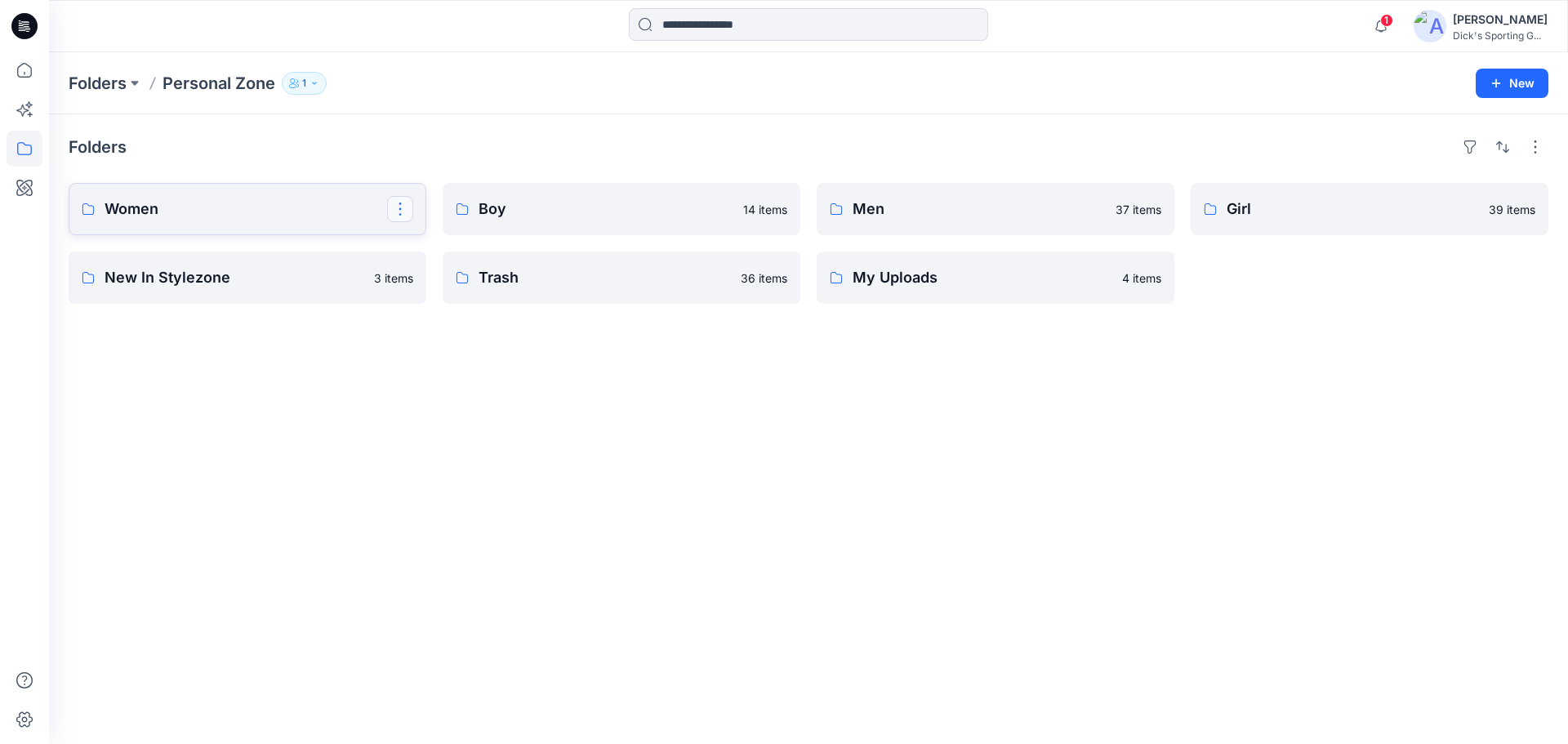
click at [402, 210] on button "button" at bounding box center [400, 209] width 26 height 26
click at [560, 384] on div "Folders Women Edit Duplicate to... Delete Folder New In Stylezone 3 items Boy […" at bounding box center [809, 429] width 1520 height 630
click at [226, 200] on p "Women" at bounding box center [246, 208] width 283 height 23
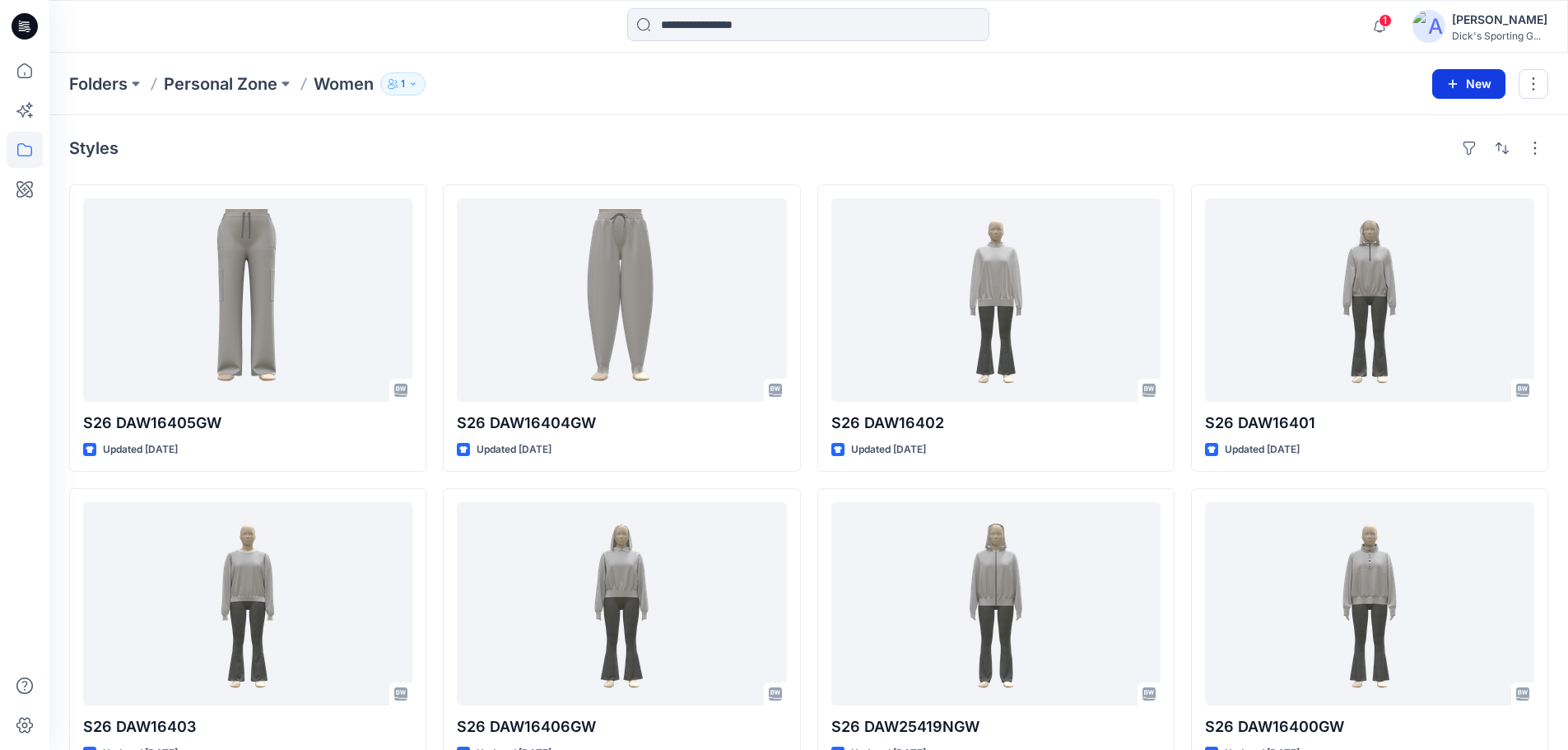
click at [1465, 85] on button "New" at bounding box center [1469, 84] width 73 height 30
click at [1418, 155] on p "New Folder" at bounding box center [1421, 157] width 61 height 17
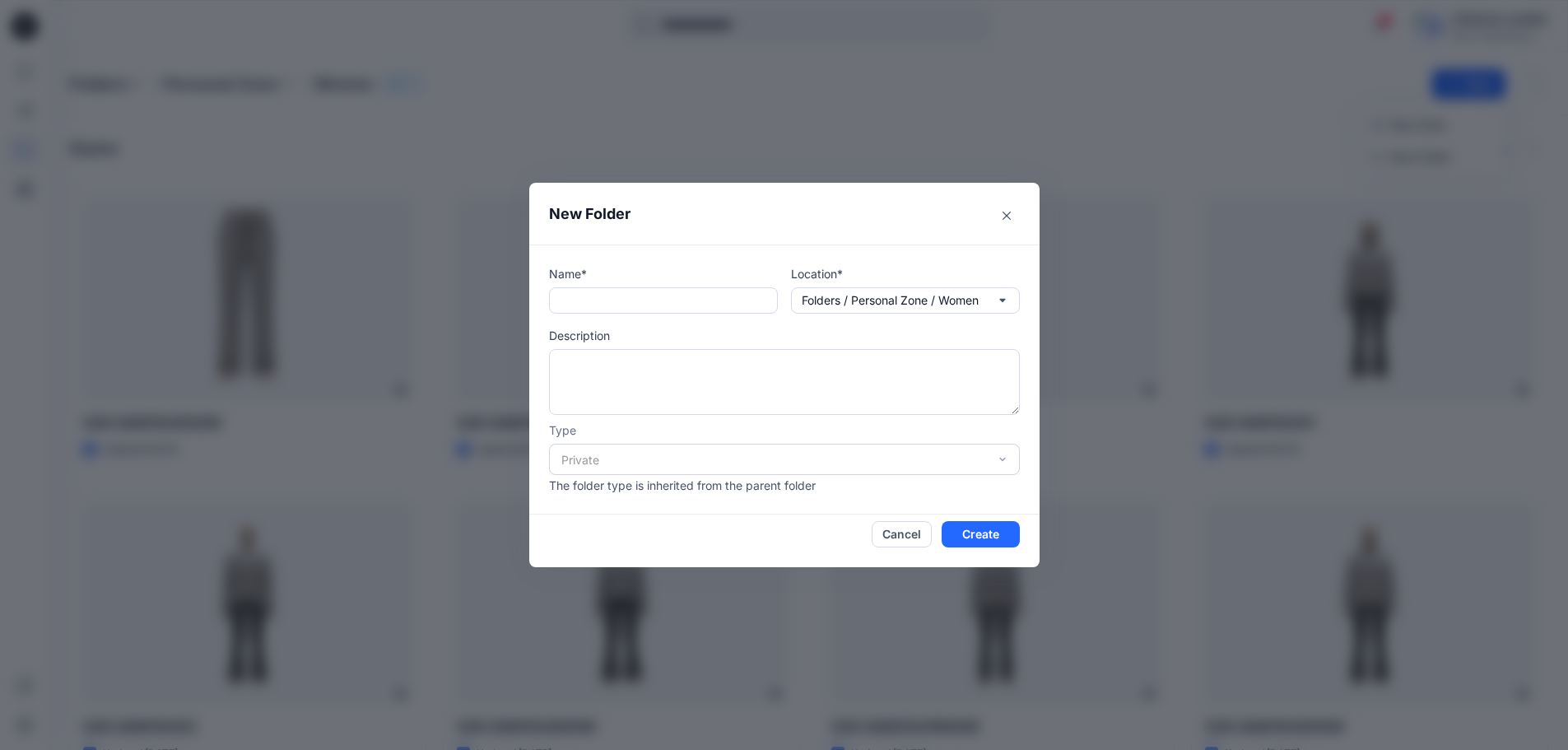
click at [817, 270] on p "Location*" at bounding box center [906, 274] width 229 height 17
drag, startPoint x: 699, startPoint y: 316, endPoint x: 706, endPoint y: 308, distance: 10.6
click at [699, 314] on div "Name* Location* Folders / Personal Zone / Women Description Type Private The fo…" at bounding box center [784, 380] width 471 height 229
click at [713, 305] on input "text" at bounding box center [663, 300] width 229 height 26
click at [1018, 214] on button "Close" at bounding box center [1006, 216] width 26 height 26
